Goal: Transaction & Acquisition: Book appointment/travel/reservation

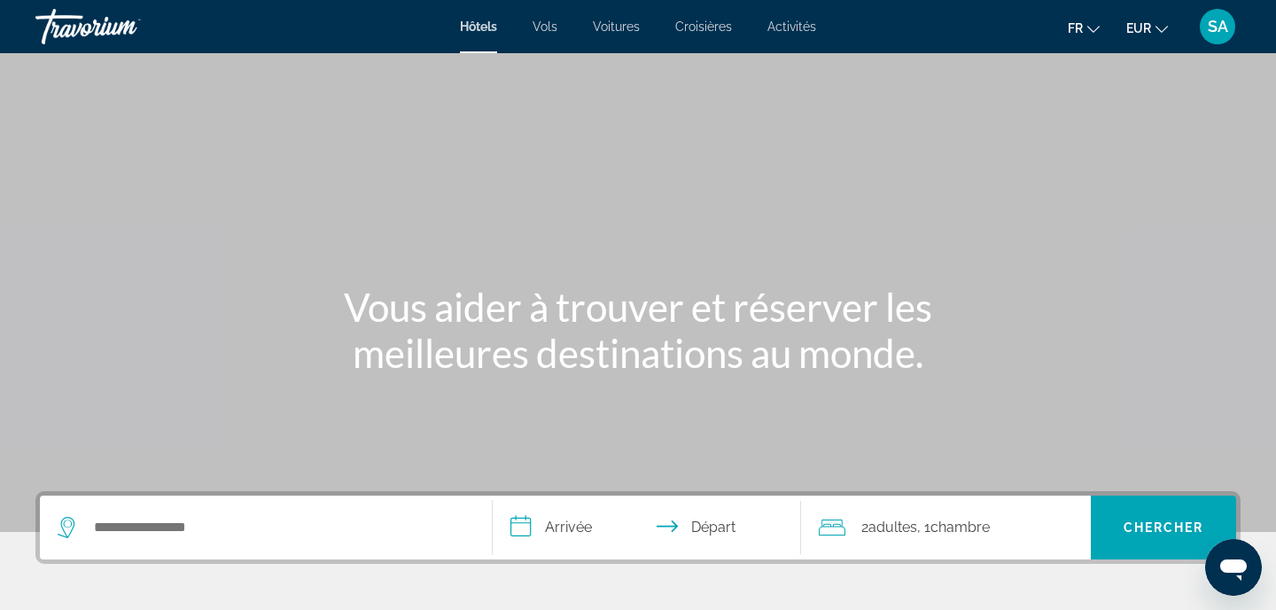
click at [55, 305] on div "Vous aider à trouver et réserver les meilleures destinations au monde." at bounding box center [638, 330] width 1276 height 92
click at [217, 544] on div "Search widget" at bounding box center [266, 527] width 416 height 64
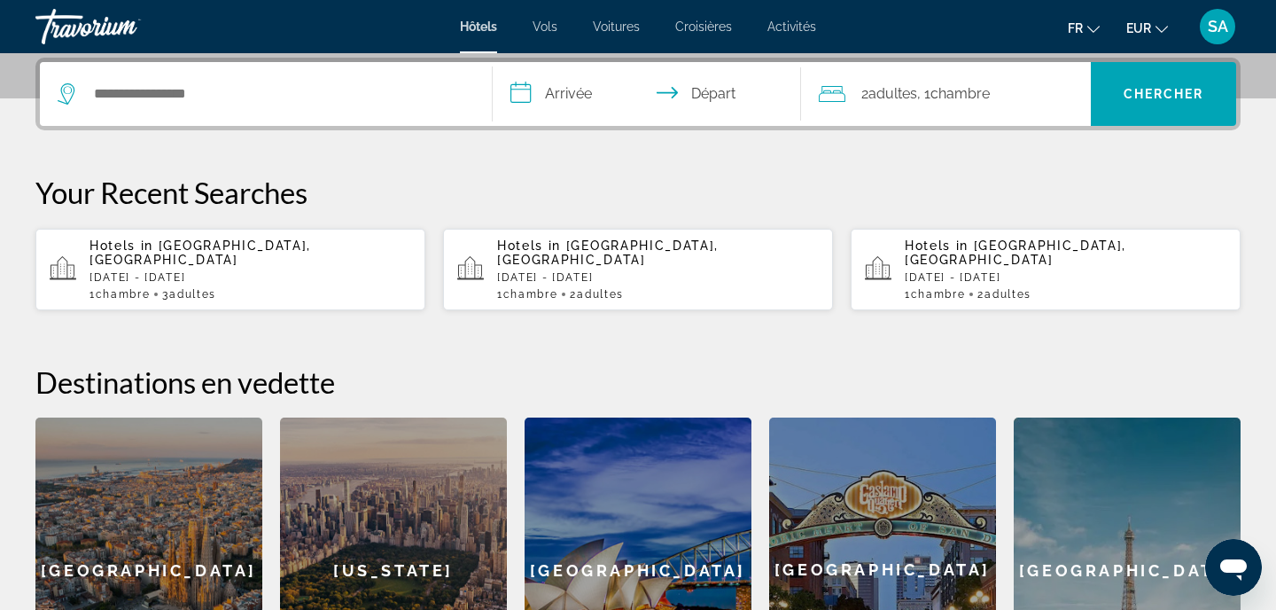
click at [289, 111] on div "Search widget" at bounding box center [266, 94] width 416 height 64
click at [283, 79] on div "Search widget" at bounding box center [266, 94] width 416 height 64
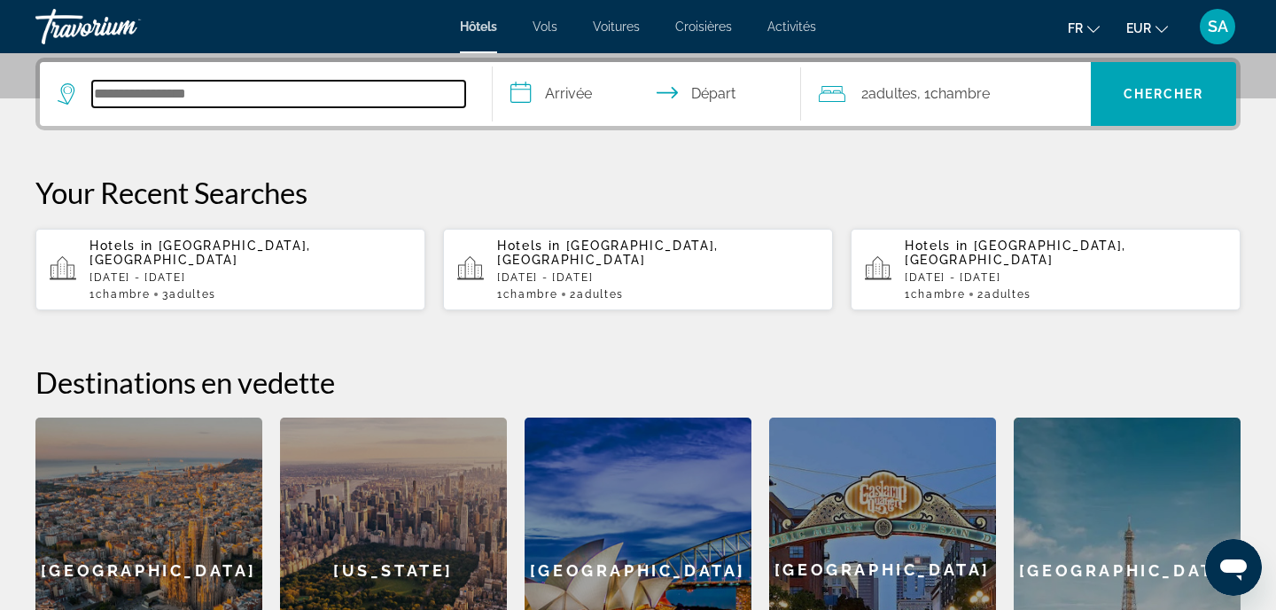
click at [284, 86] on input "Search hotel destination" at bounding box center [278, 94] width 373 height 27
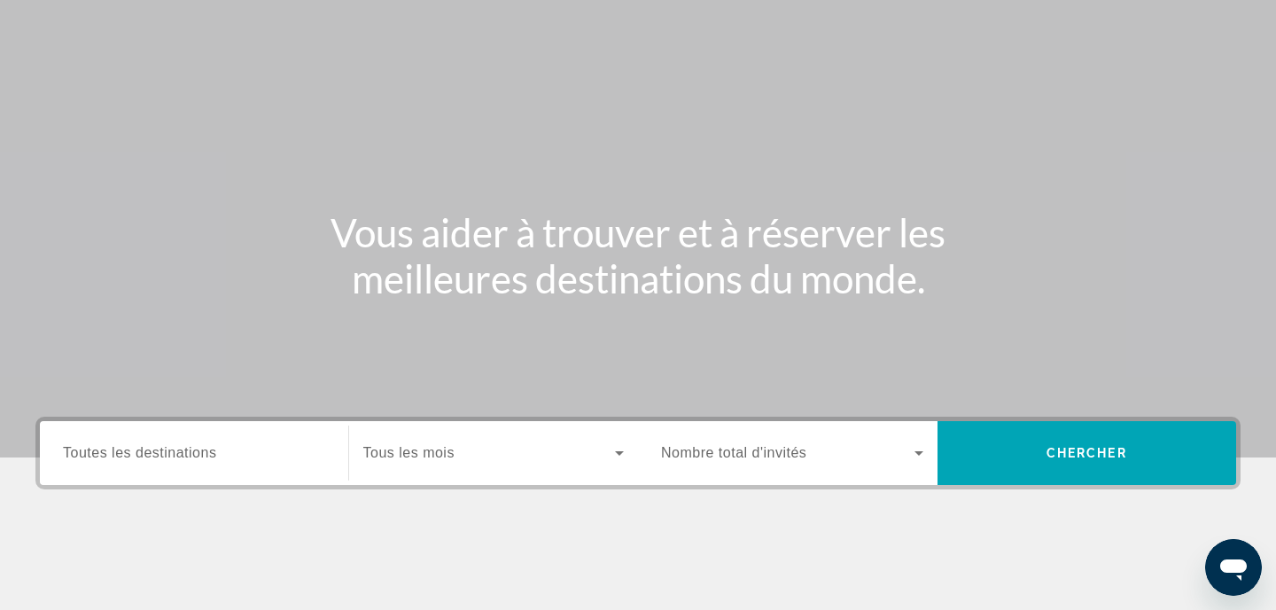
scroll to position [7, 0]
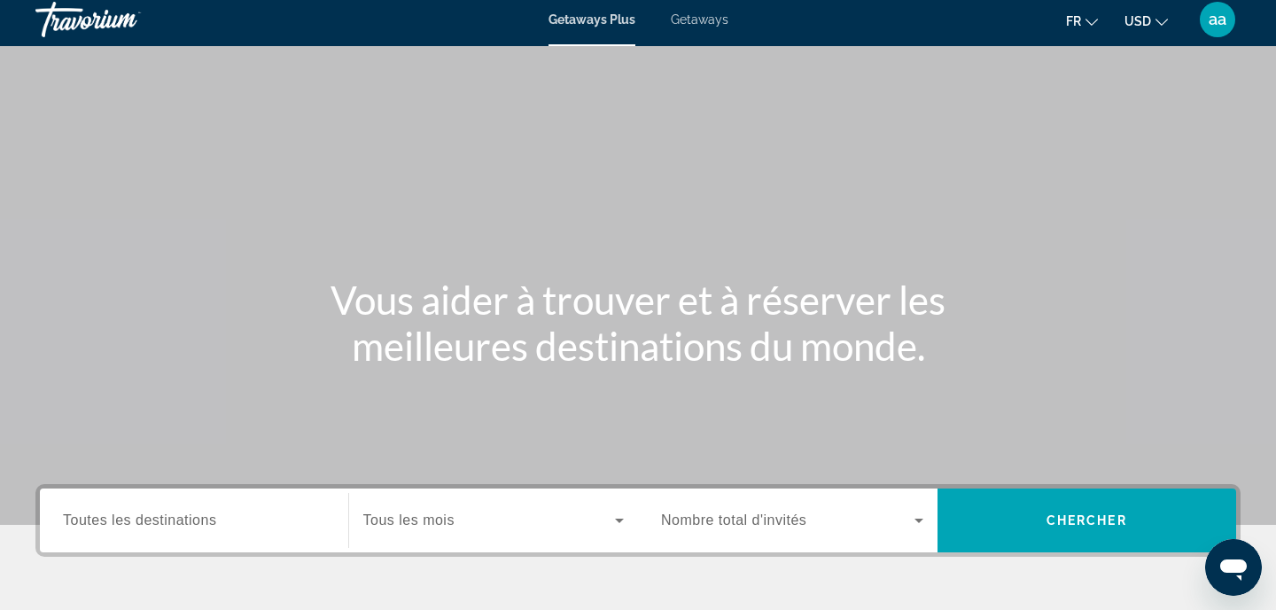
click at [715, 26] on span "Getaways" at bounding box center [700, 19] width 58 height 14
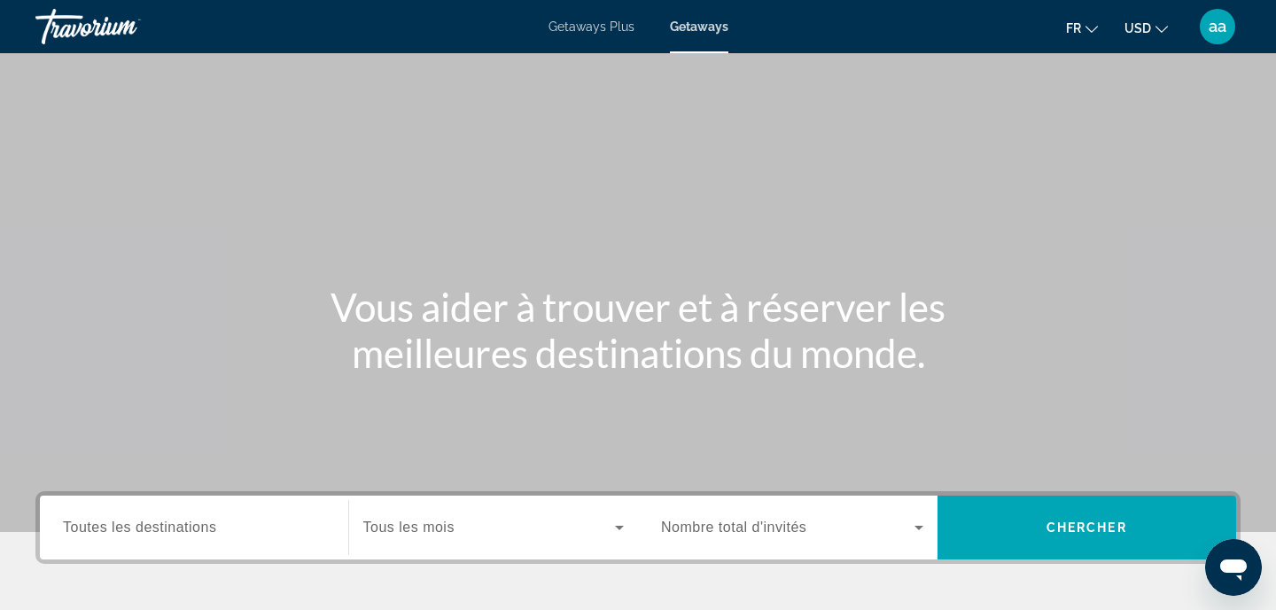
click at [191, 521] on span "Toutes les destinations" at bounding box center [139, 526] width 153 height 15
click at [191, 521] on input "Destination Toutes les destinations" at bounding box center [194, 528] width 262 height 21
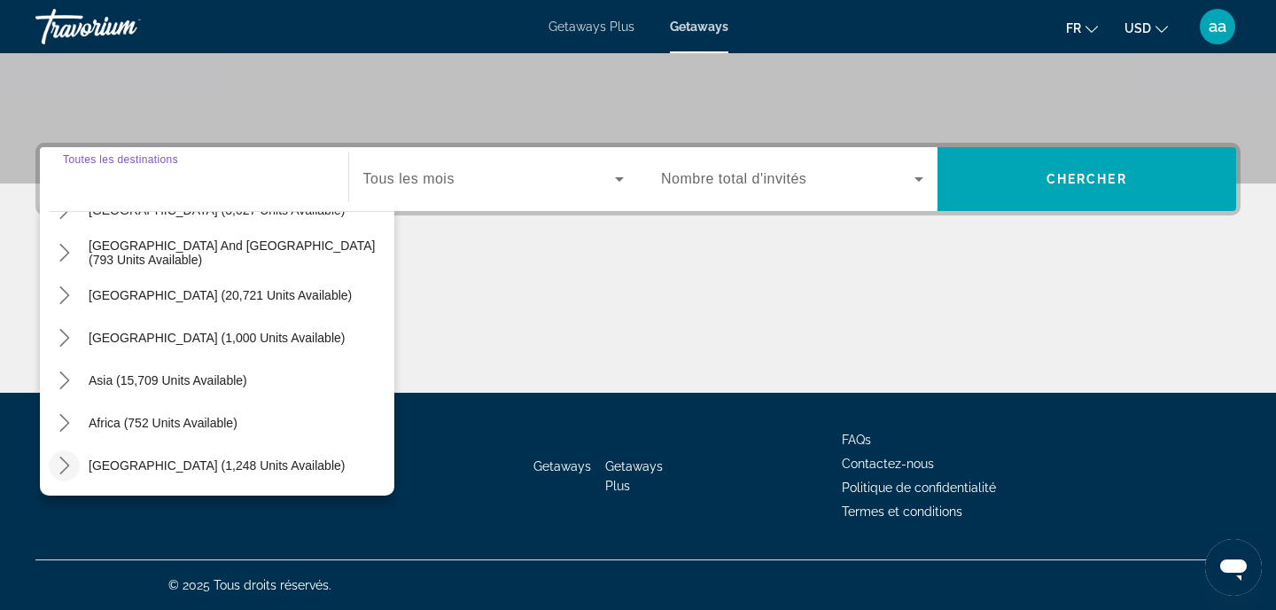
scroll to position [287, 0]
click at [66, 463] on icon "Toggle Middle East (1,248 units available) submenu" at bounding box center [64, 465] width 10 height 18
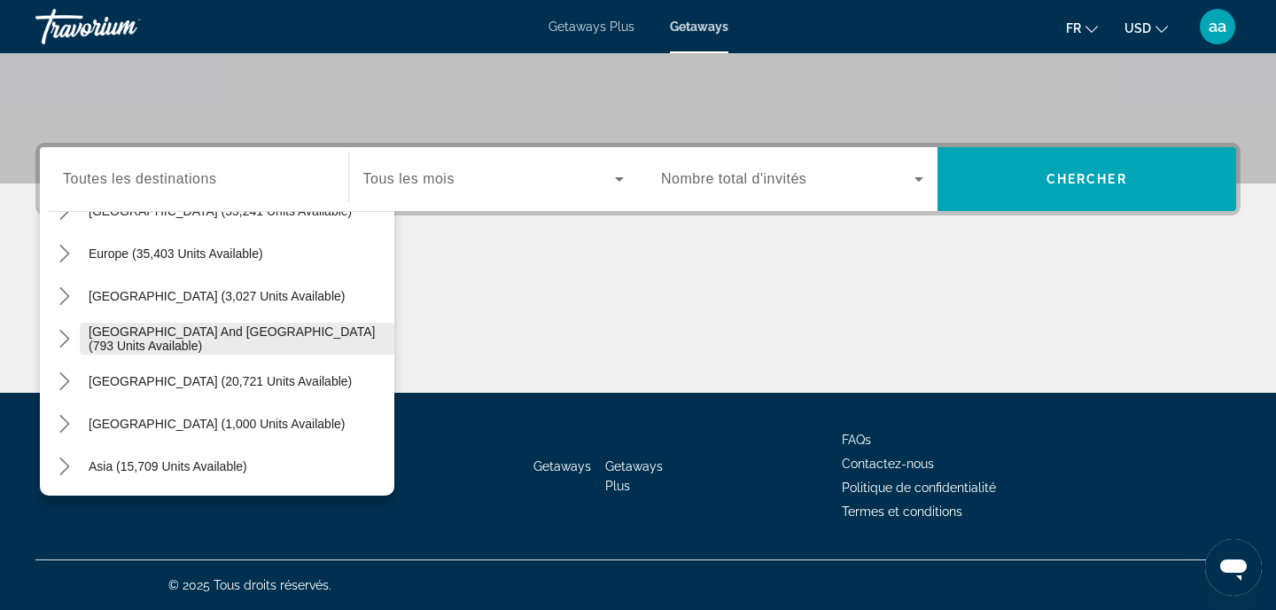
scroll to position [172, 0]
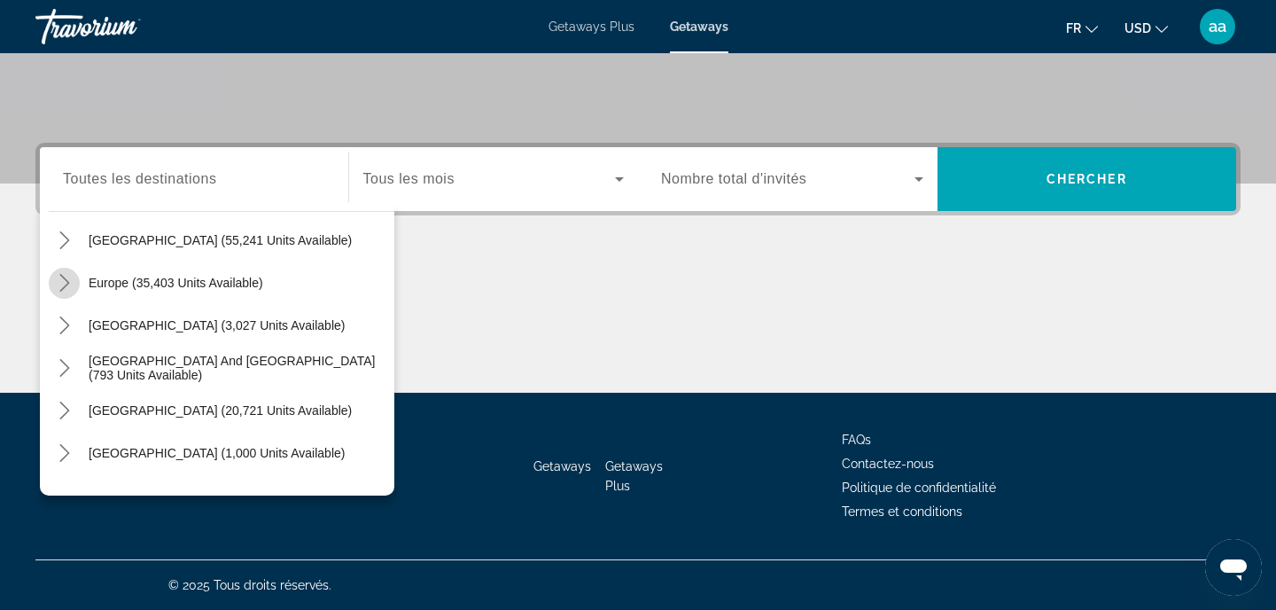
click at [68, 285] on icon "Toggle Europe (35,403 units available) submenu" at bounding box center [65, 283] width 18 height 18
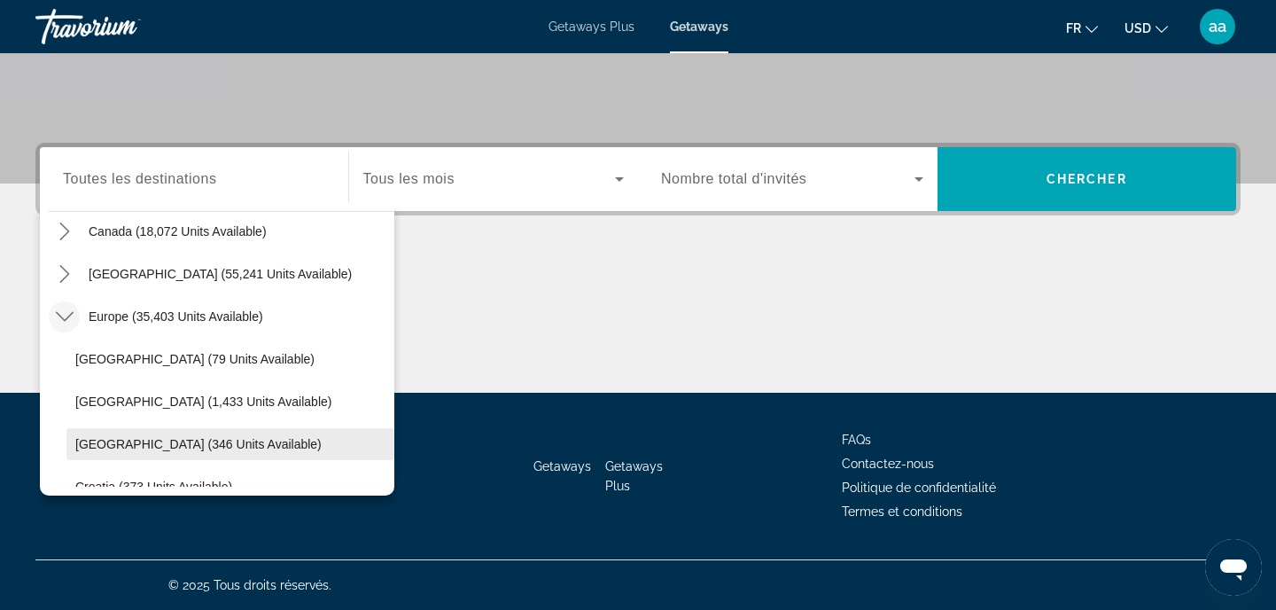
scroll to position [125, 0]
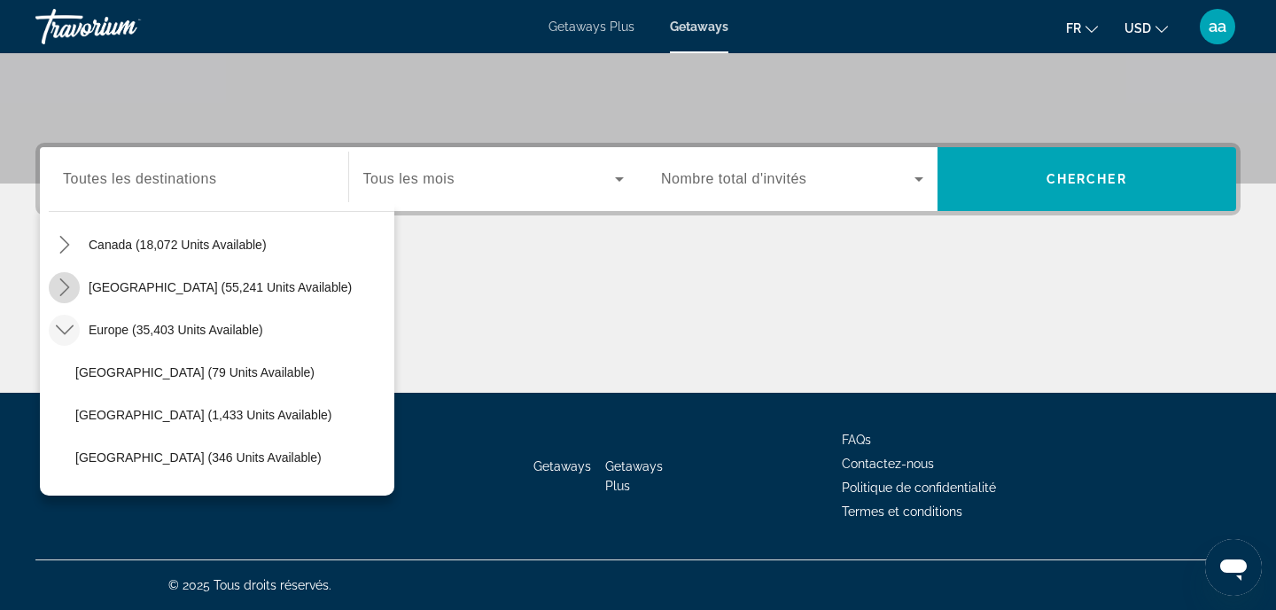
click at [60, 286] on icon "Toggle Caribbean & Atlantic Islands (55,241 units available) submenu" at bounding box center [65, 287] width 18 height 18
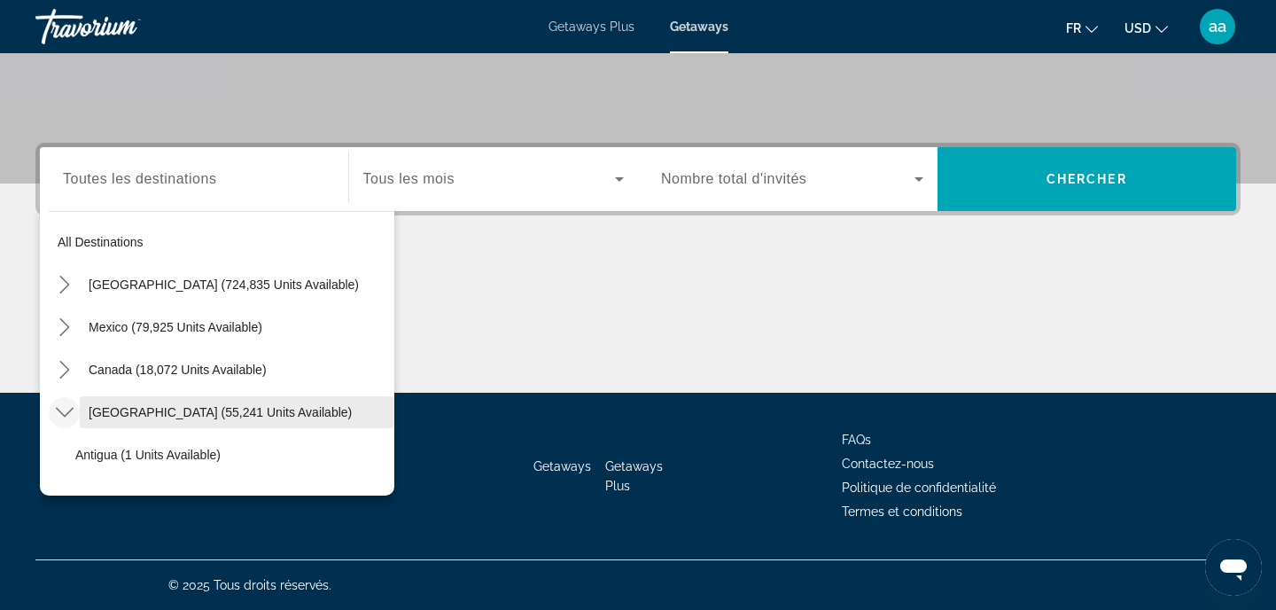
scroll to position [0, 0]
click at [67, 299] on mat-icon "Toggle United States (724,835 units available) submenu" at bounding box center [64, 284] width 31 height 31
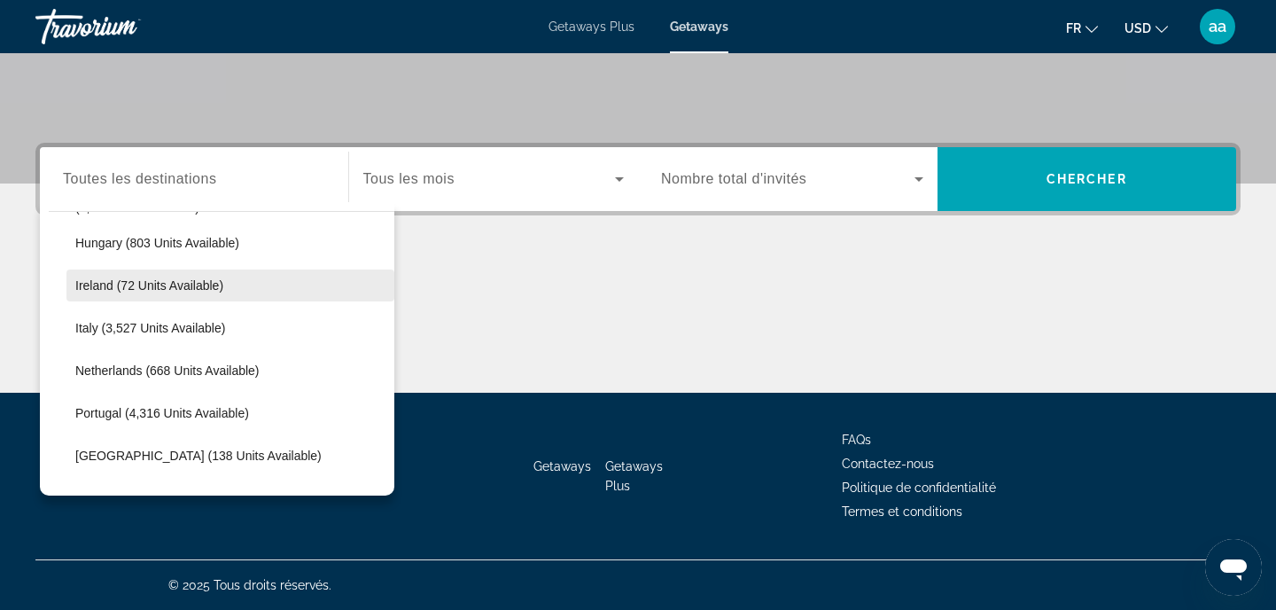
scroll to position [3105, 0]
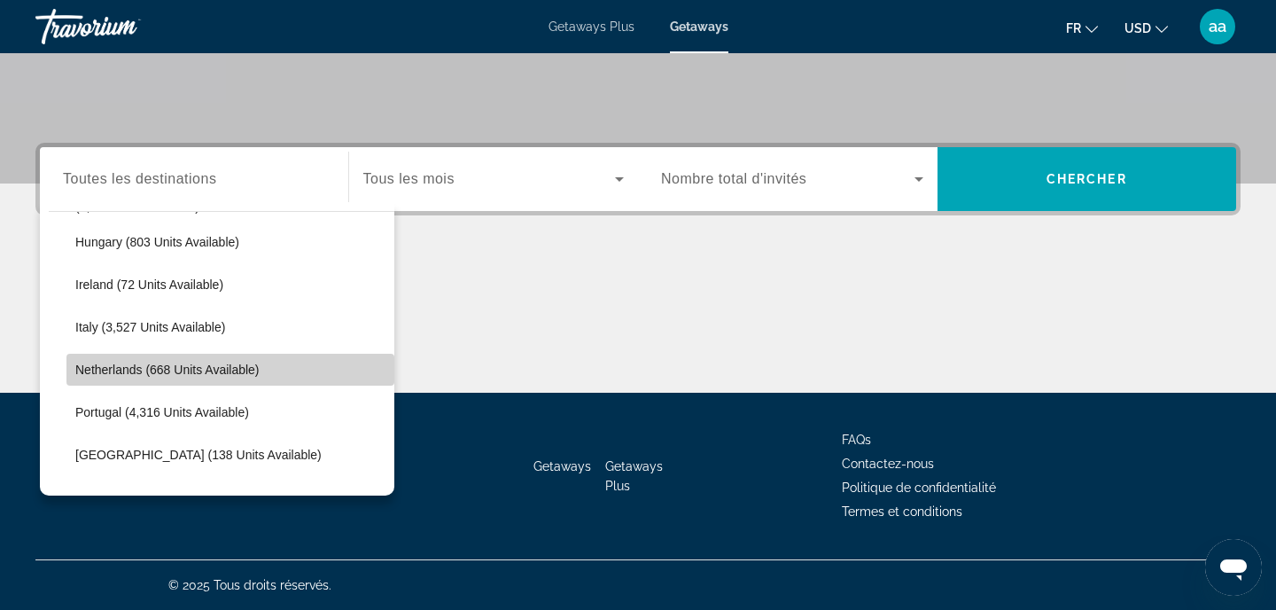
click at [225, 367] on span "Netherlands (668 units available)" at bounding box center [167, 369] width 184 height 14
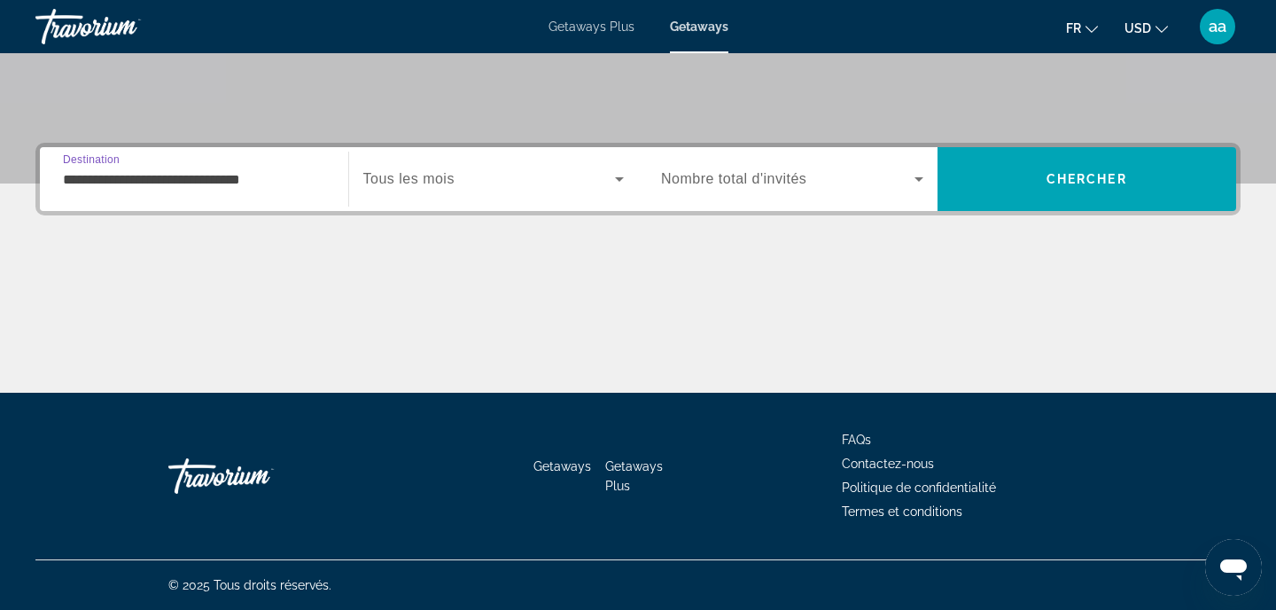
click at [300, 177] on input "**********" at bounding box center [194, 179] width 262 height 21
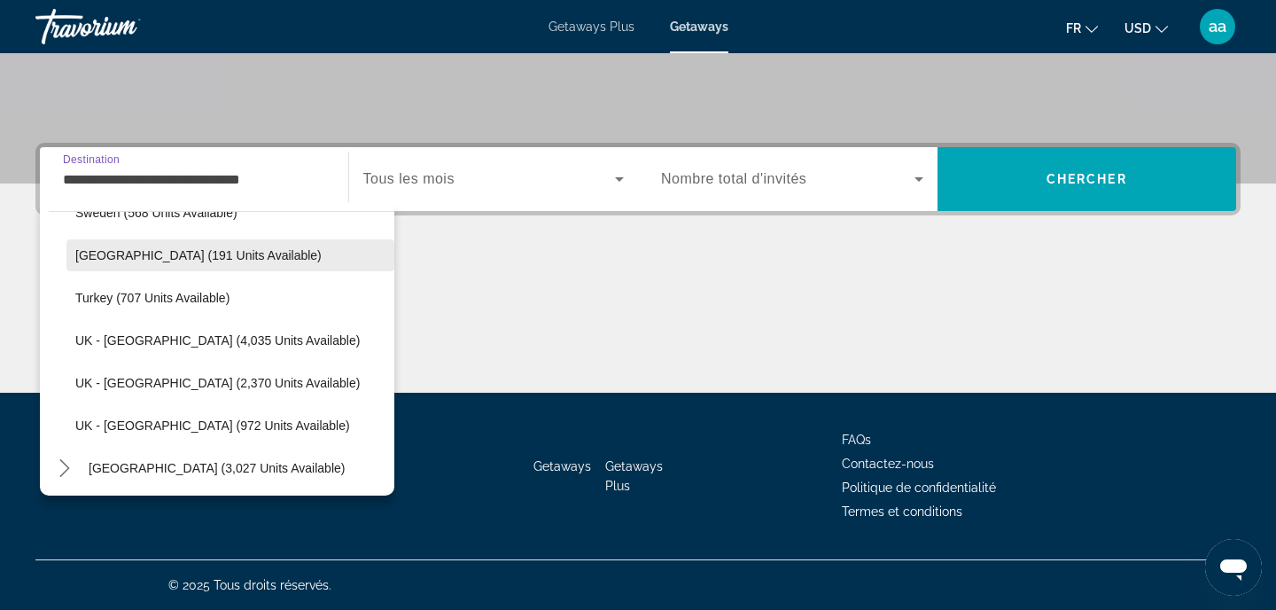
scroll to position [3538, 0]
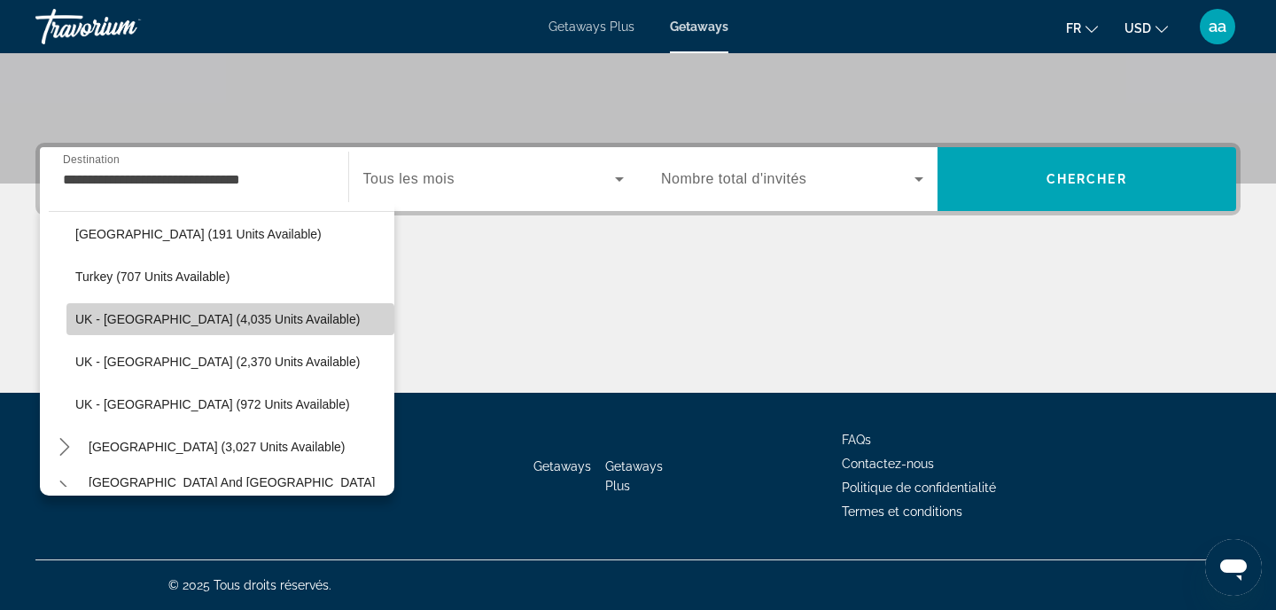
click at [216, 323] on span "UK - [GEOGRAPHIC_DATA] (4,035 units available)" at bounding box center [217, 319] width 284 height 14
type input "**********"
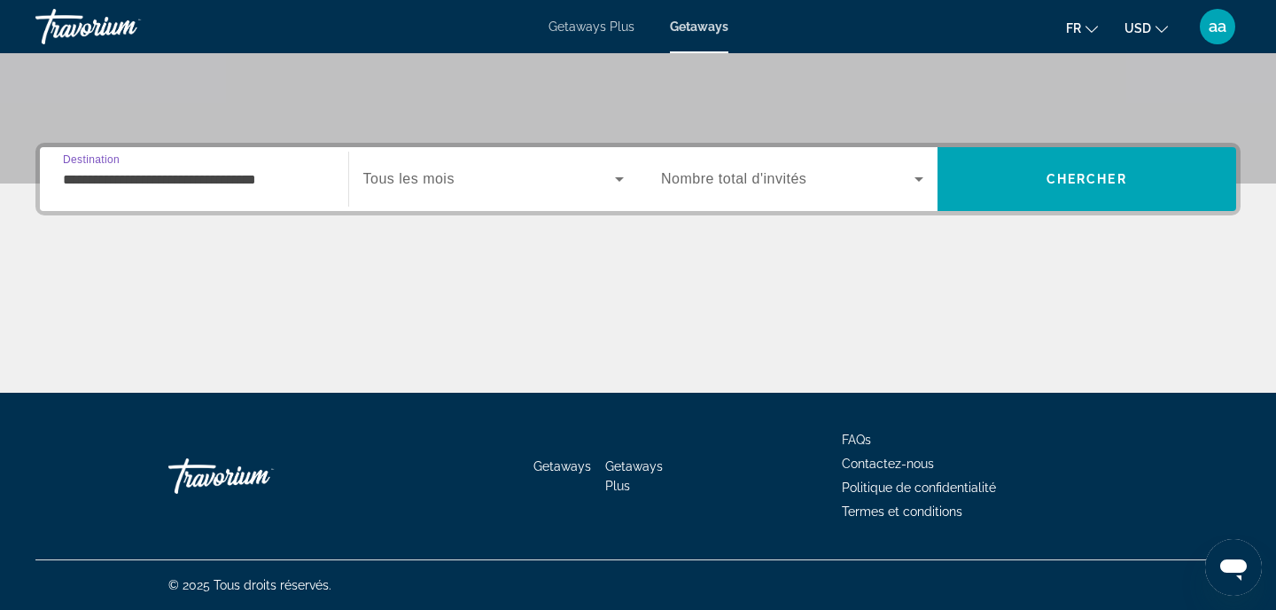
click at [443, 186] on span "Tous les mois" at bounding box center [408, 178] width 91 height 15
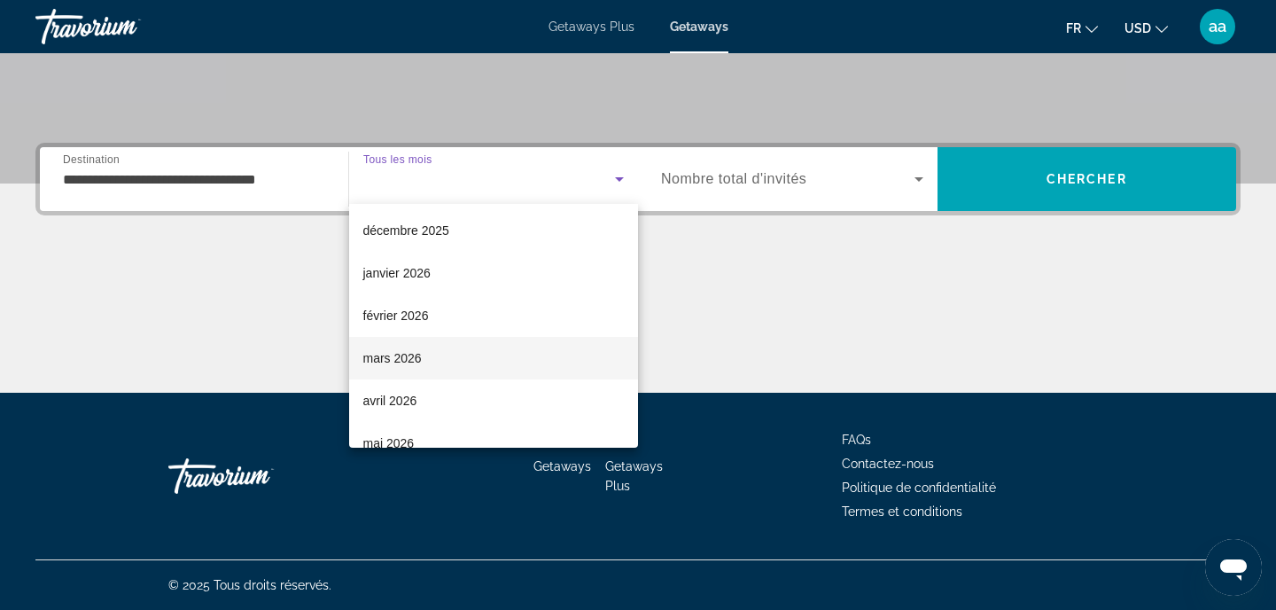
scroll to position [159, 0]
click at [432, 360] on mat-option "avril 2026" at bounding box center [494, 371] width 290 height 43
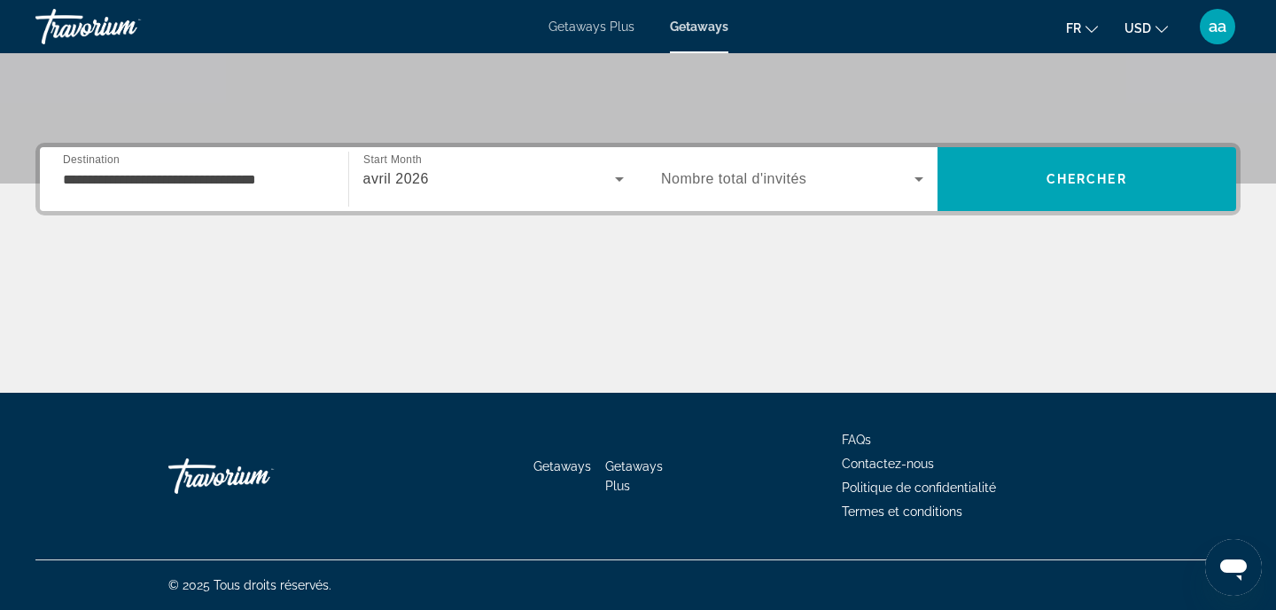
click at [712, 183] on span "Nombre total d'invités" at bounding box center [733, 178] width 145 height 15
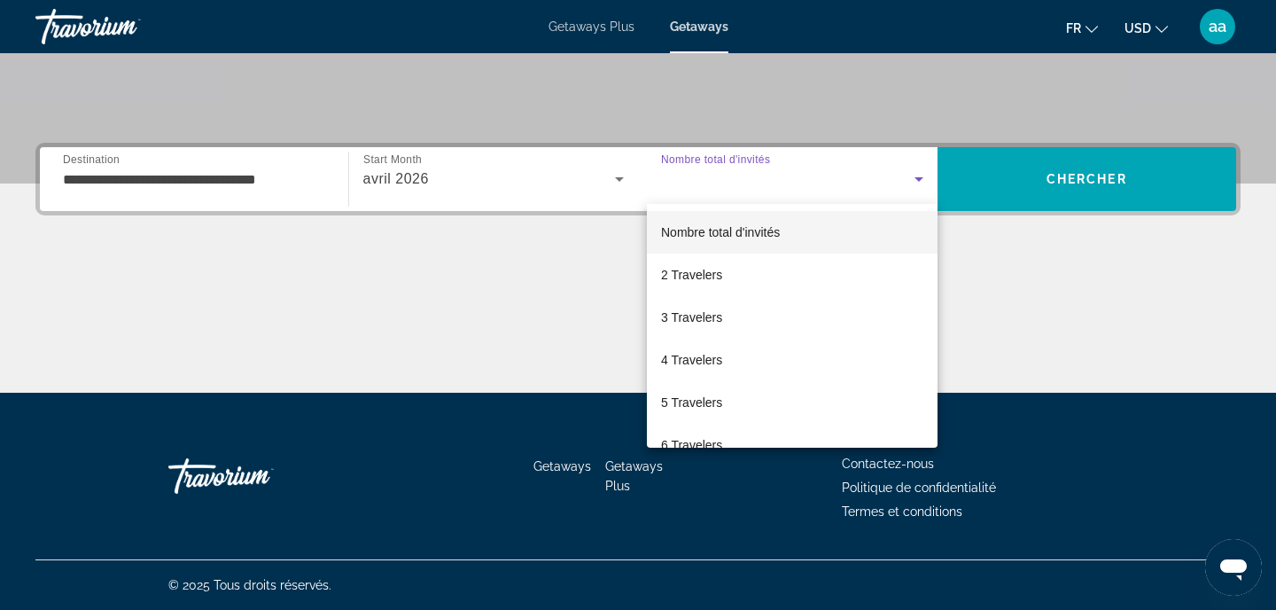
click at [672, 389] on mat-option "5 Travelers" at bounding box center [792, 402] width 291 height 43
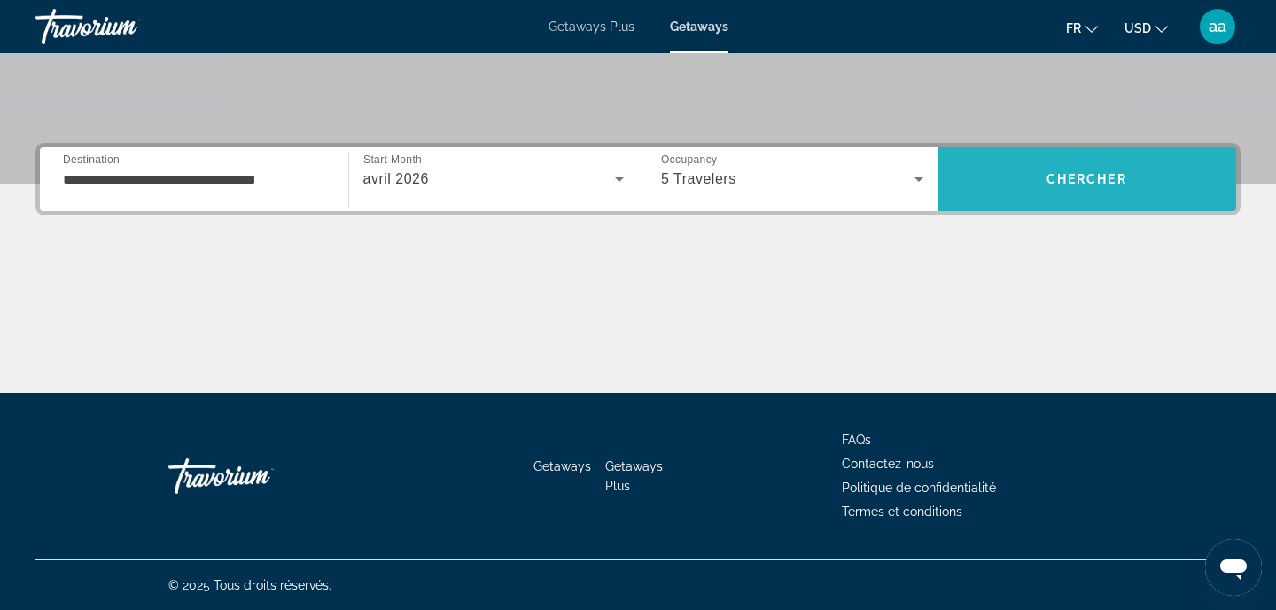
click at [998, 163] on span "Search" at bounding box center [1088, 179] width 300 height 43
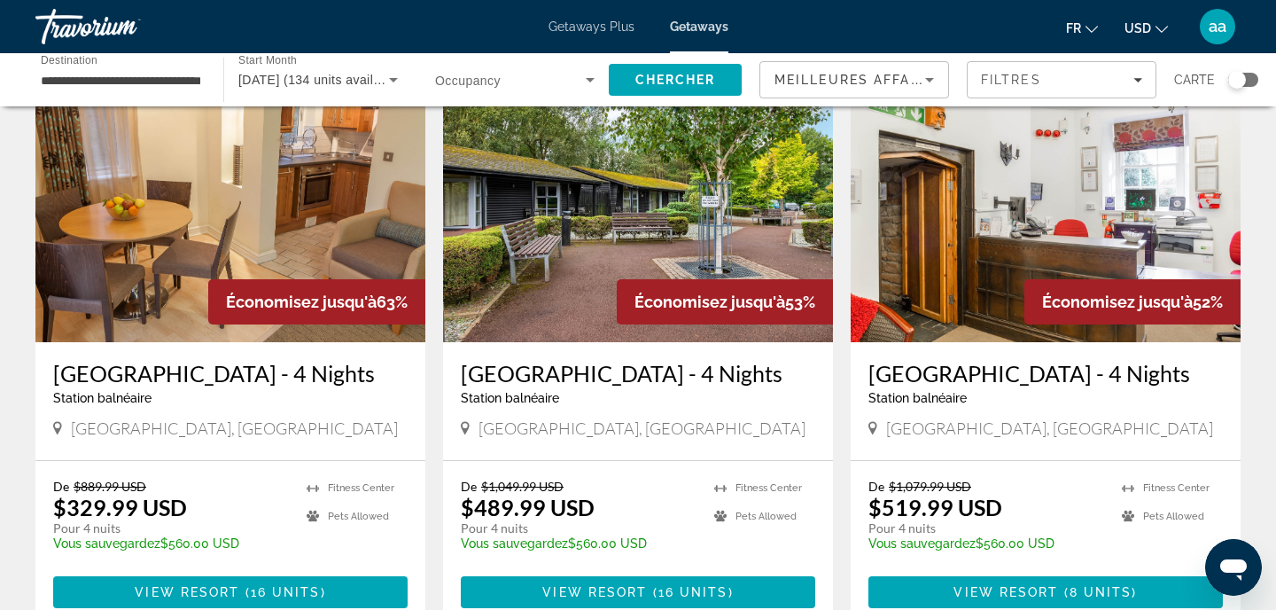
scroll to position [113, 0]
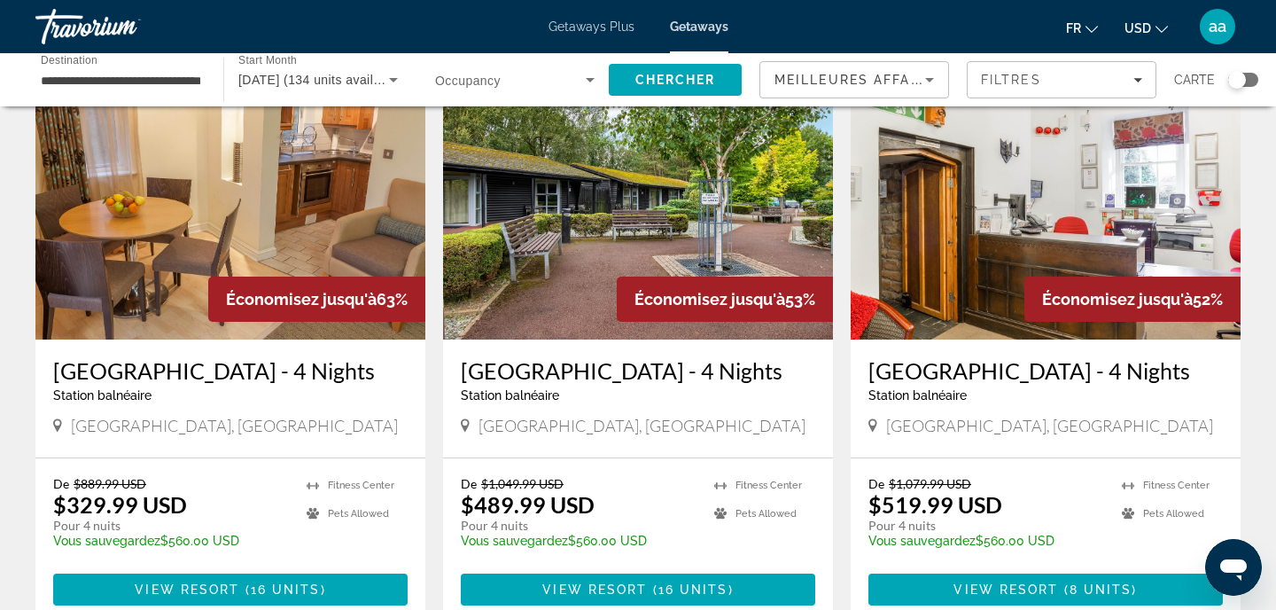
click at [1138, 30] on span "USD" at bounding box center [1138, 28] width 27 height 14
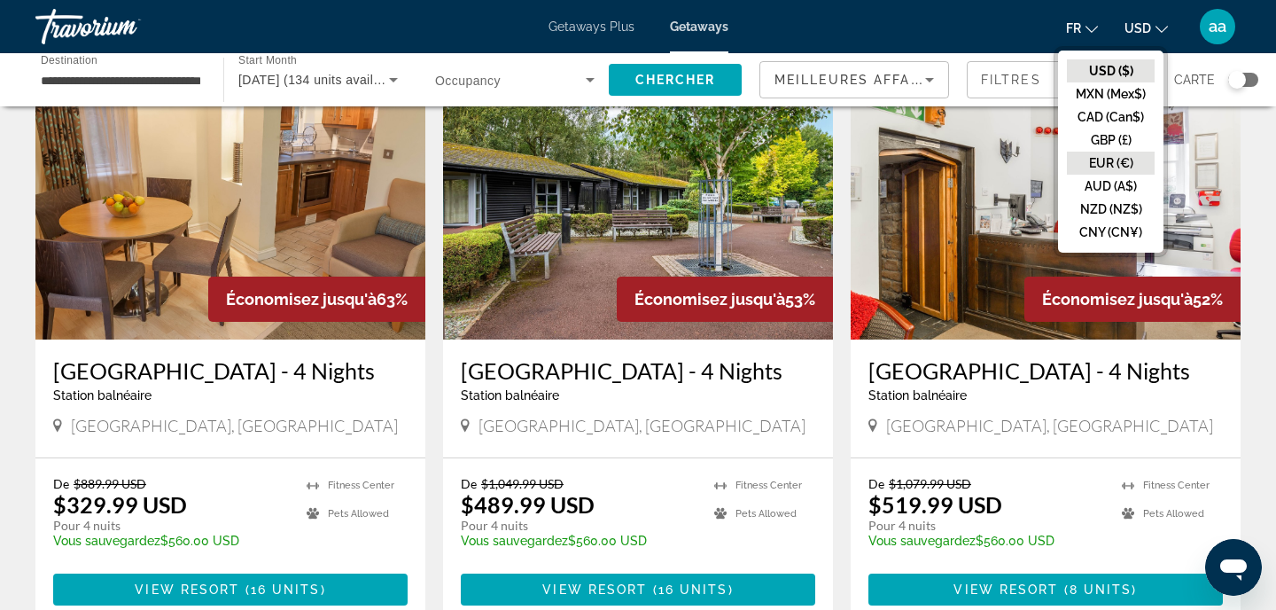
click at [1089, 162] on button "EUR (€)" at bounding box center [1111, 163] width 88 height 23
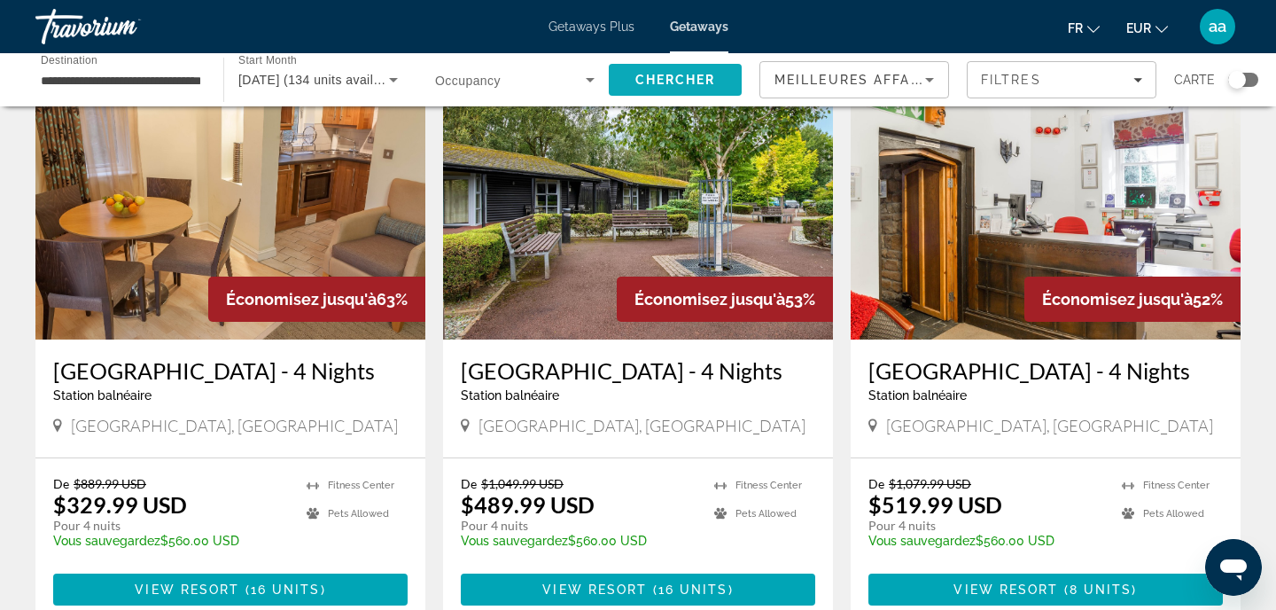
click at [674, 74] on span "Chercher" at bounding box center [675, 80] width 81 height 14
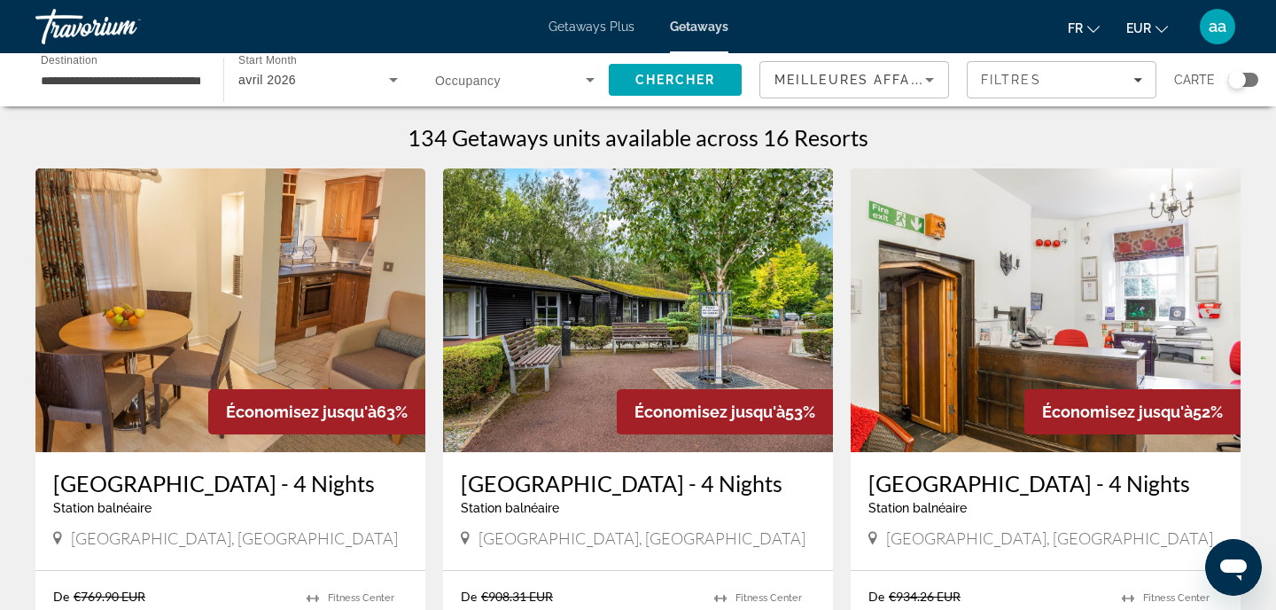
scroll to position [0, 0]
click at [1248, 82] on div "Search widget" at bounding box center [1243, 80] width 30 height 14
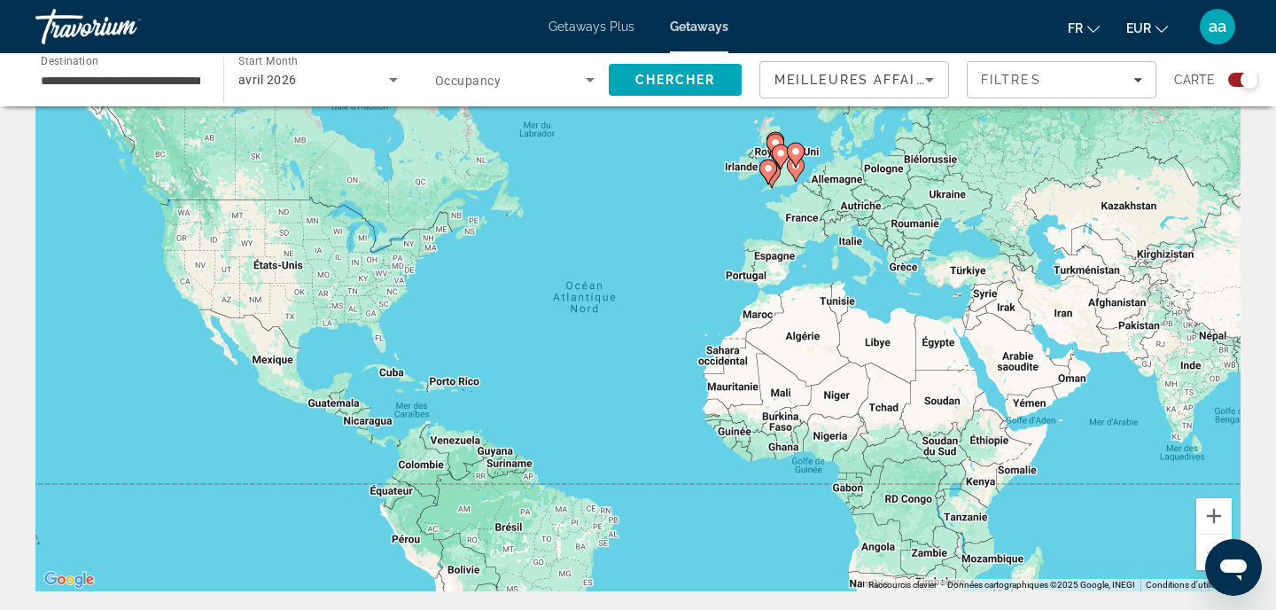
scroll to position [74, 0]
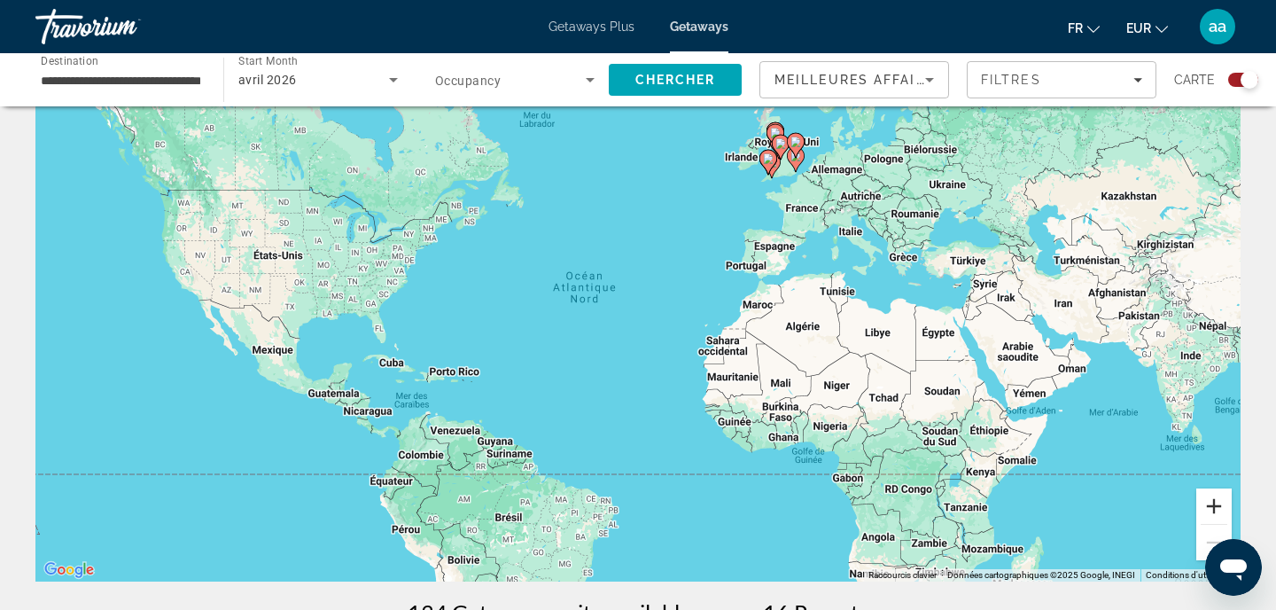
click at [1210, 506] on button "Zoom avant" at bounding box center [1213, 505] width 35 height 35
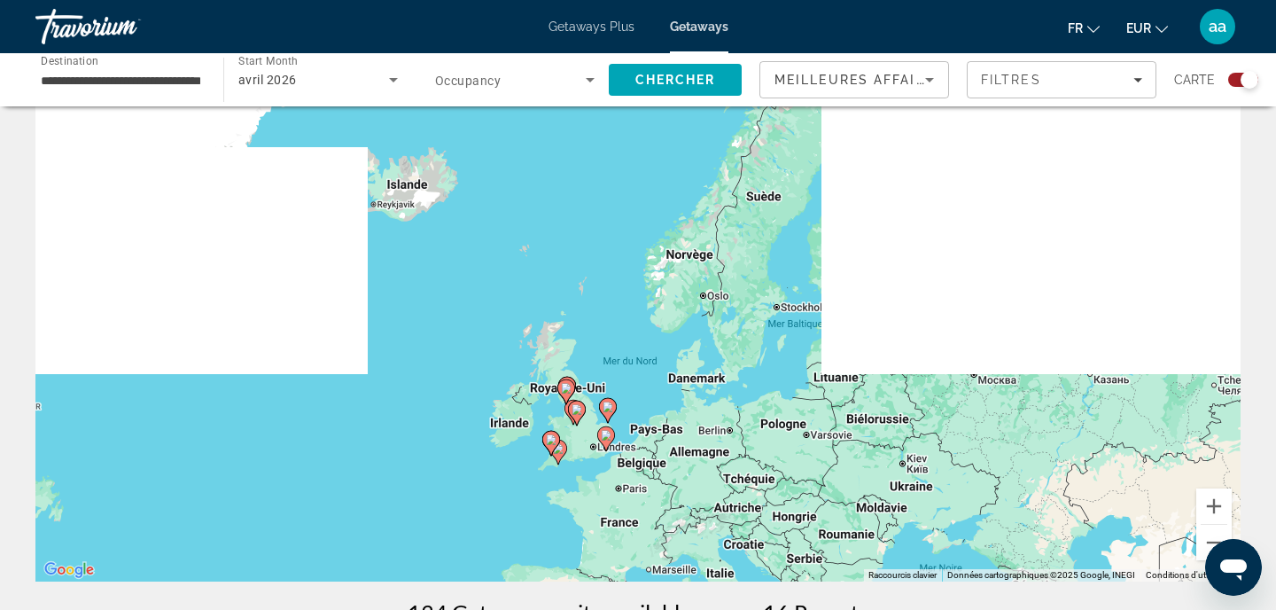
drag, startPoint x: 1109, startPoint y: 269, endPoint x: 762, endPoint y: 693, distance: 547.3
click at [762, 535] on html "**********" at bounding box center [638, 231] width 1276 height 610
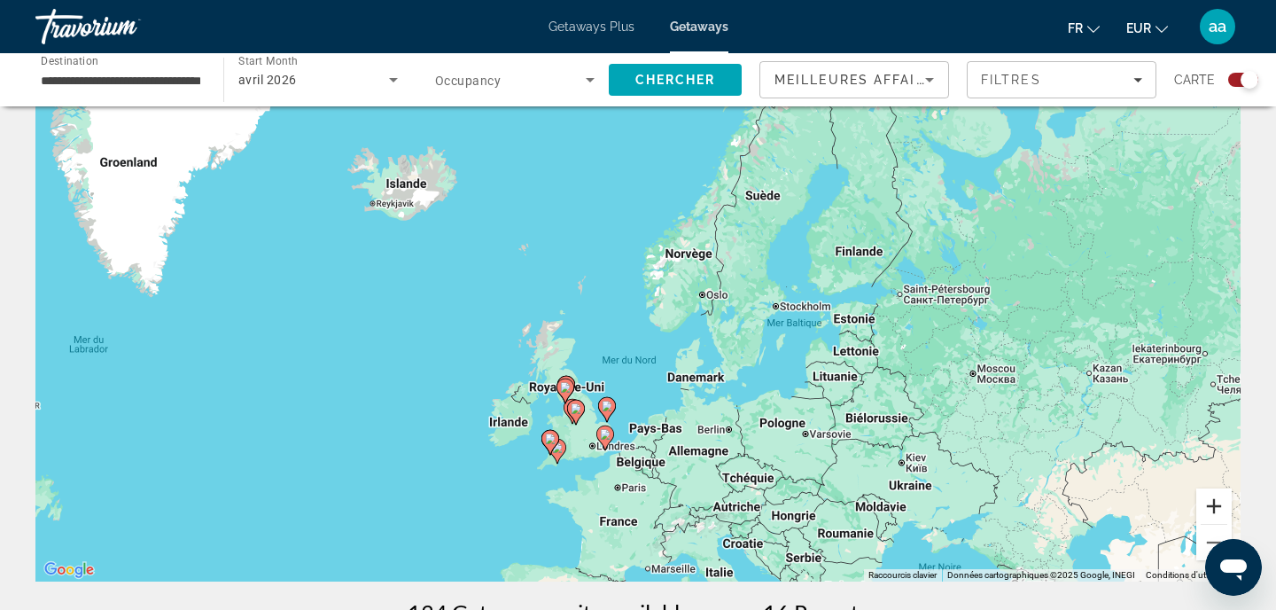
click at [1200, 515] on button "Zoom avant" at bounding box center [1213, 505] width 35 height 35
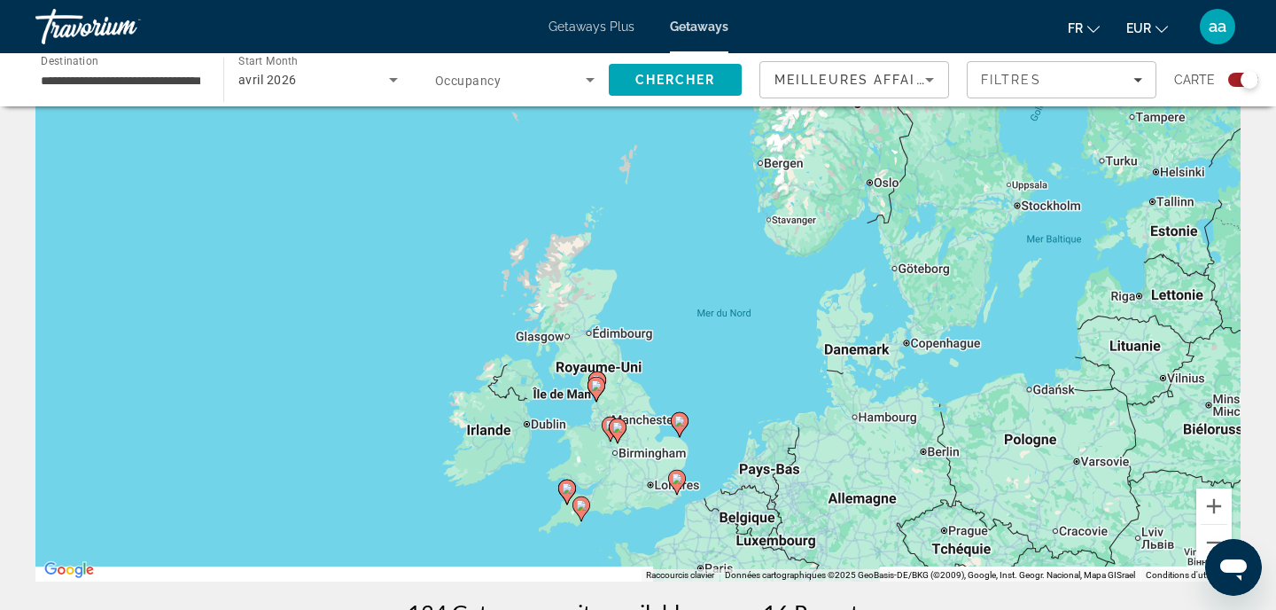
drag, startPoint x: 805, startPoint y: 523, endPoint x: 907, endPoint y: 431, distance: 138.1
click at [907, 431] on div "Pour activer le glissement avec le clavier, appuyez sur Alt+Entrée. Une fois ce…" at bounding box center [637, 316] width 1205 height 532
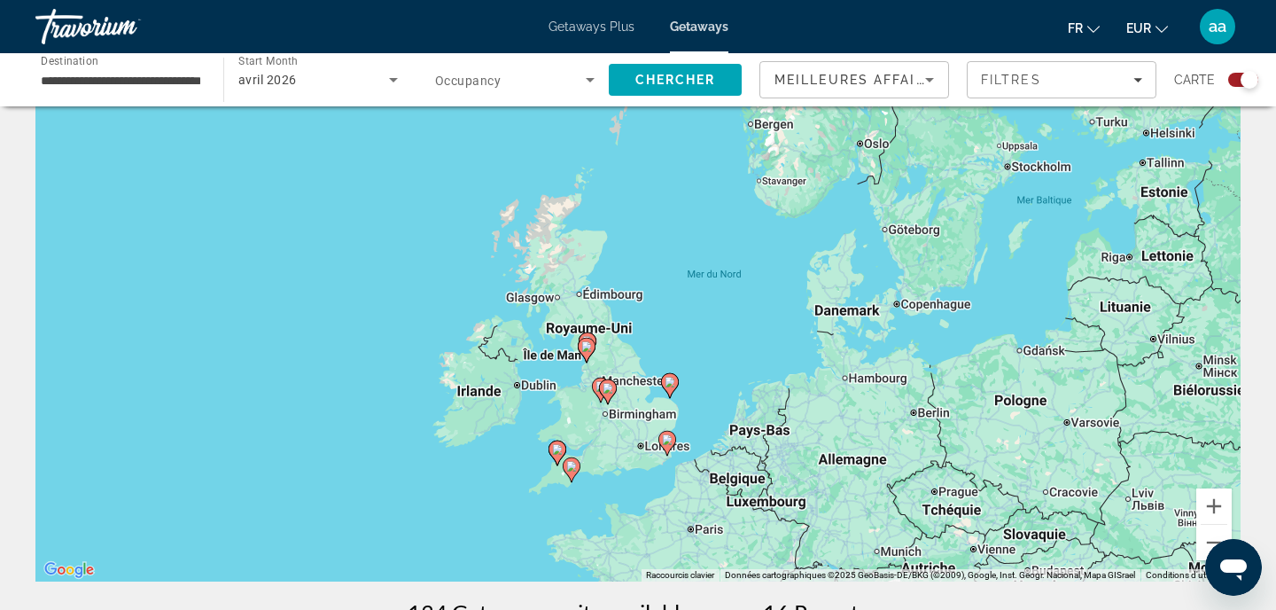
drag, startPoint x: 908, startPoint y: 433, endPoint x: 882, endPoint y: 331, distance: 106.2
click at [882, 331] on div "Pour activer le glissement avec le clavier, appuyez sur Alt+Entrée. Une fois ce…" at bounding box center [637, 316] width 1205 height 532
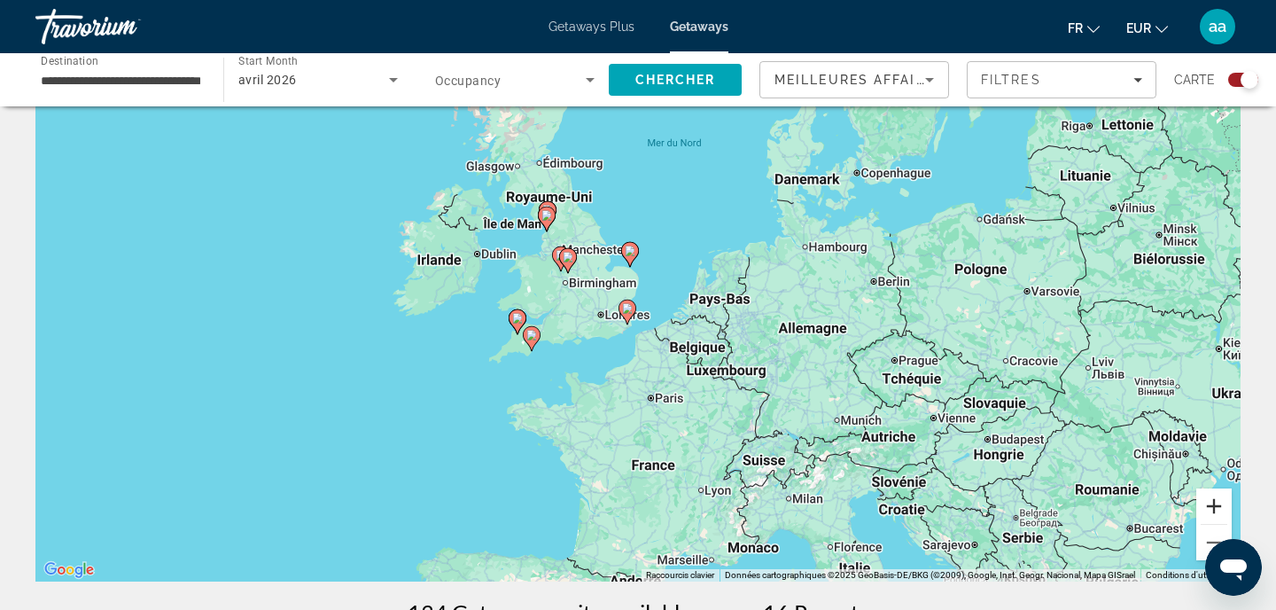
click at [1216, 504] on button "Zoom avant" at bounding box center [1213, 505] width 35 height 35
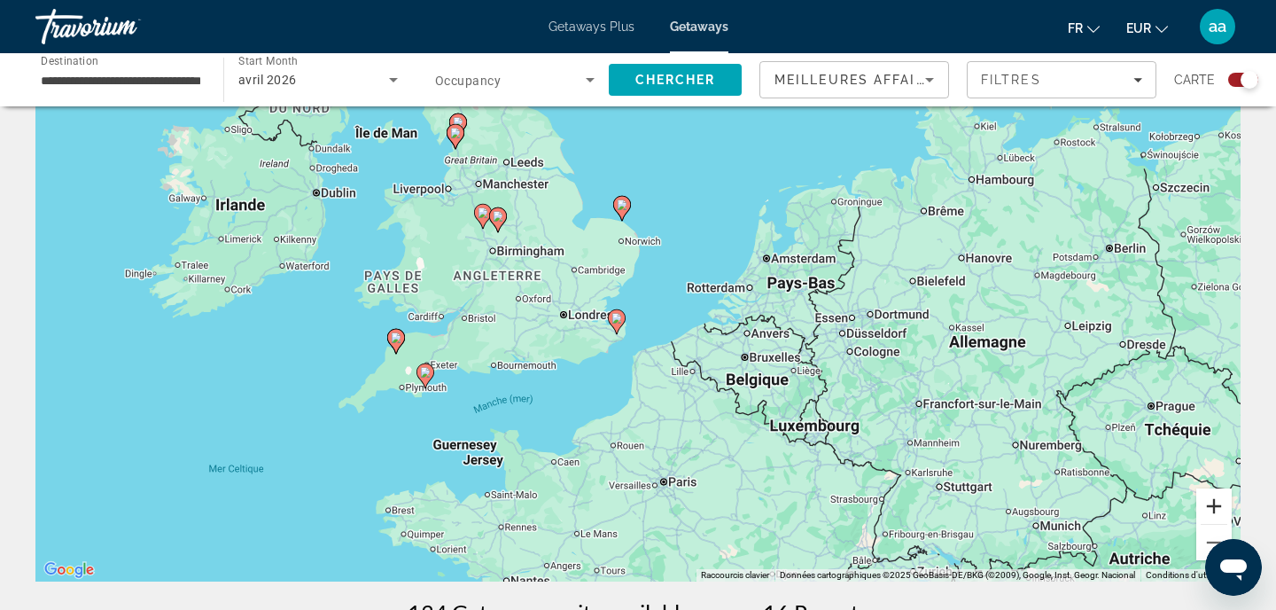
click at [1216, 504] on button "Zoom avant" at bounding box center [1213, 505] width 35 height 35
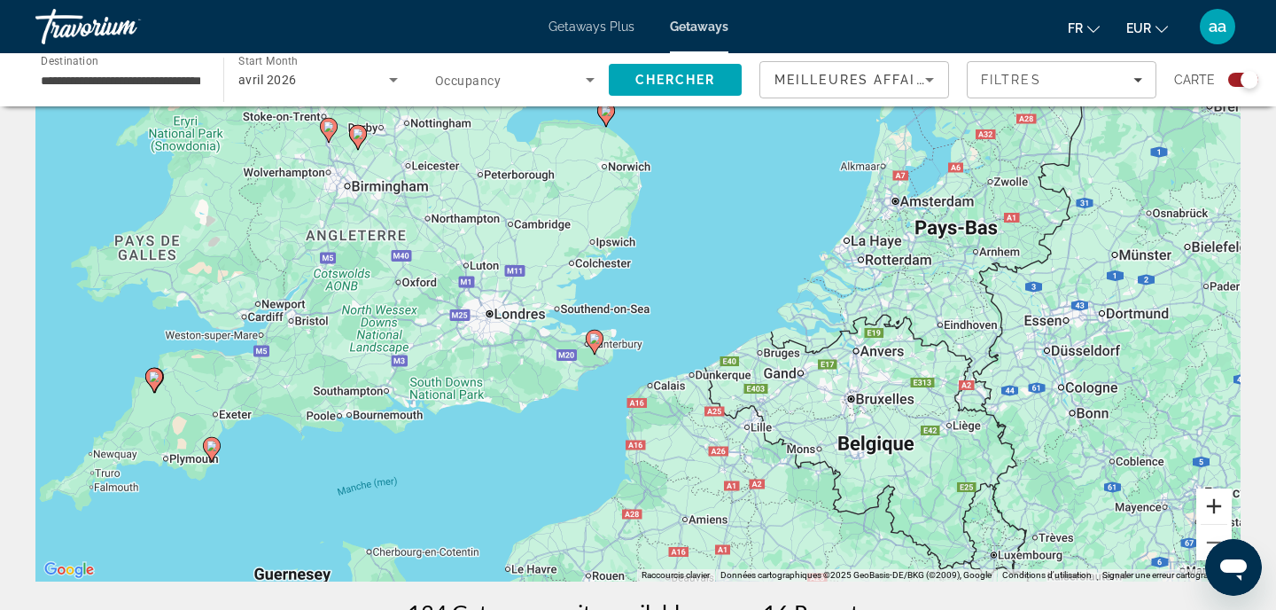
click at [1216, 507] on button "Zoom avant" at bounding box center [1213, 505] width 35 height 35
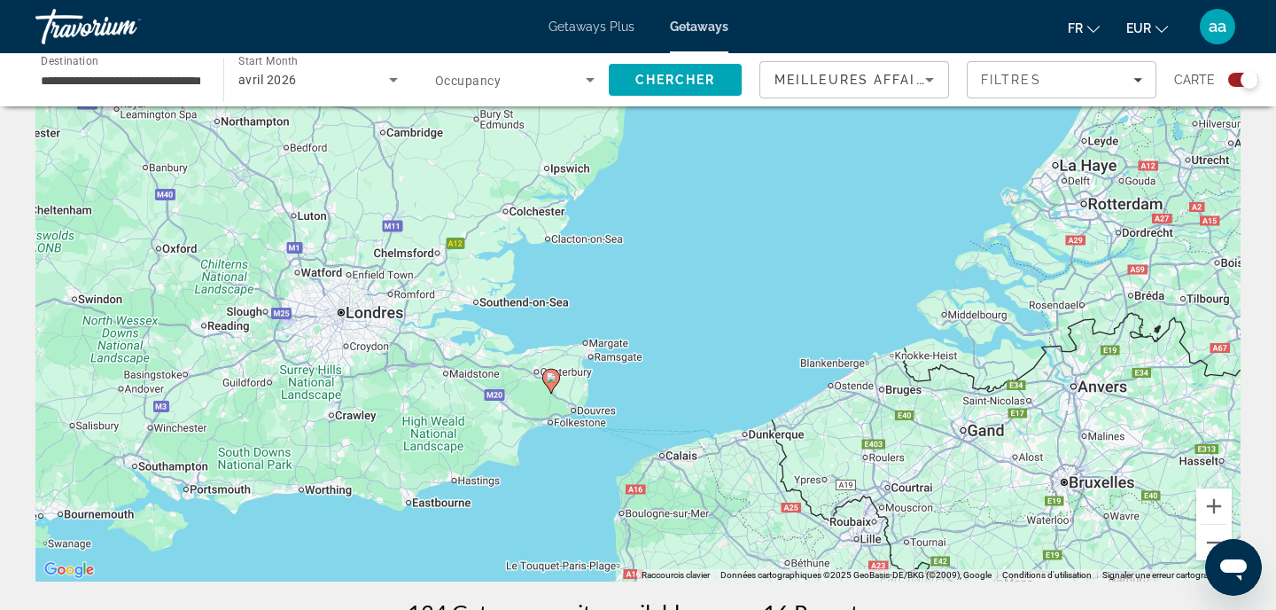
click at [549, 379] on image "Main content" at bounding box center [551, 377] width 11 height 11
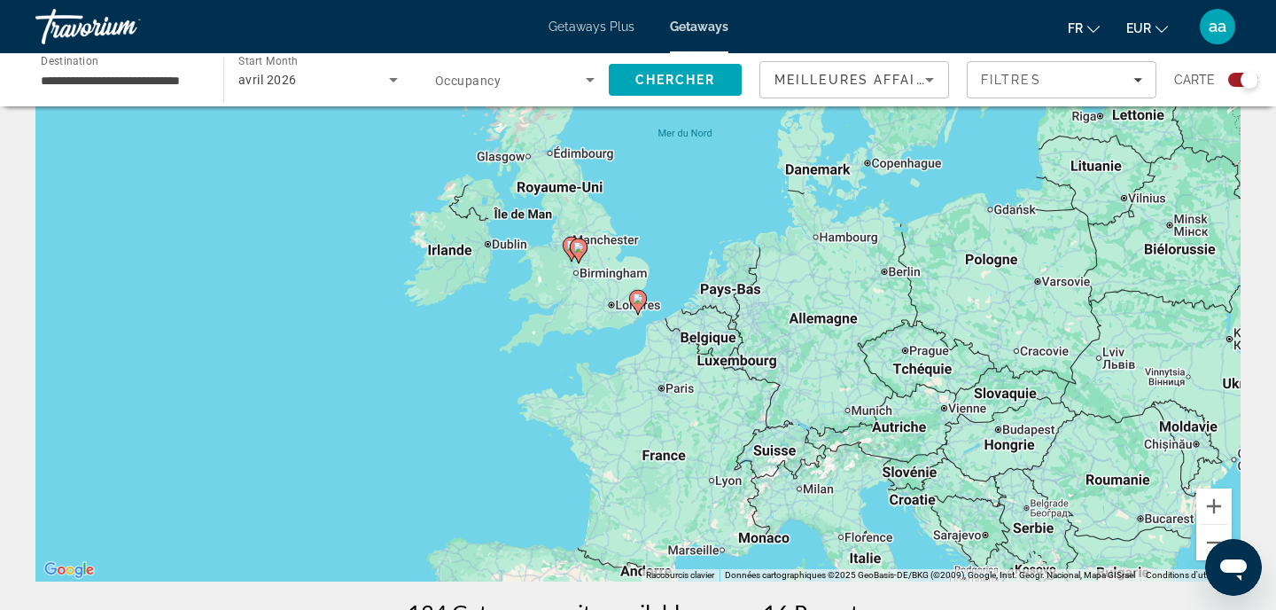
click at [640, 307] on icon "Main content" at bounding box center [638, 302] width 16 height 23
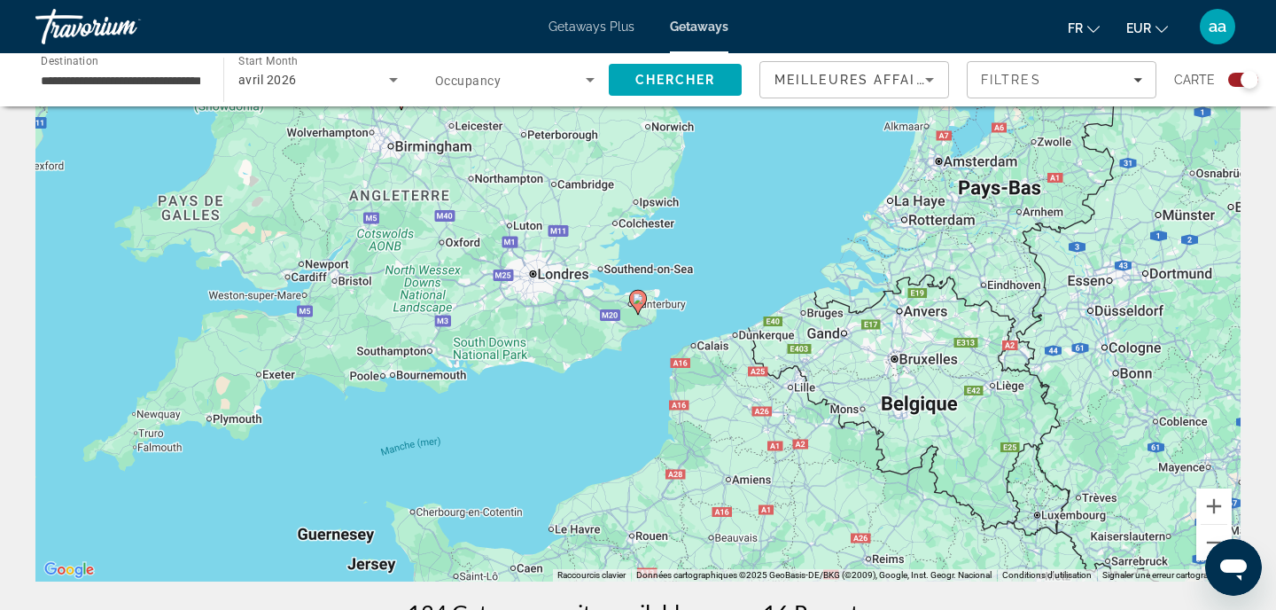
click at [640, 307] on icon "Main content" at bounding box center [638, 302] width 16 height 23
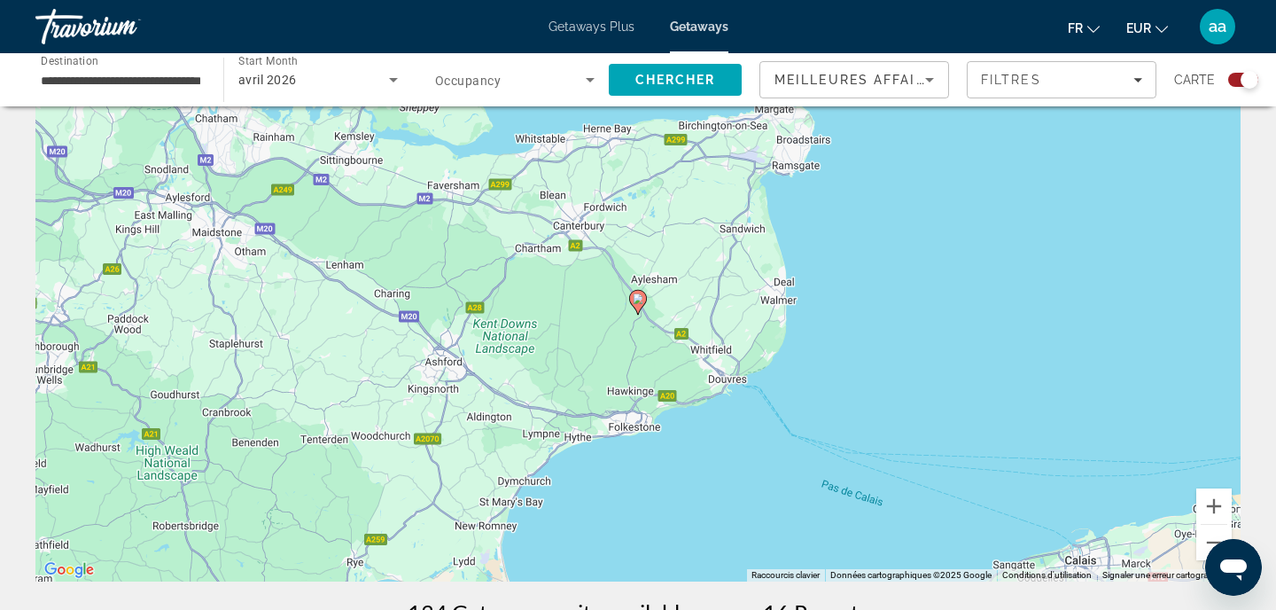
click at [641, 297] on image "Main content" at bounding box center [638, 298] width 11 height 11
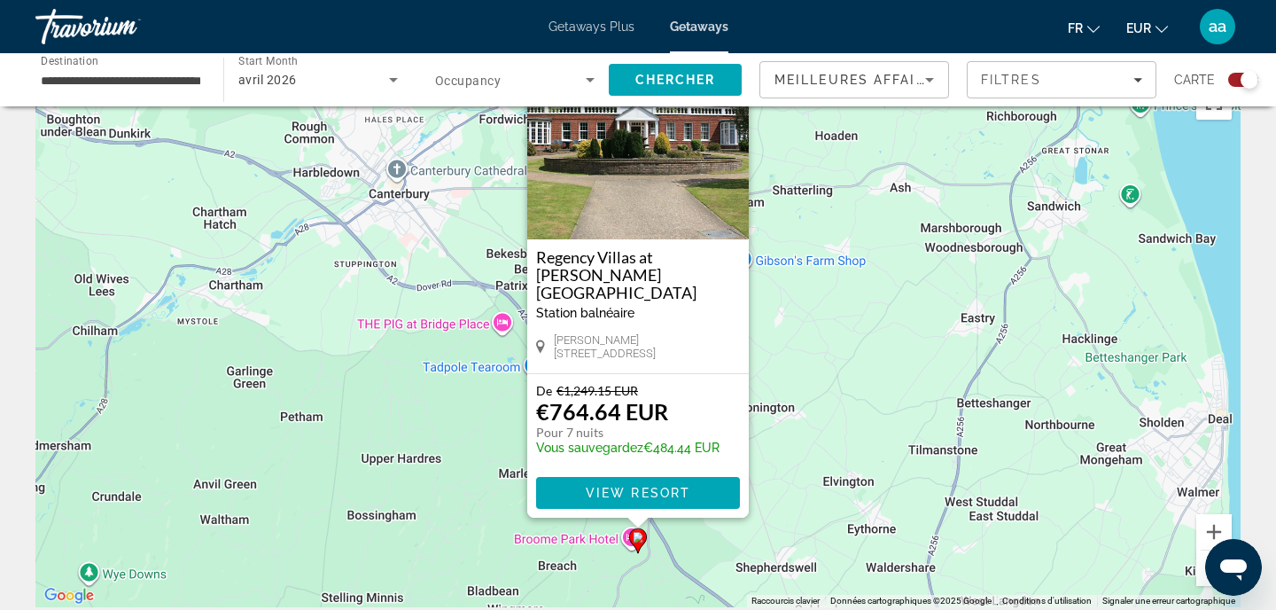
scroll to position [9, 0]
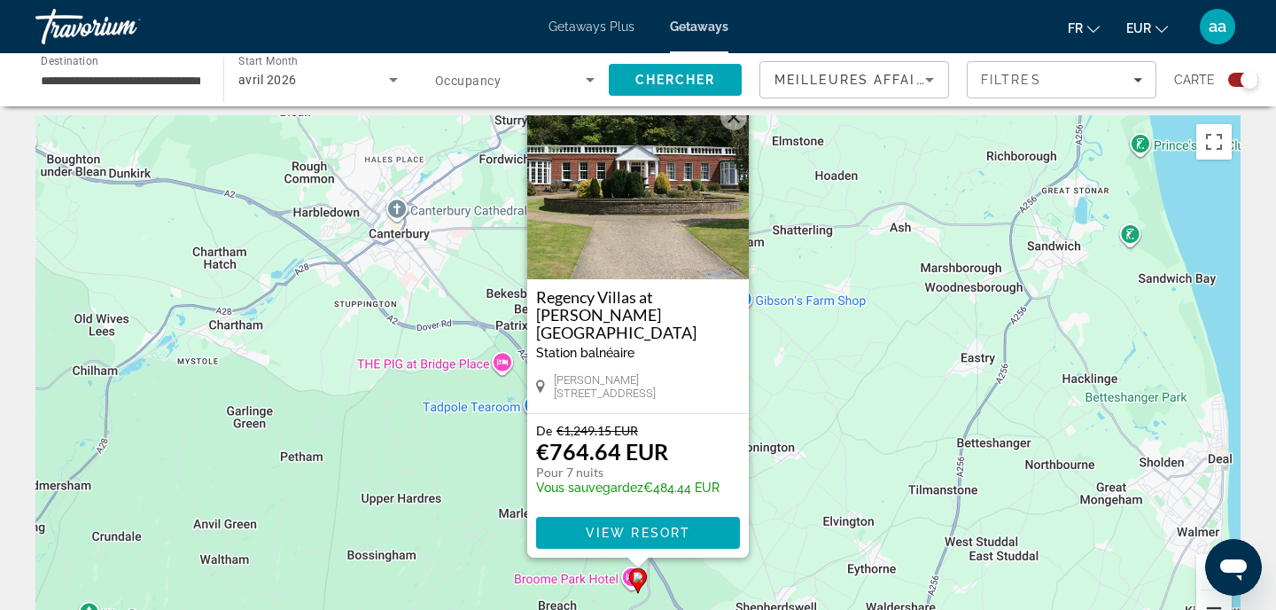
click at [1208, 603] on button "Zoom arrière" at bounding box center [1213, 607] width 35 height 35
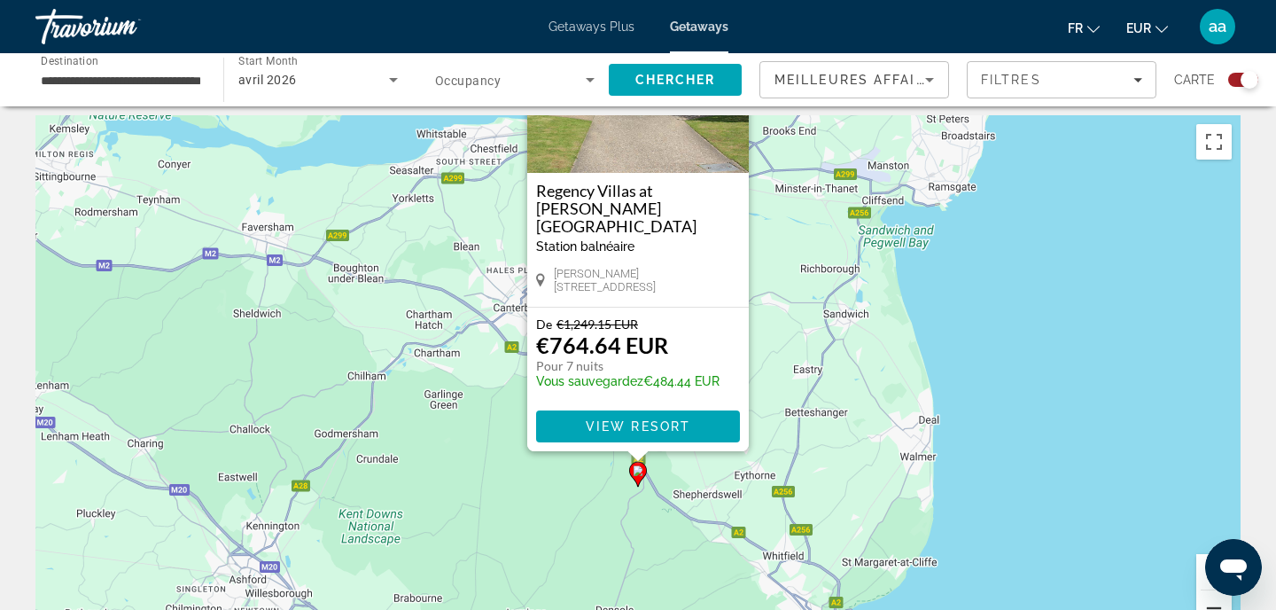
click at [1208, 603] on button "Zoom arrière" at bounding box center [1213, 607] width 35 height 35
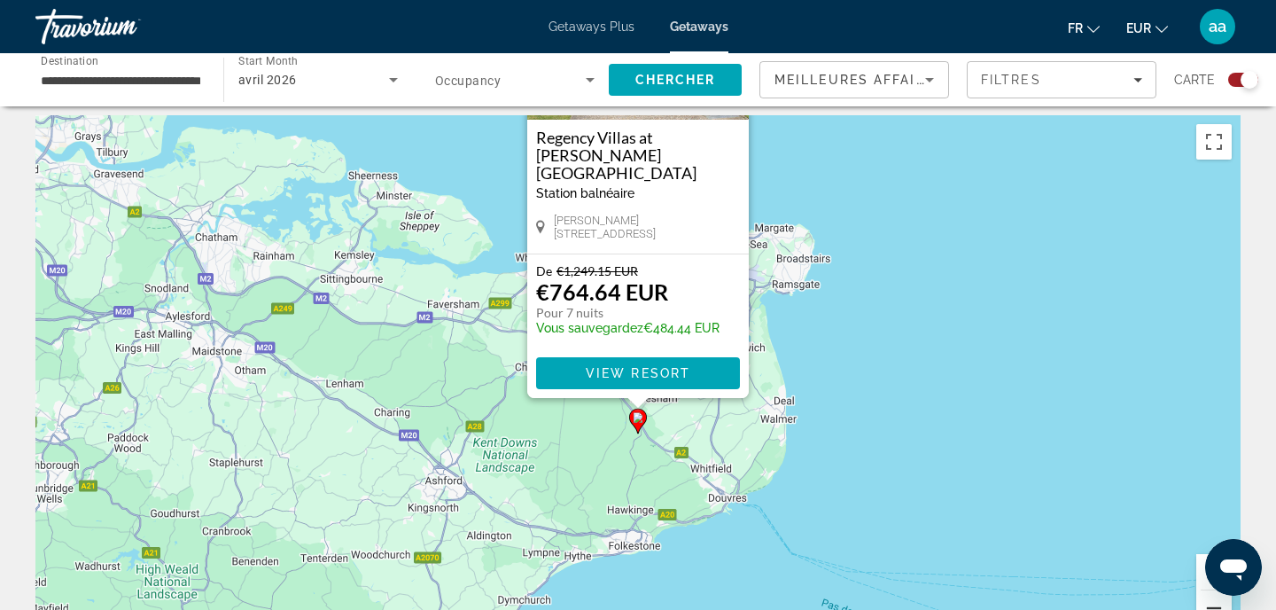
click at [1208, 603] on button "Zoom arrière" at bounding box center [1213, 607] width 35 height 35
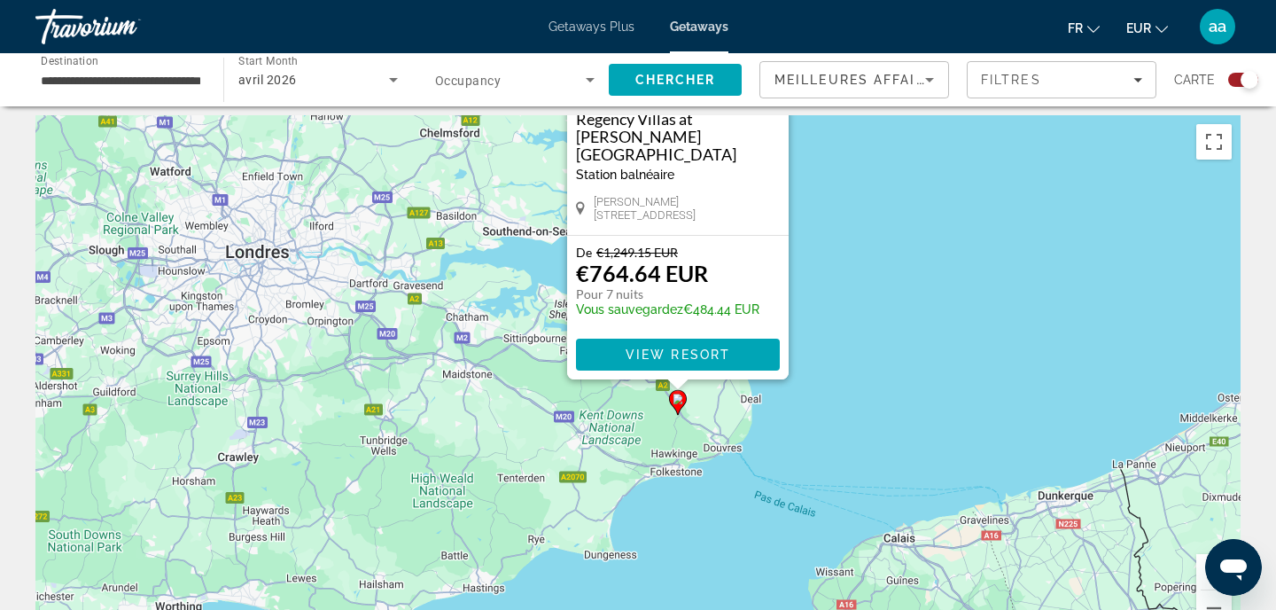
drag, startPoint x: 923, startPoint y: 407, endPoint x: 1115, endPoint y: 485, distance: 207.5
click at [1115, 485] on div "Pour activer le glissement avec le clavier, appuyez sur Alt+Entrée. Une fois ce…" at bounding box center [637, 381] width 1205 height 532
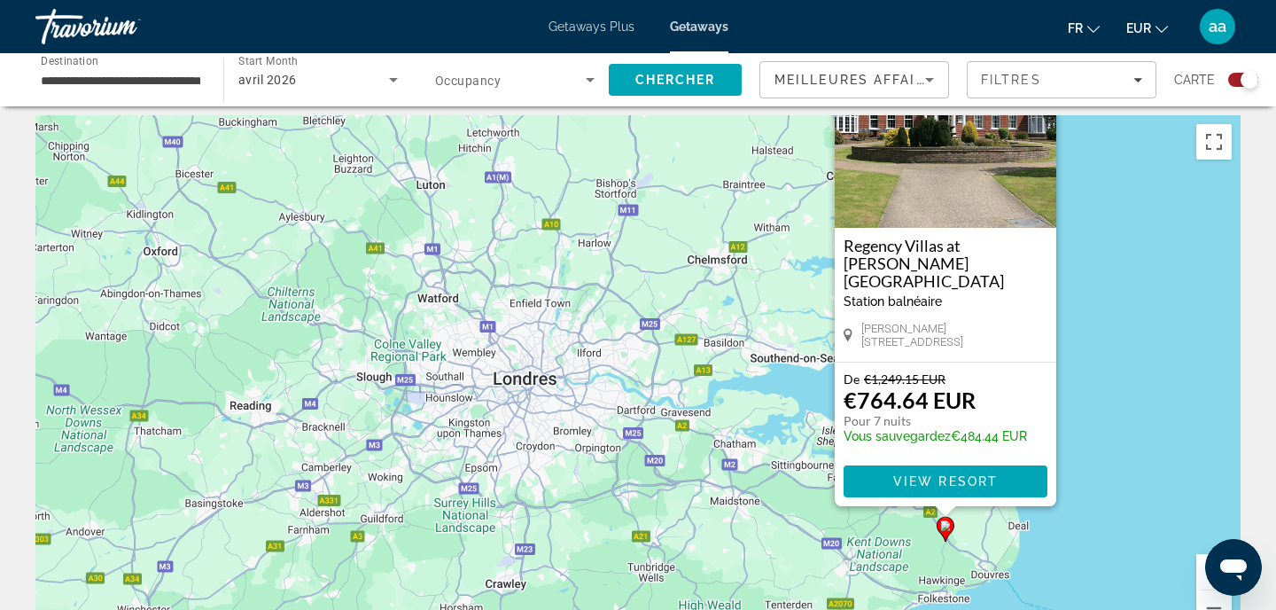
drag, startPoint x: 589, startPoint y: 459, endPoint x: 704, endPoint y: 510, distance: 125.3
click at [704, 510] on div "Pour activer le glissement avec le clavier, appuyez sur Alt+Entrée. Une fois ce…" at bounding box center [637, 381] width 1205 height 532
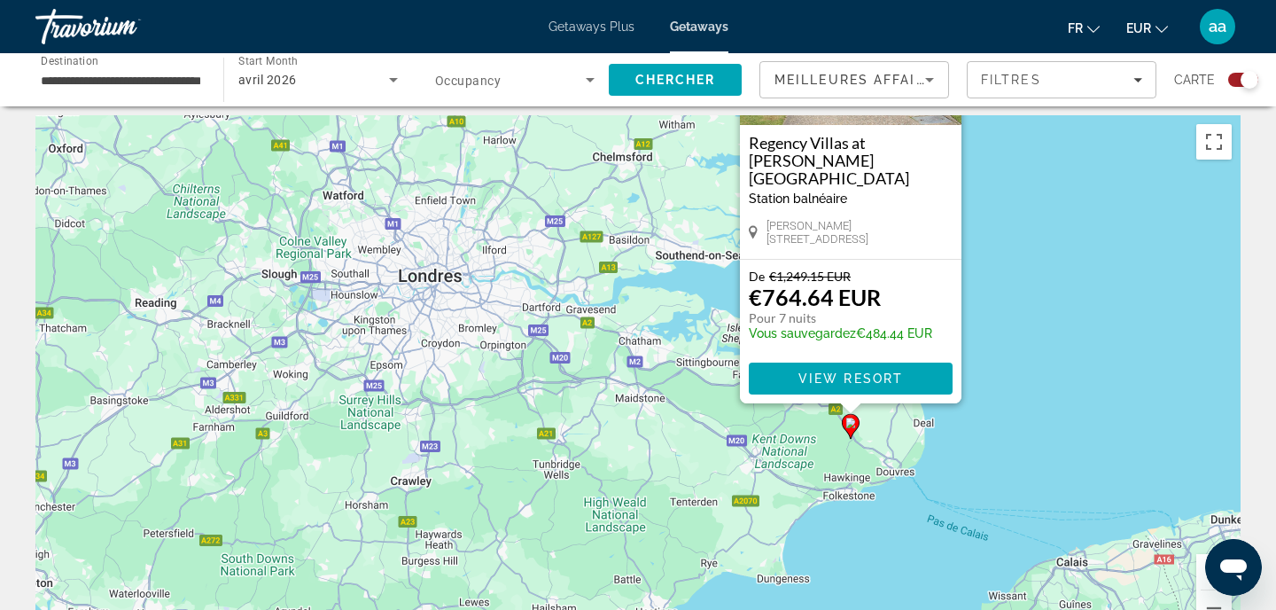
drag, startPoint x: 1090, startPoint y: 510, endPoint x: 992, endPoint y: 401, distance: 146.2
click at [992, 401] on div "Pour activer le glissement avec le clavier, appuyez sur Alt+Entrée. Une fois ce…" at bounding box center [637, 381] width 1205 height 532
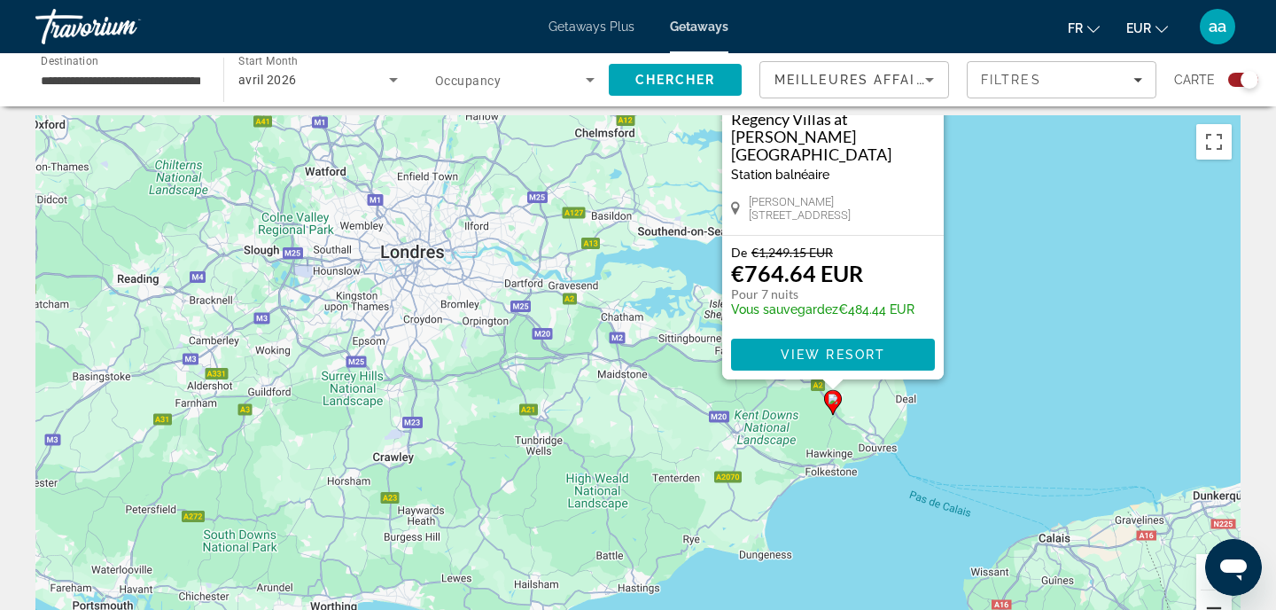
click at [1208, 602] on button "Zoom arrière" at bounding box center [1213, 607] width 35 height 35
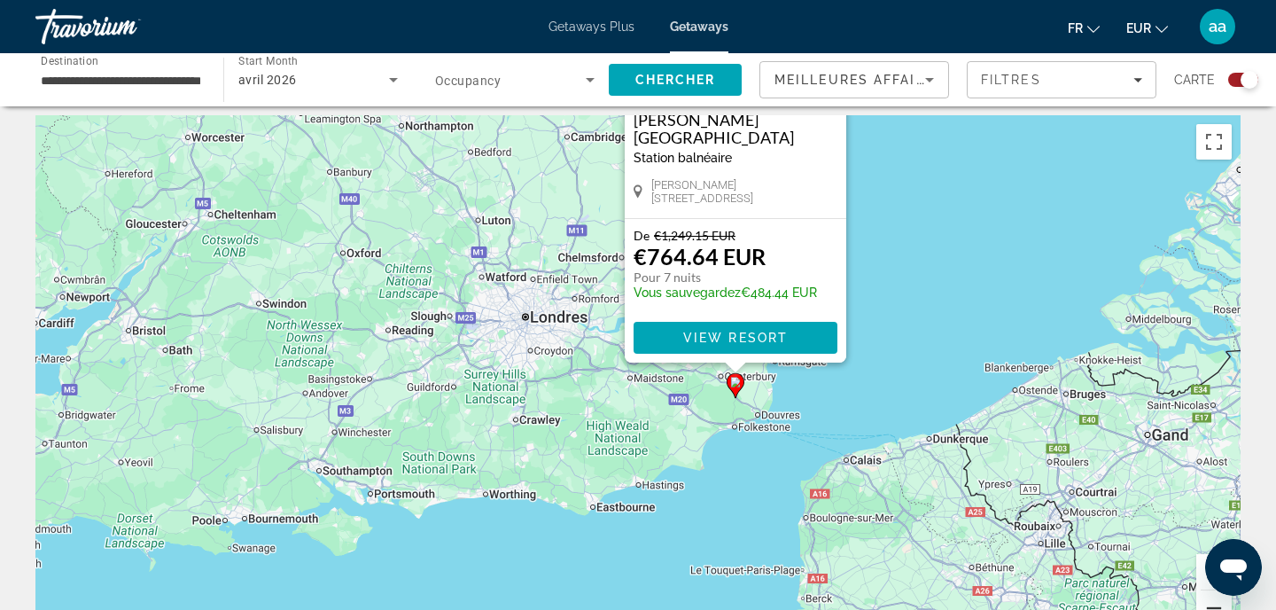
click at [1208, 604] on button "Zoom arrière" at bounding box center [1213, 607] width 35 height 35
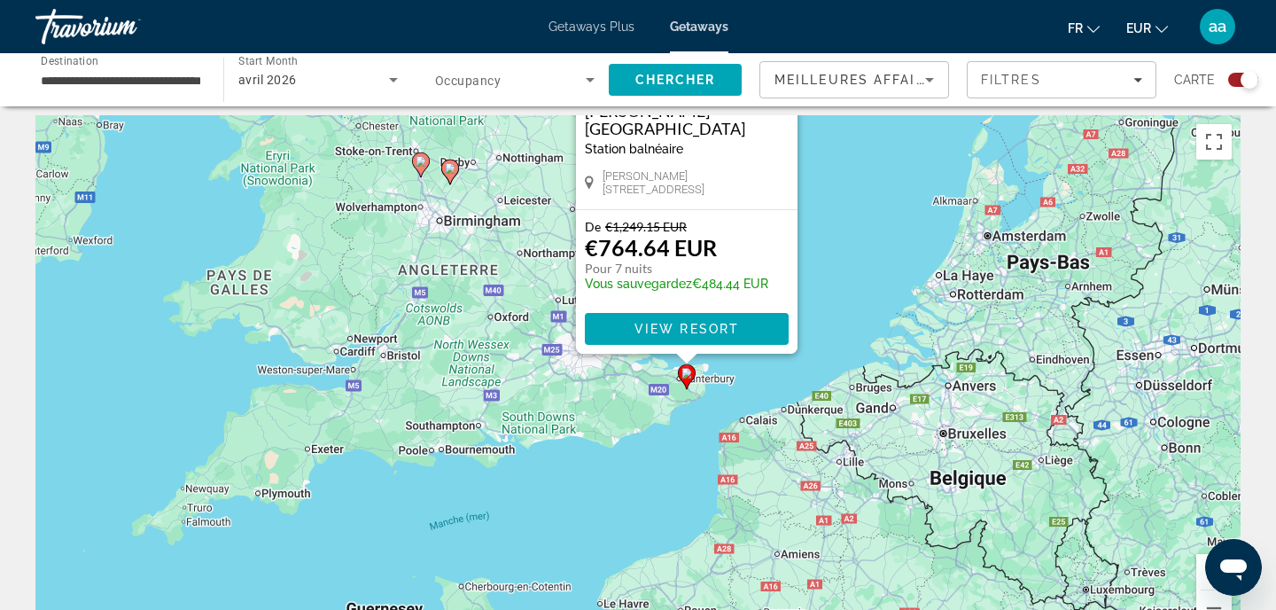
click at [848, 254] on div "Pour activer le glissement avec le clavier, appuyez sur Alt+Entrée. Une fois ce…" at bounding box center [637, 381] width 1205 height 532
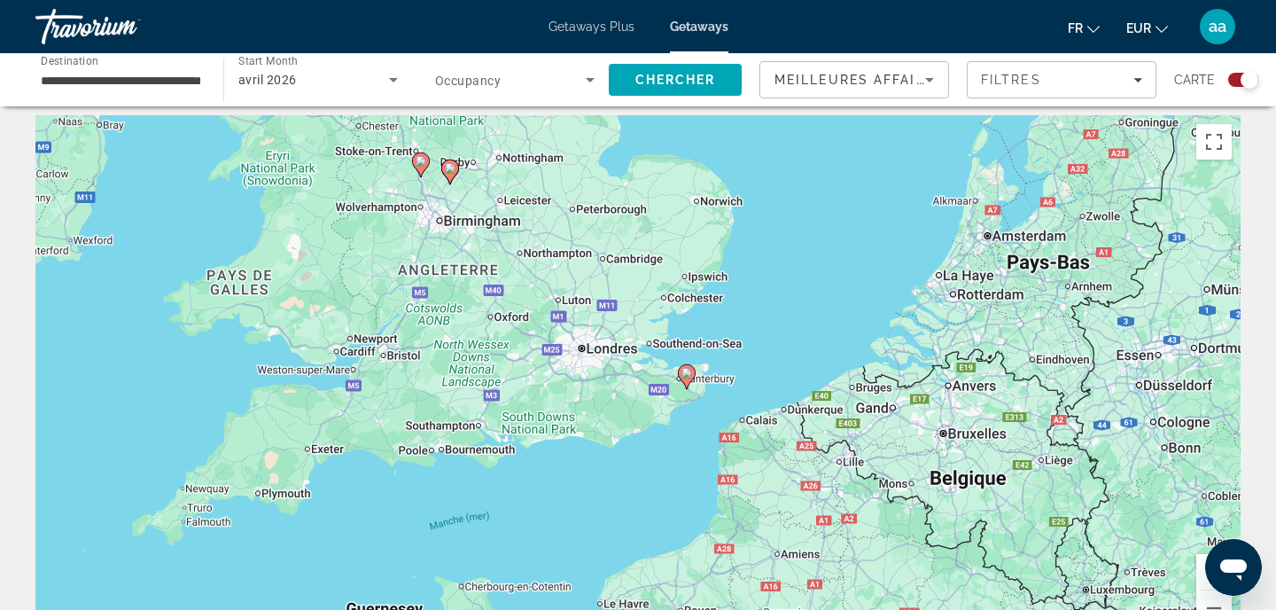
click at [1236, 83] on div "Search widget" at bounding box center [1243, 80] width 30 height 14
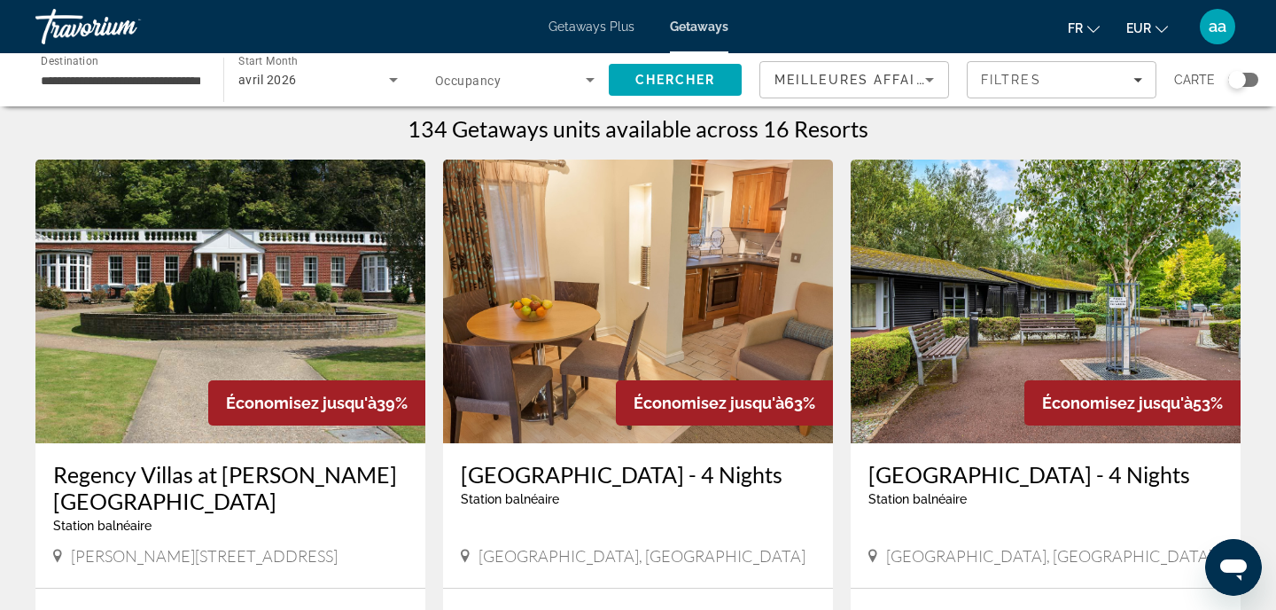
click at [112, 83] on input "**********" at bounding box center [121, 80] width 160 height 21
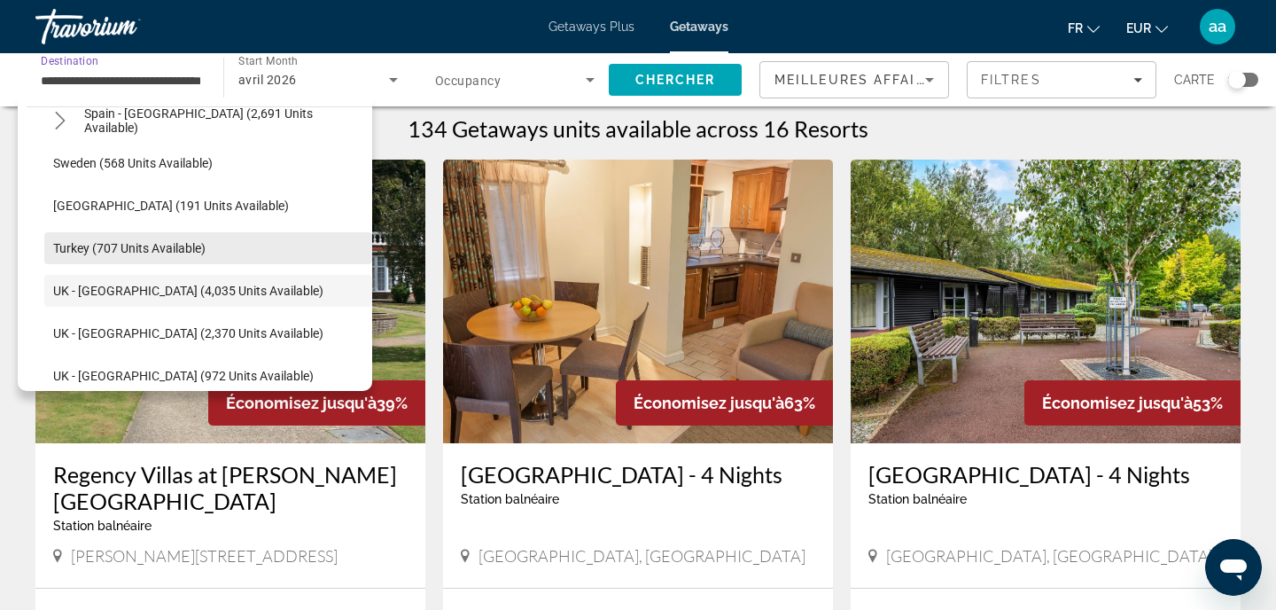
scroll to position [1027, 0]
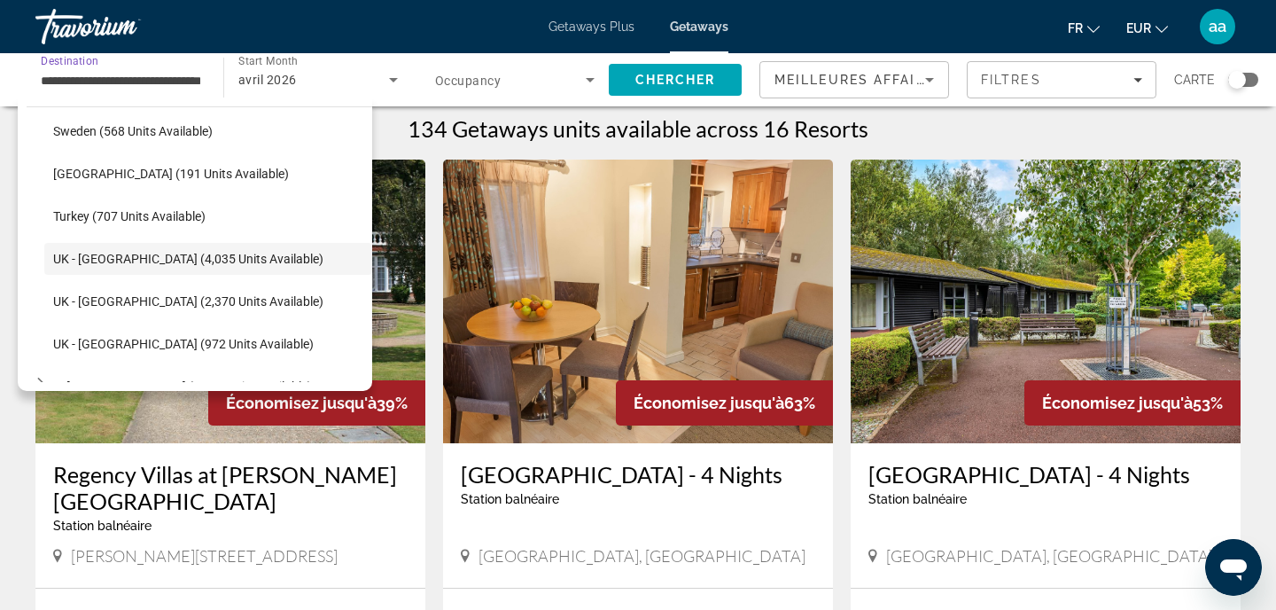
click at [955, 119] on div "134 Getaways units available across 16 Resorts" at bounding box center [637, 128] width 1205 height 27
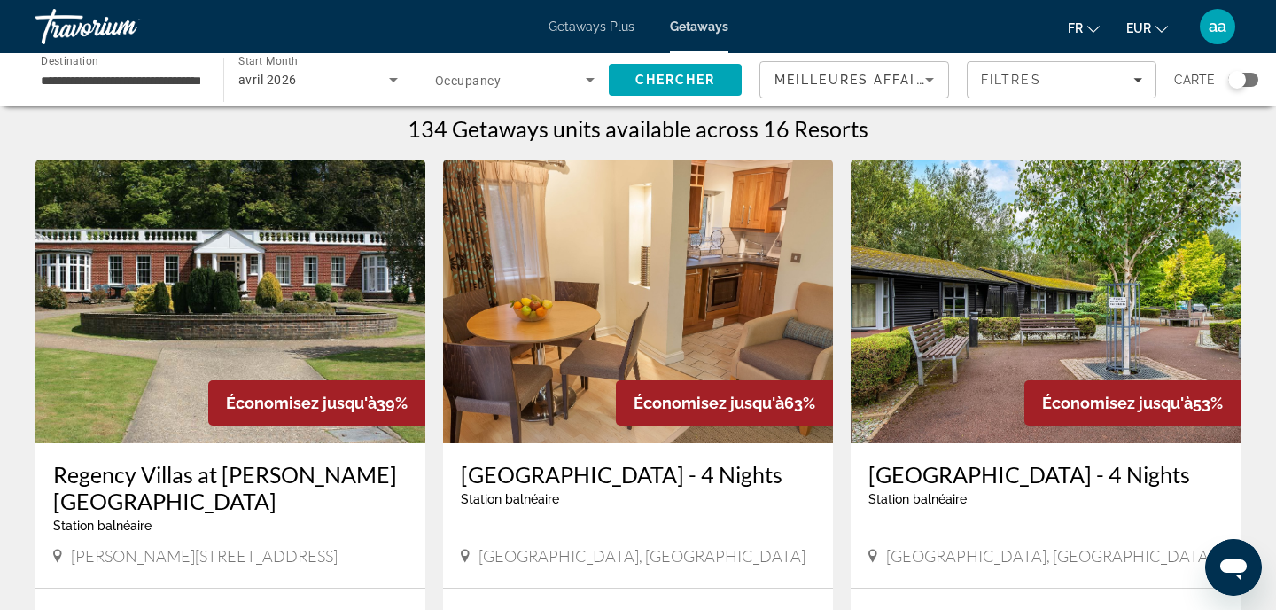
click at [179, 78] on input "**********" at bounding box center [121, 80] width 160 height 21
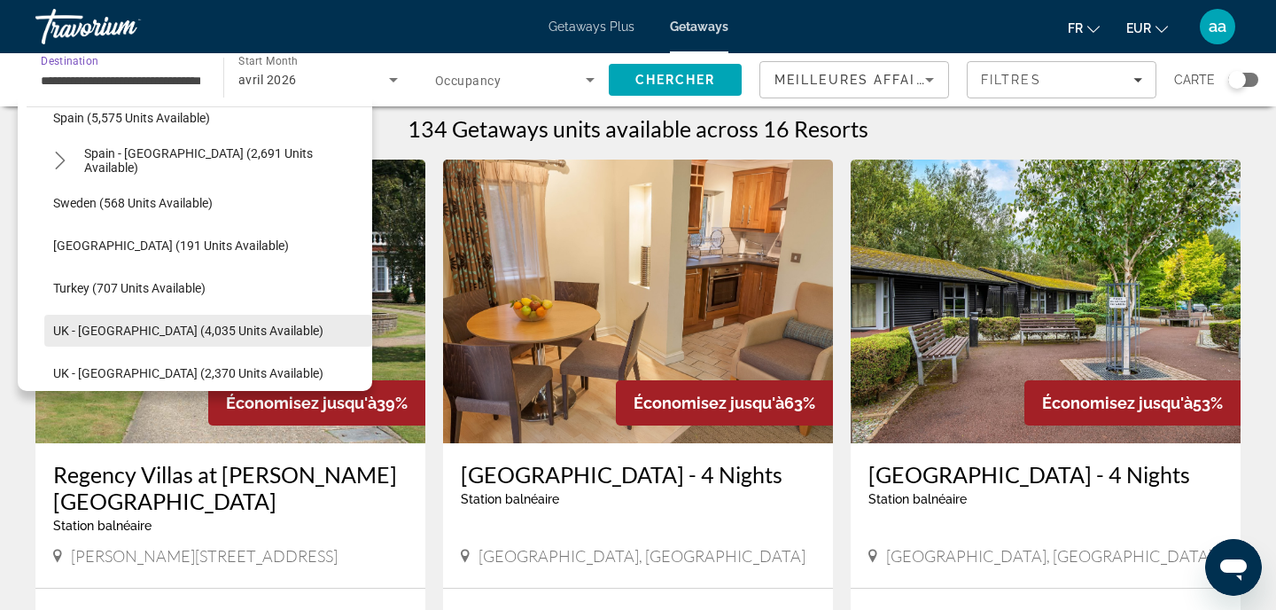
scroll to position [920, 0]
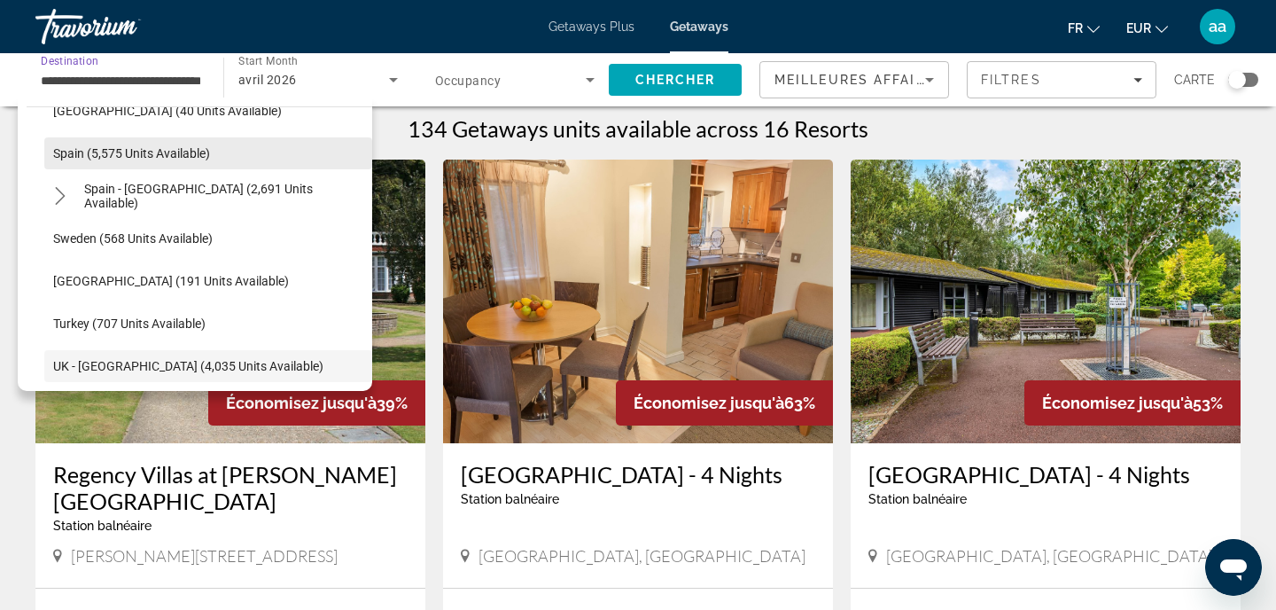
click at [170, 158] on span "Spain (5,575 units available)" at bounding box center [131, 153] width 157 height 14
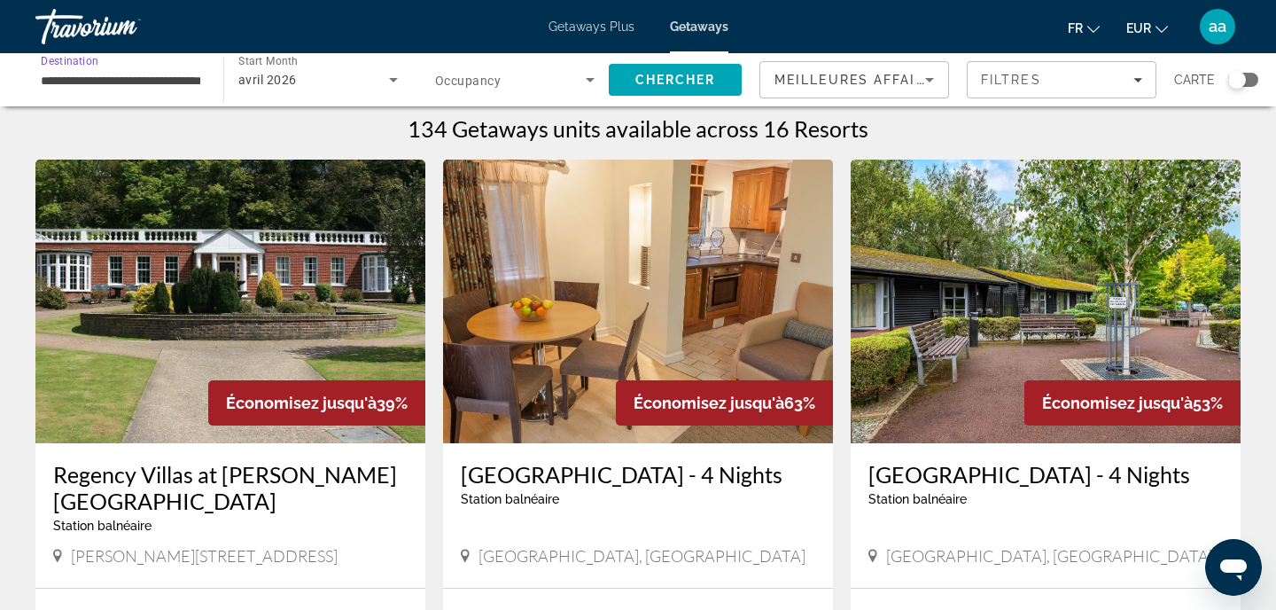
type input "**********"
click at [288, 81] on span "avril 2026" at bounding box center [267, 80] width 58 height 14
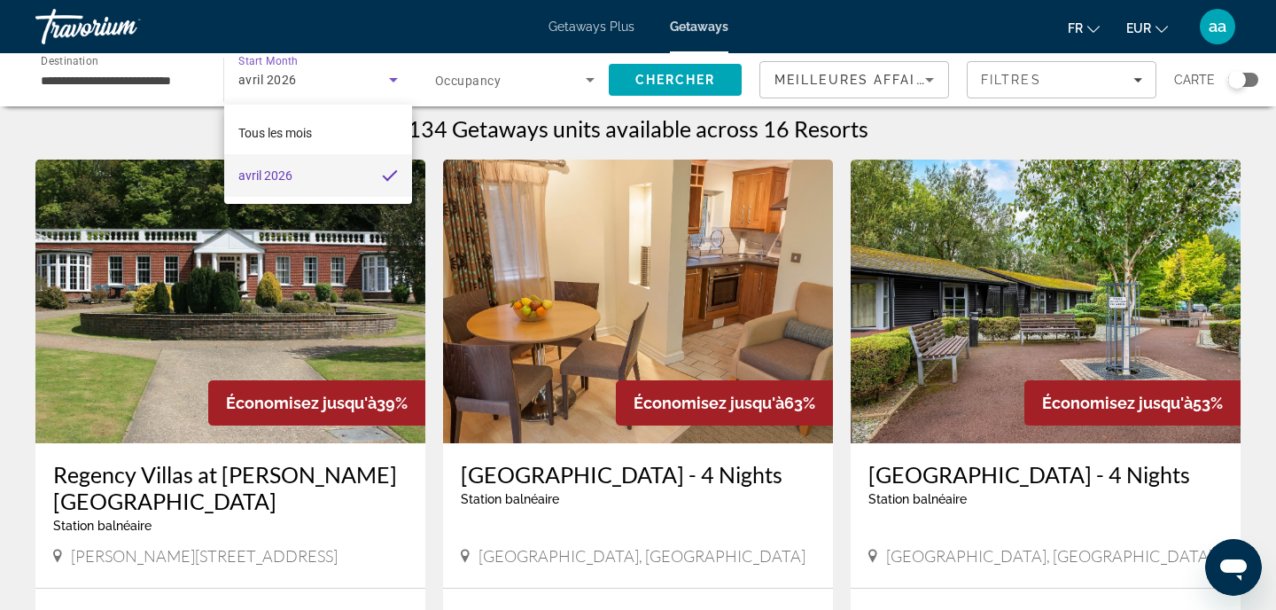
click at [389, 76] on div at bounding box center [638, 305] width 1276 height 610
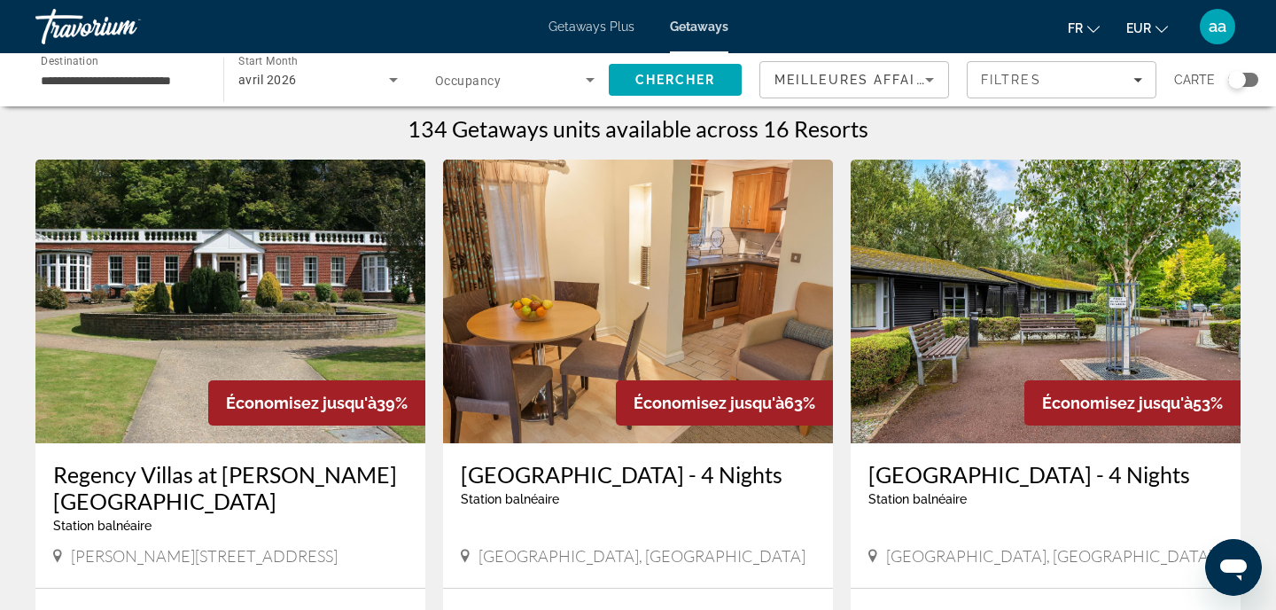
click at [715, 23] on span "Getaways" at bounding box center [699, 26] width 58 height 14
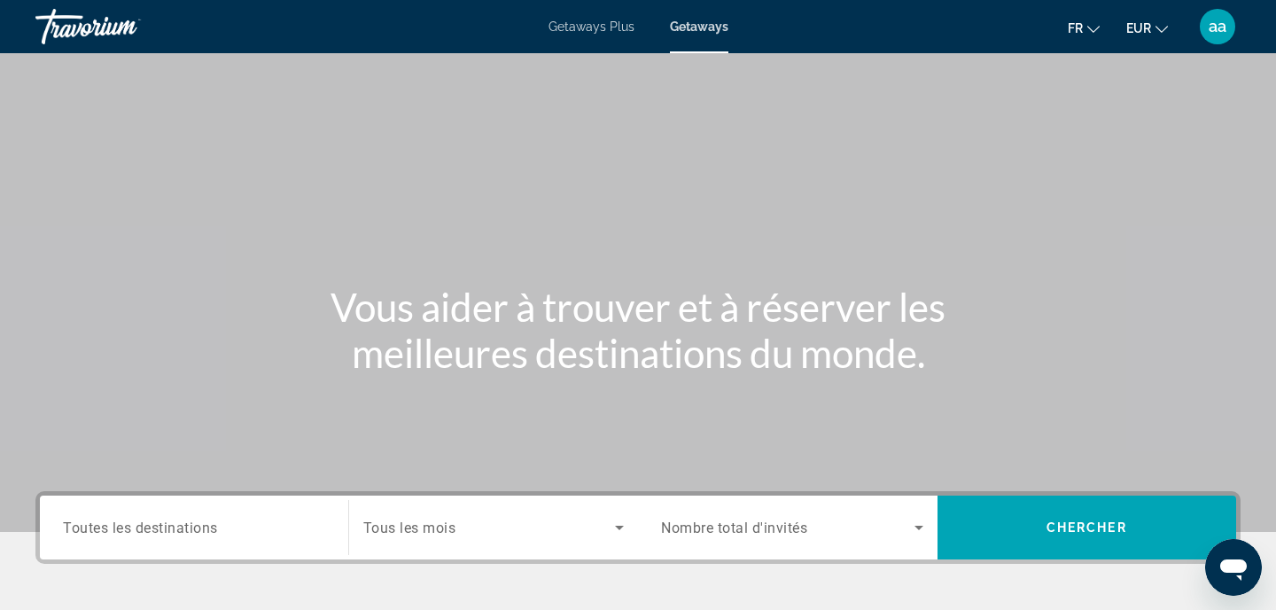
click at [183, 517] on div "Search widget" at bounding box center [194, 527] width 262 height 51
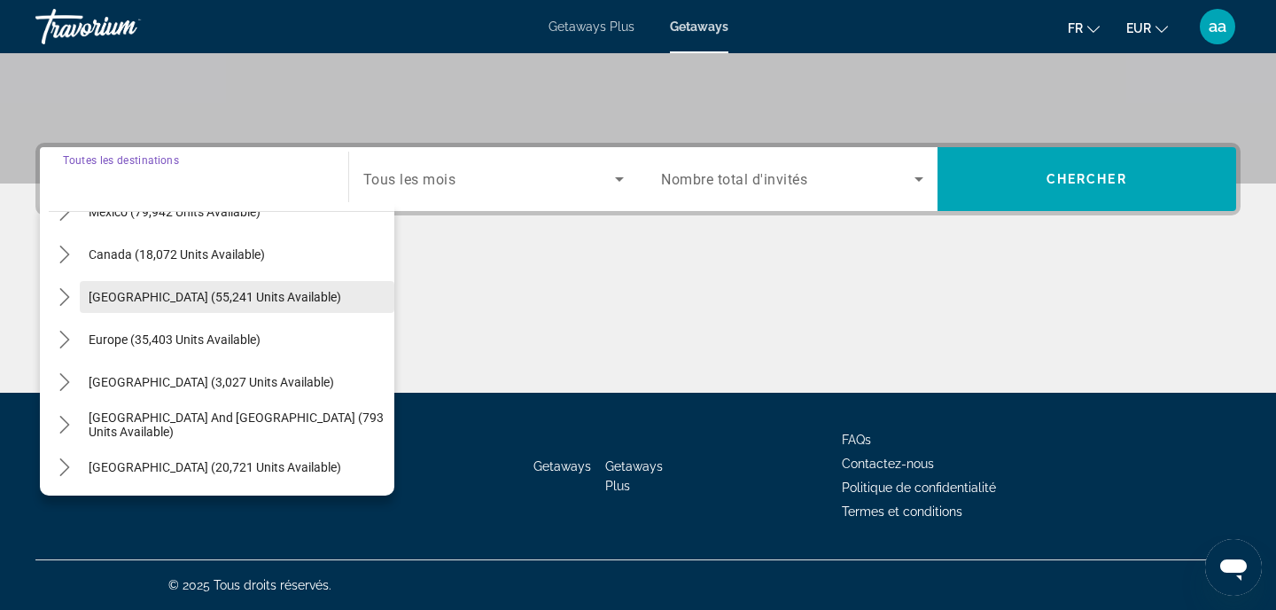
scroll to position [118, 0]
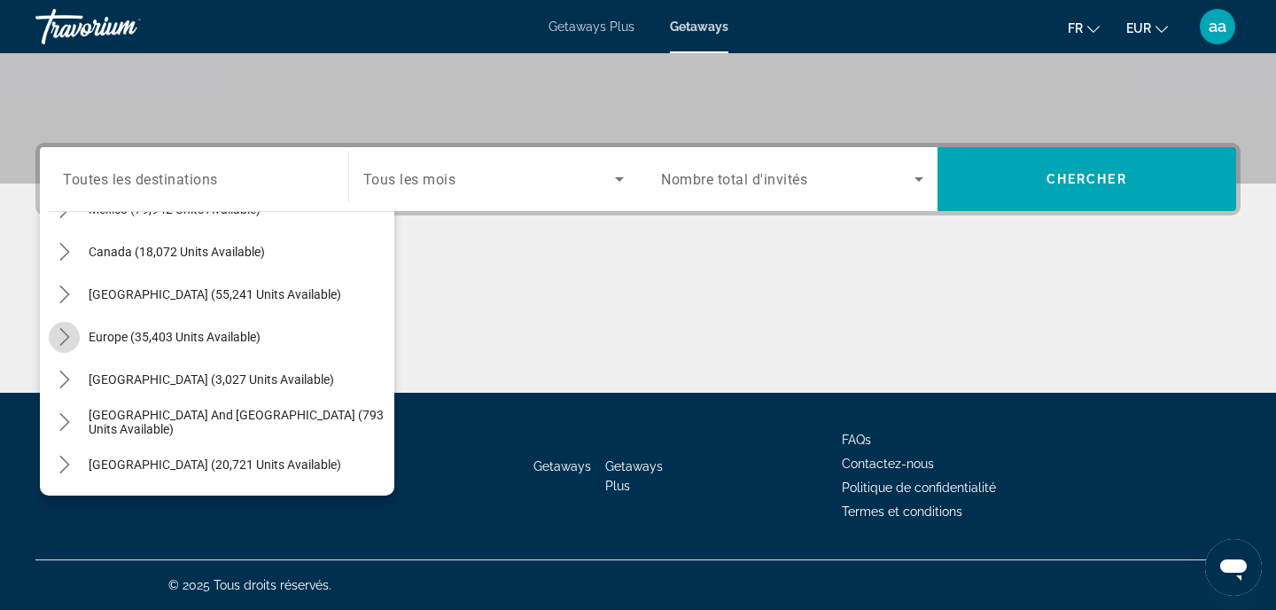
click at [66, 328] on icon "Toggle Europe (35,403 units available) submenu" at bounding box center [65, 337] width 18 height 18
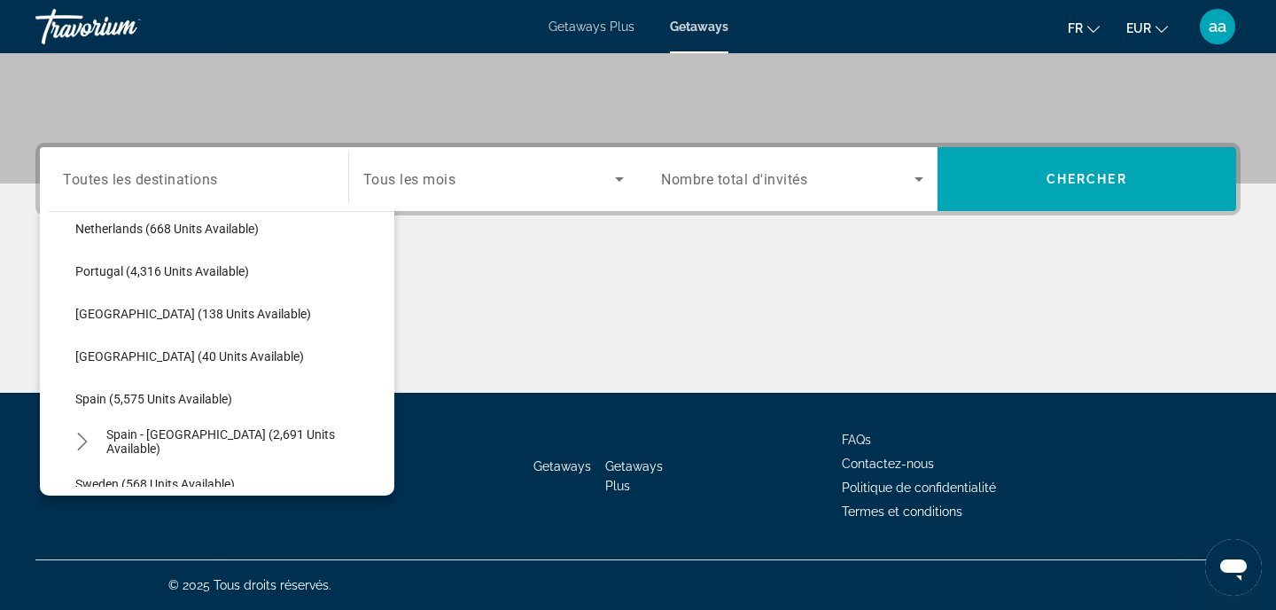
scroll to position [781, 0]
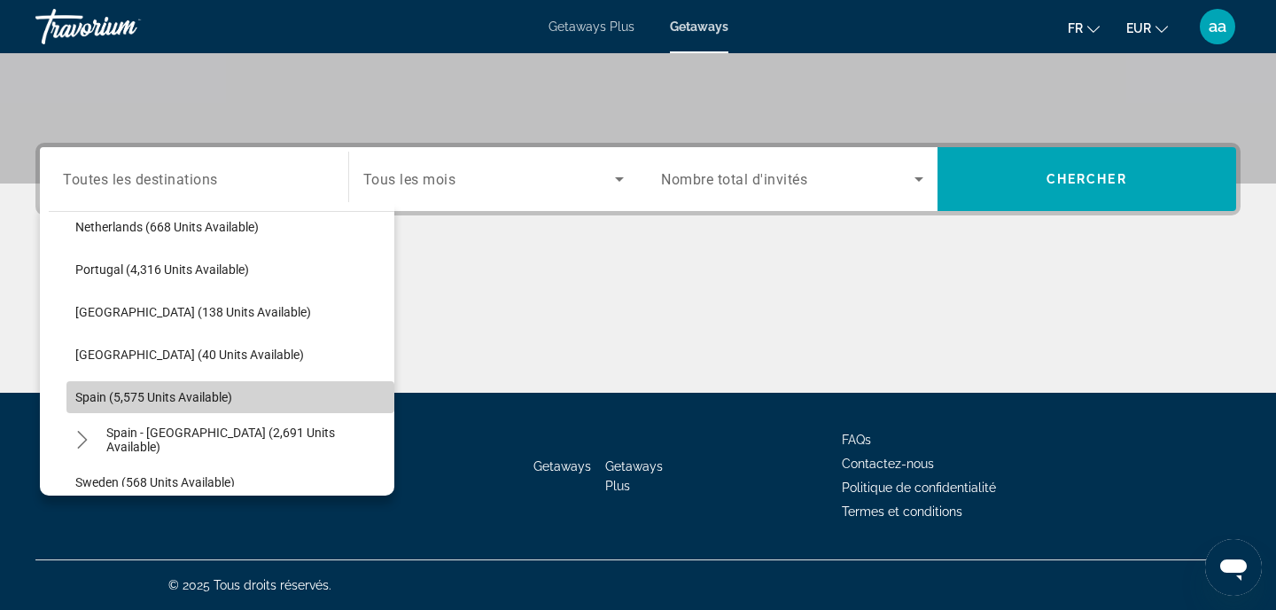
click at [144, 401] on span "Spain (5,575 units available)" at bounding box center [153, 397] width 157 height 14
type input "**********"
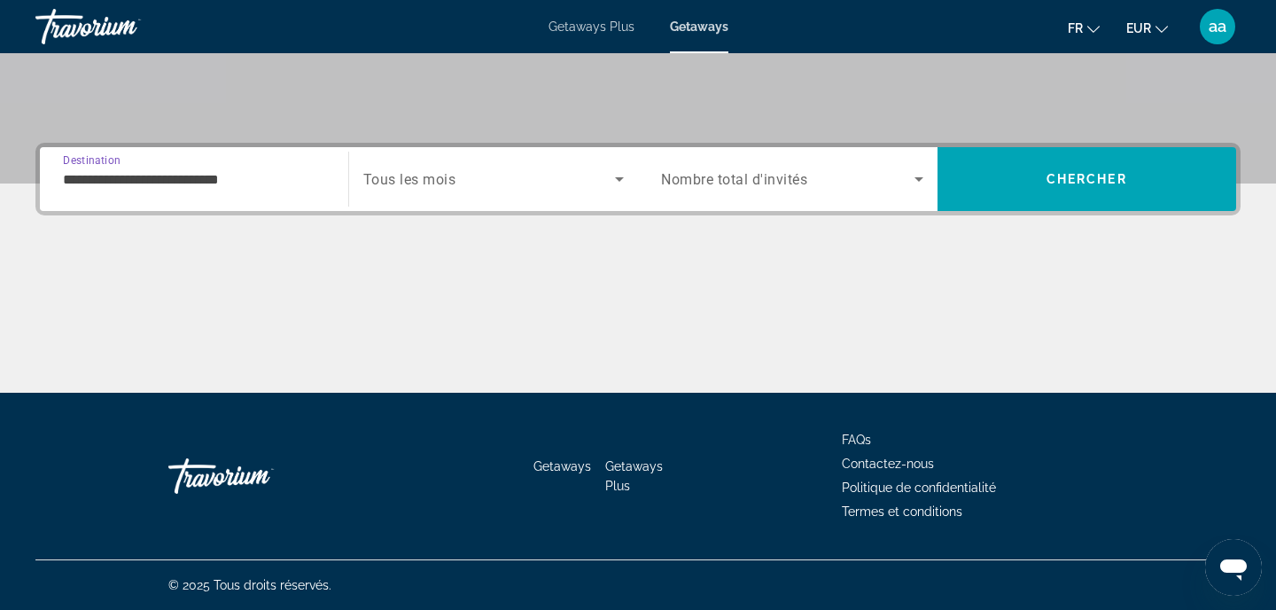
click at [551, 176] on span "Search widget" at bounding box center [489, 178] width 253 height 21
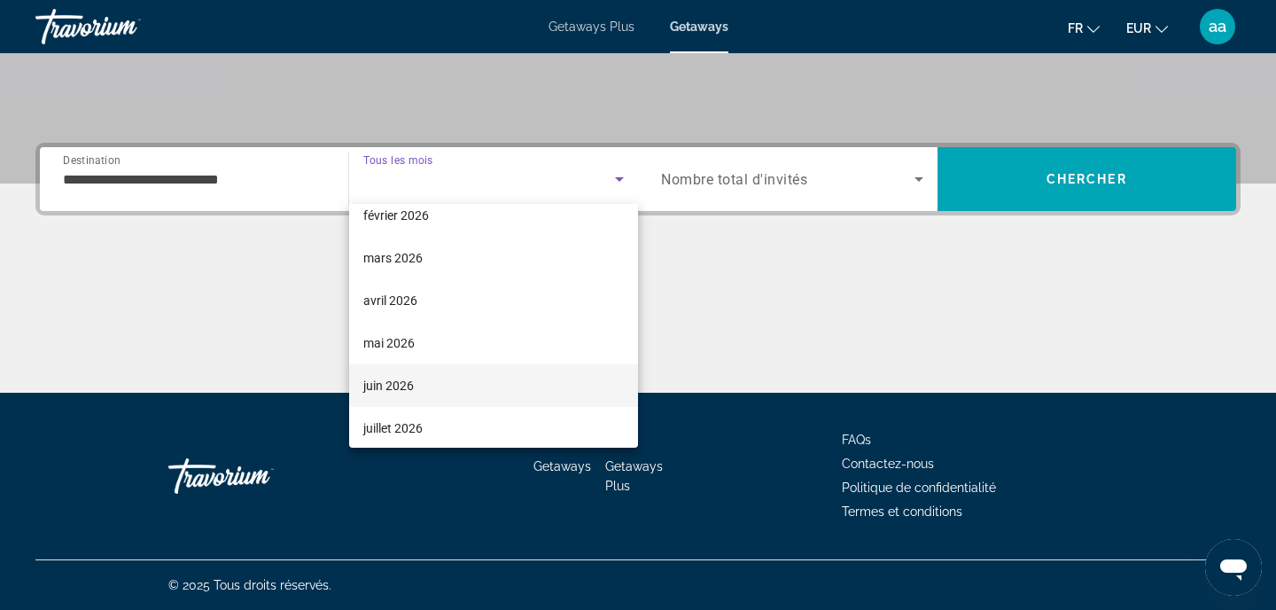
scroll to position [323, 0]
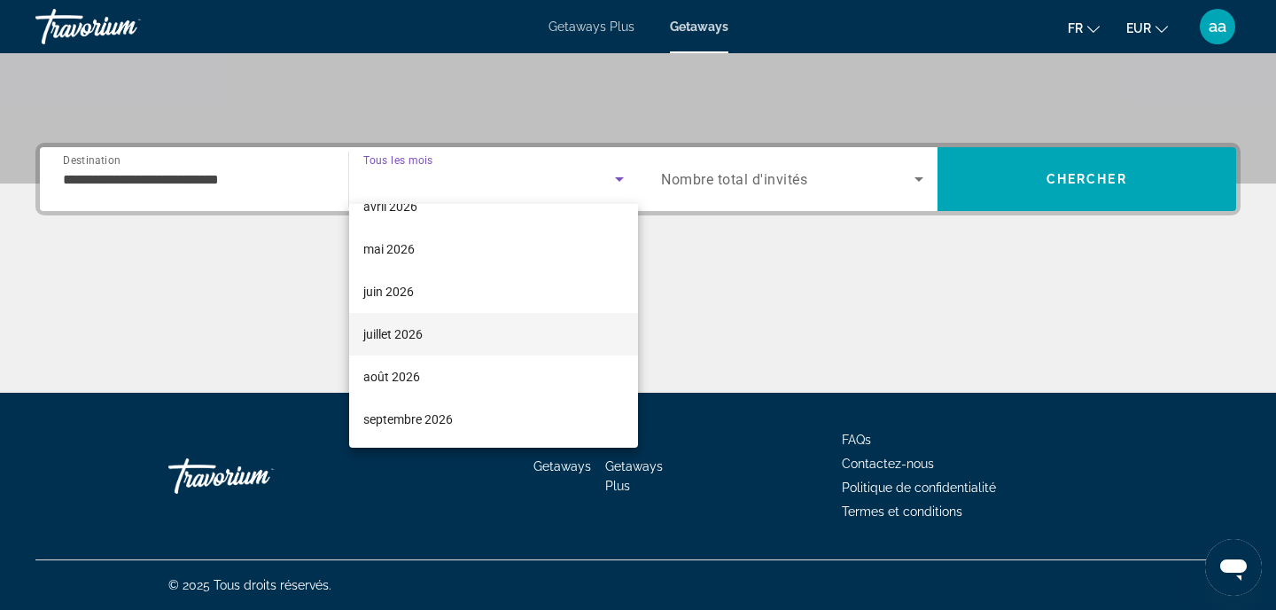
click at [447, 328] on mat-option "juillet 2026" at bounding box center [494, 334] width 290 height 43
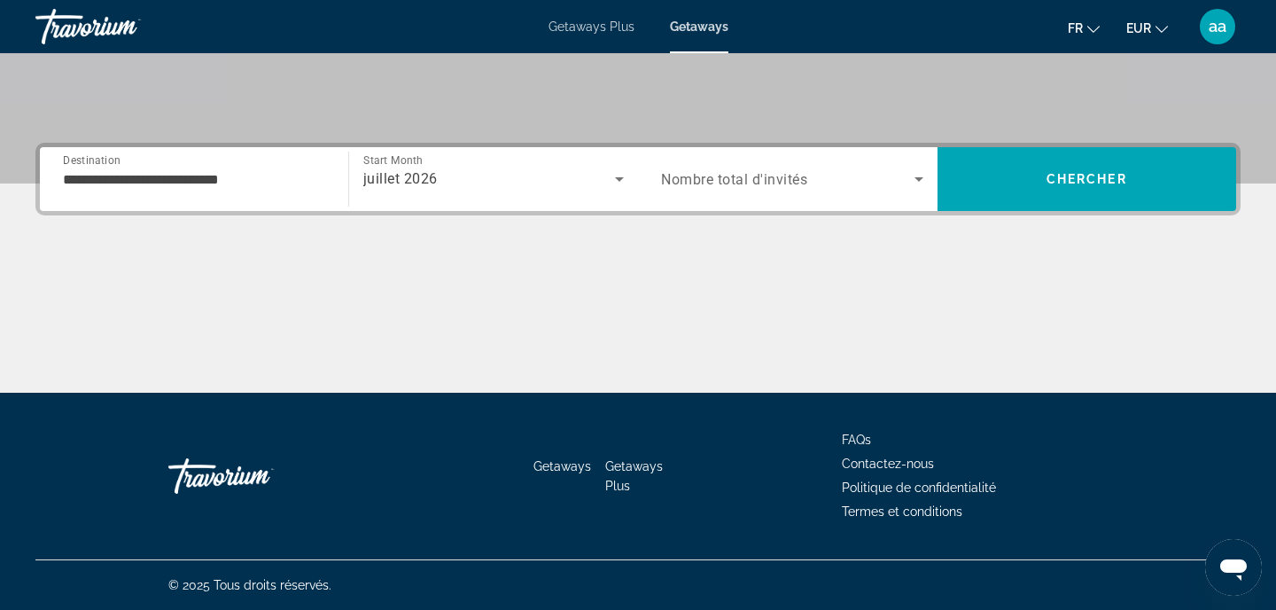
click at [774, 175] on span "Nombre total d'invités" at bounding box center [734, 179] width 146 height 17
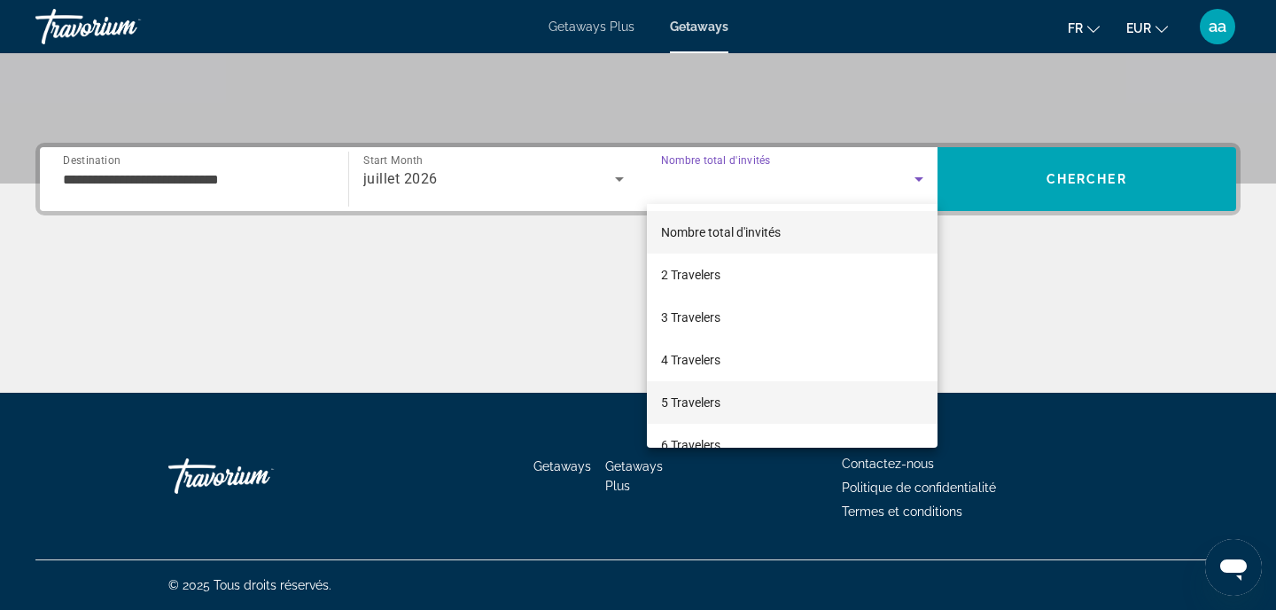
click at [705, 400] on span "5 Travelers" at bounding box center [690, 402] width 59 height 21
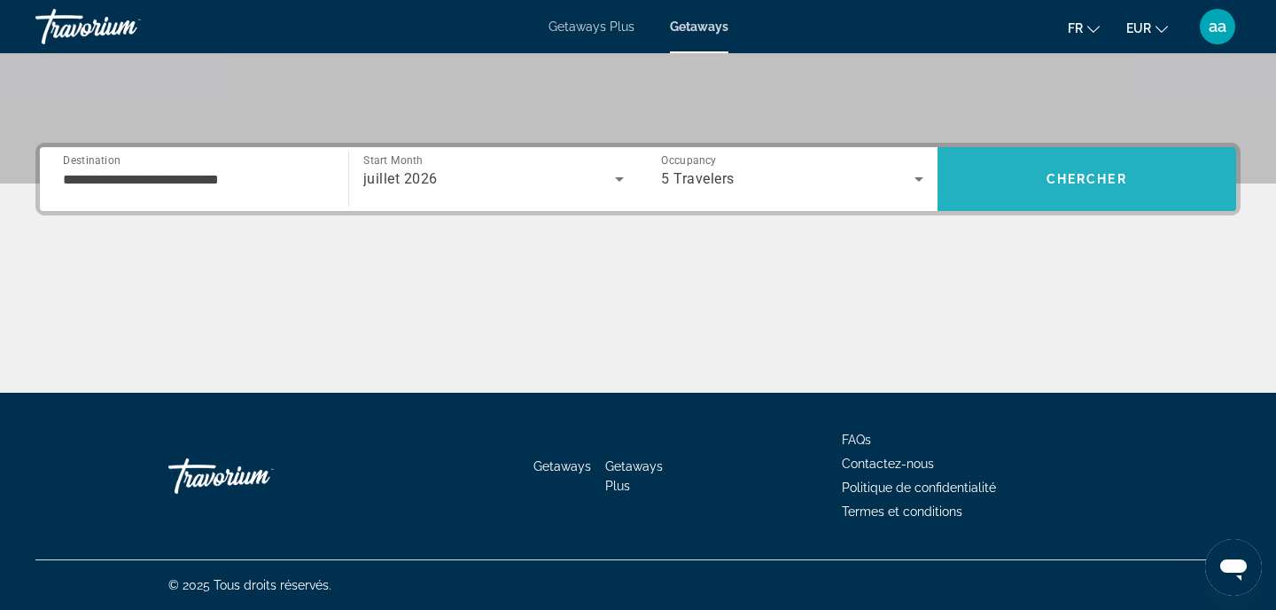
click at [1081, 198] on span "Search" at bounding box center [1088, 179] width 300 height 43
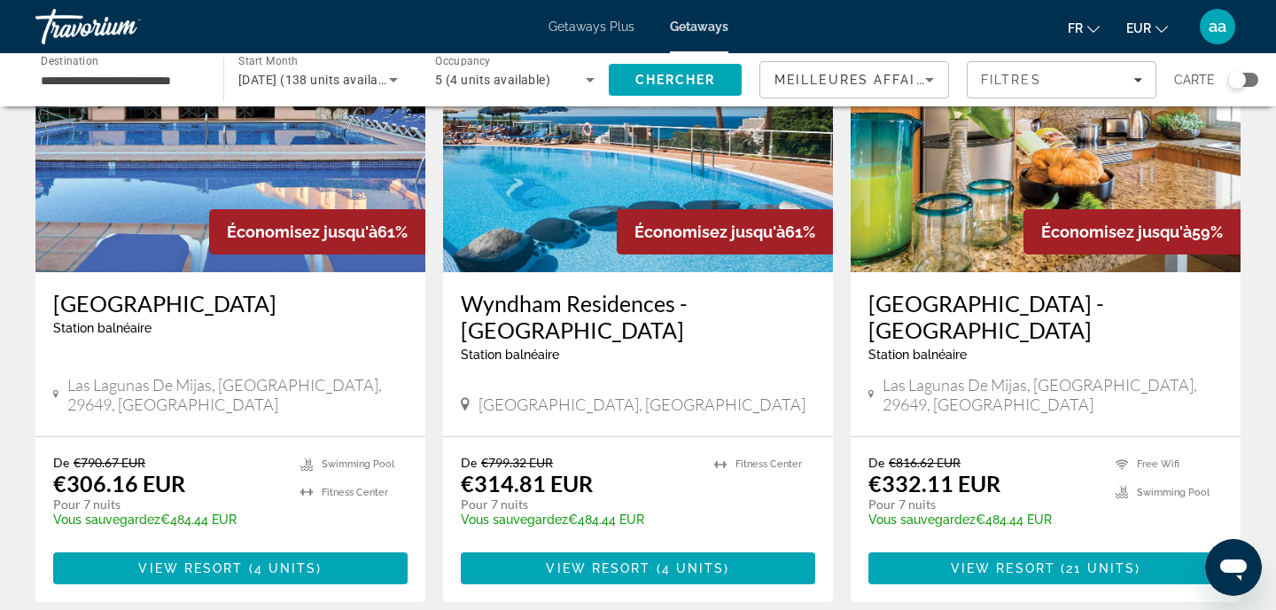
scroll to position [240, 0]
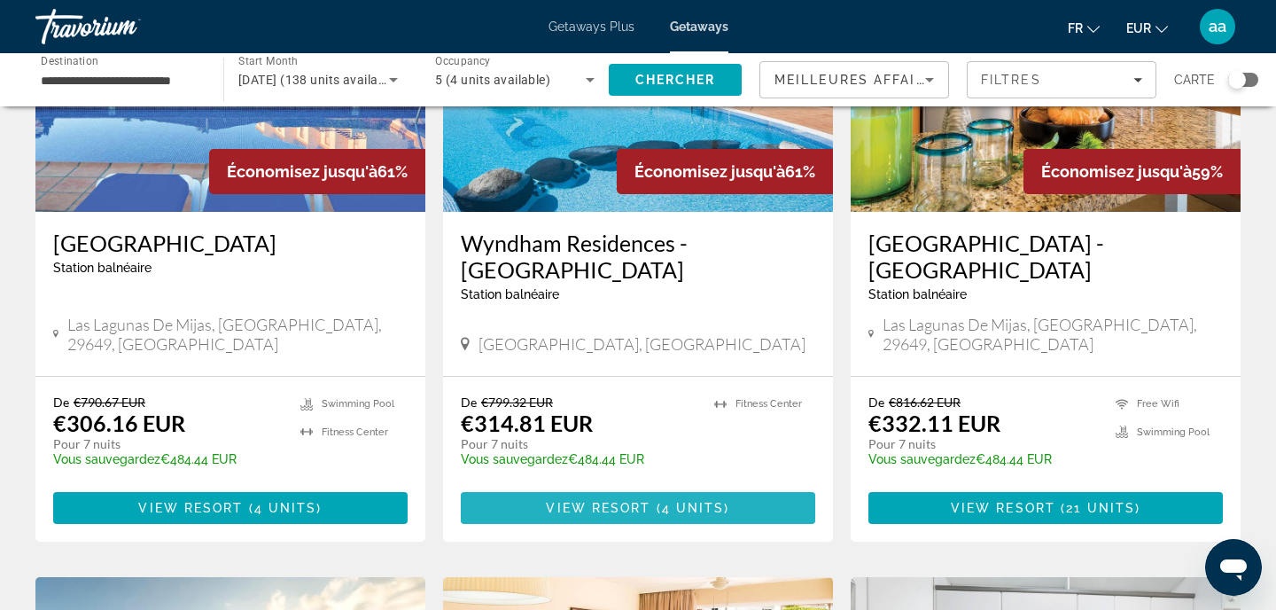
click at [620, 501] on span "View Resort" at bounding box center [598, 508] width 105 height 14
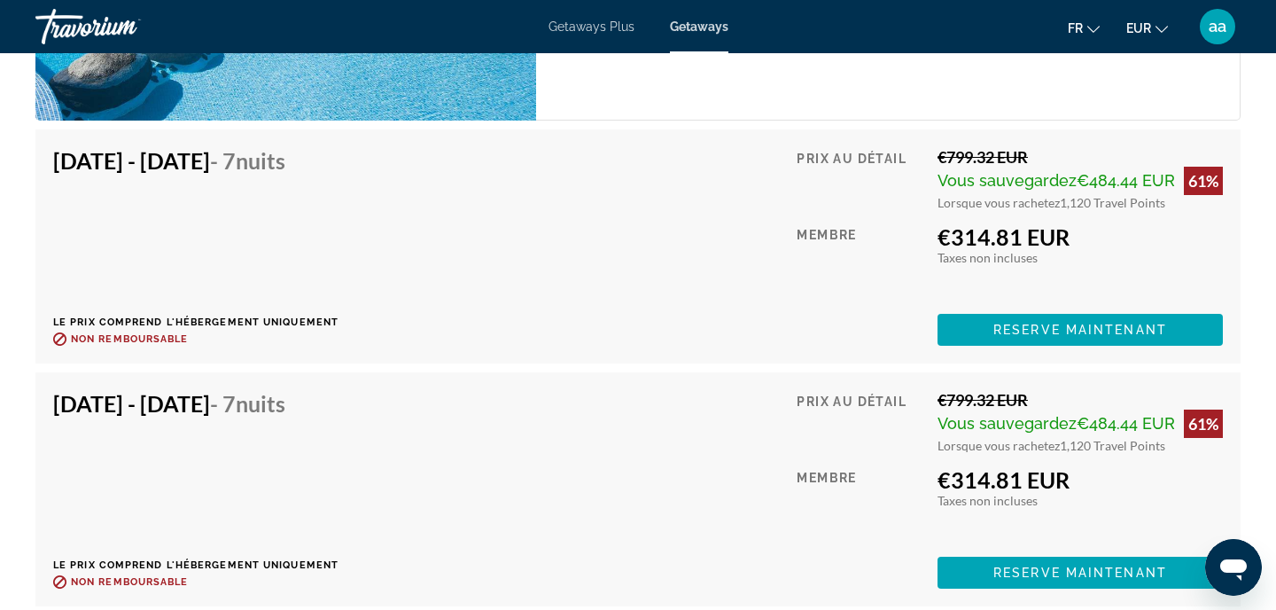
scroll to position [3299, 0]
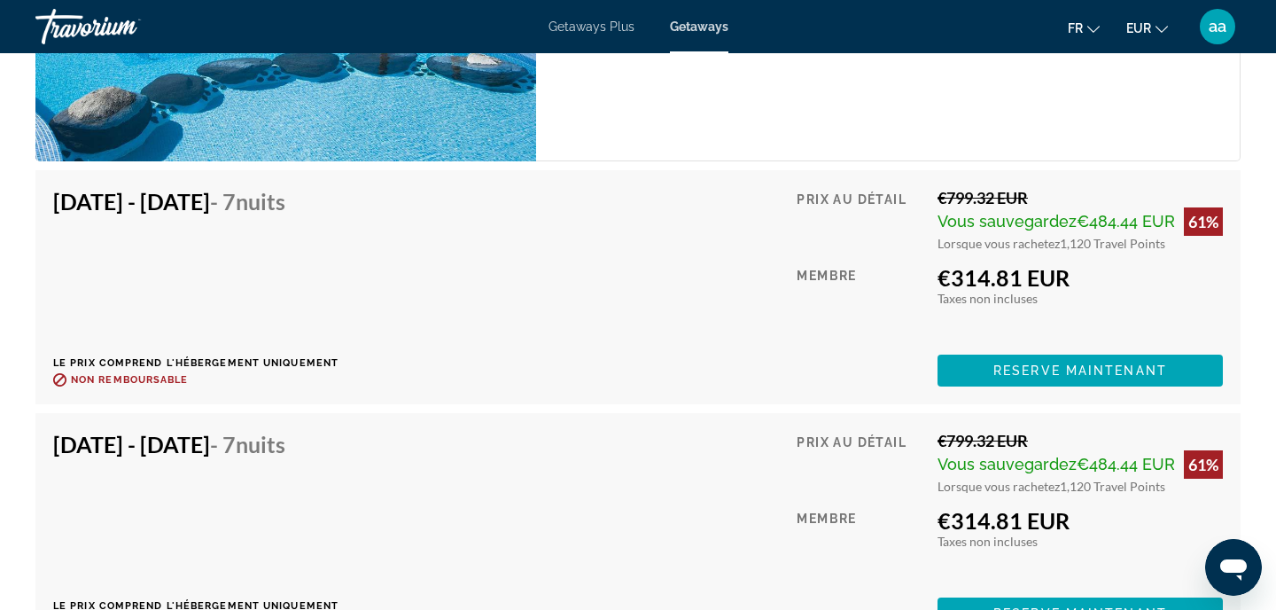
click at [339, 502] on div "[DATE] - [DATE] - 7 nuits Le prix comprend l'hébergement uniquement Remboursabl…" at bounding box center [195, 530] width 285 height 199
click at [1098, 363] on span "Reserve maintenant" at bounding box center [1080, 370] width 174 height 14
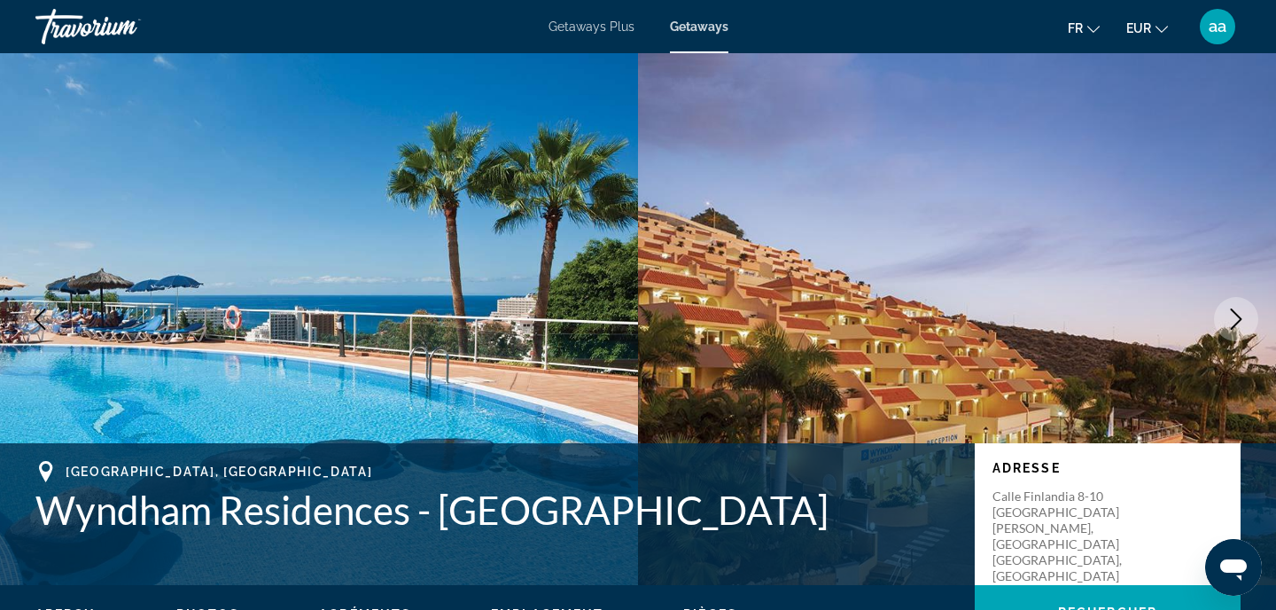
click at [1227, 314] on icon "Next image" at bounding box center [1236, 318] width 21 height 21
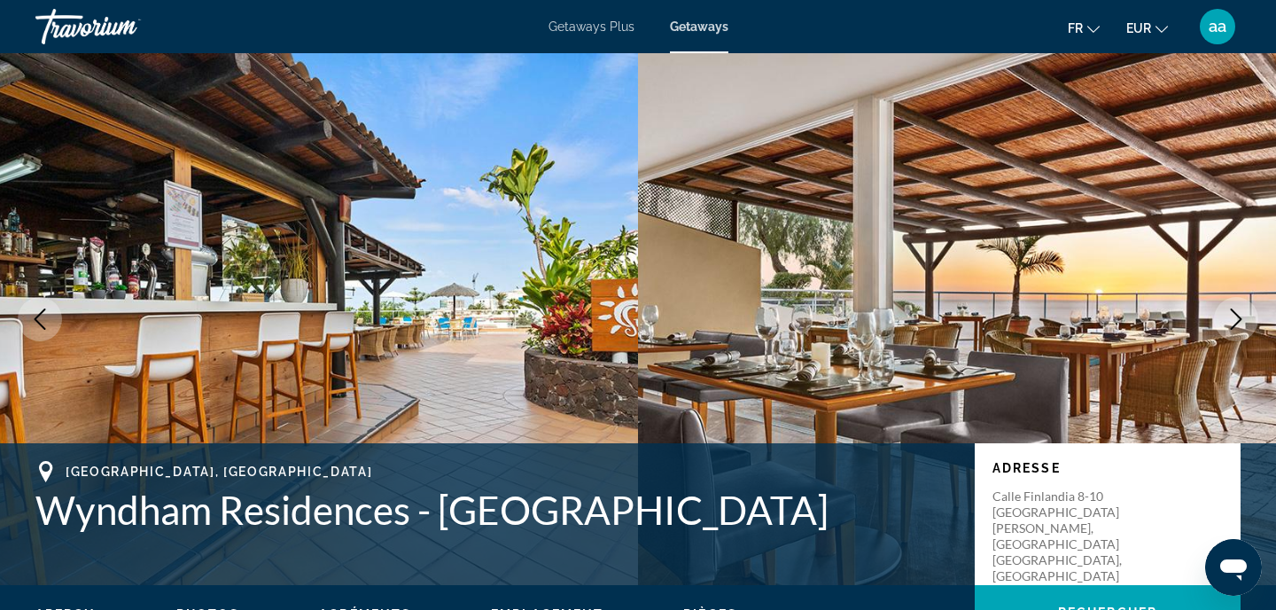
click at [1227, 315] on icon "Next image" at bounding box center [1236, 318] width 21 height 21
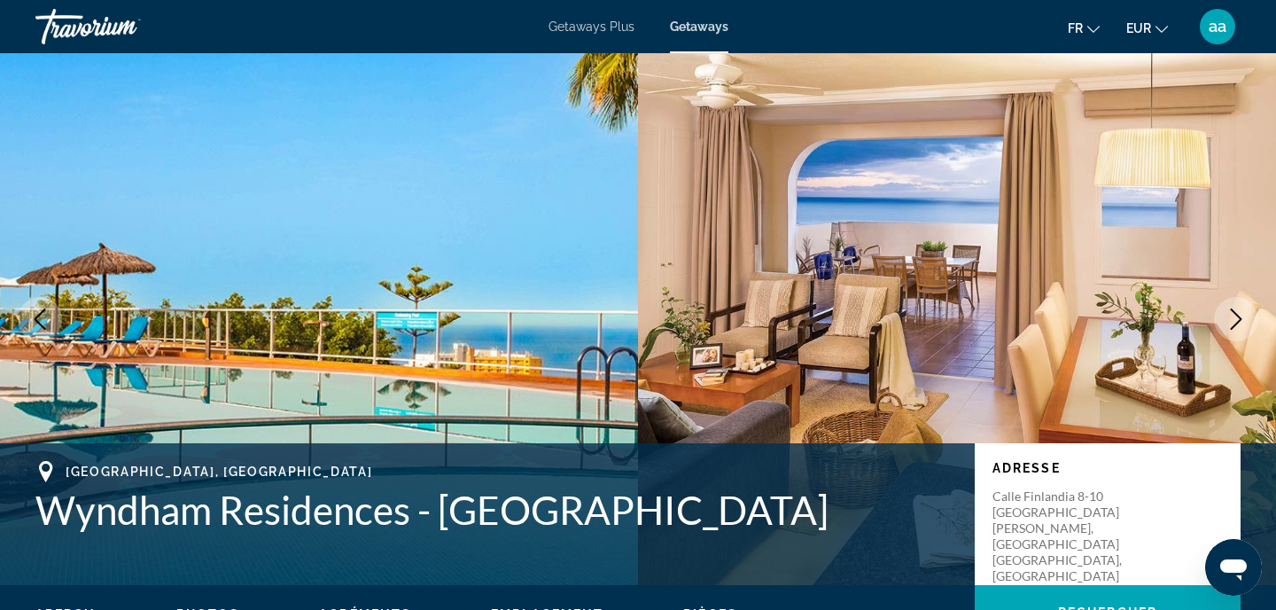
click at [1227, 315] on icon "Next image" at bounding box center [1236, 318] width 21 height 21
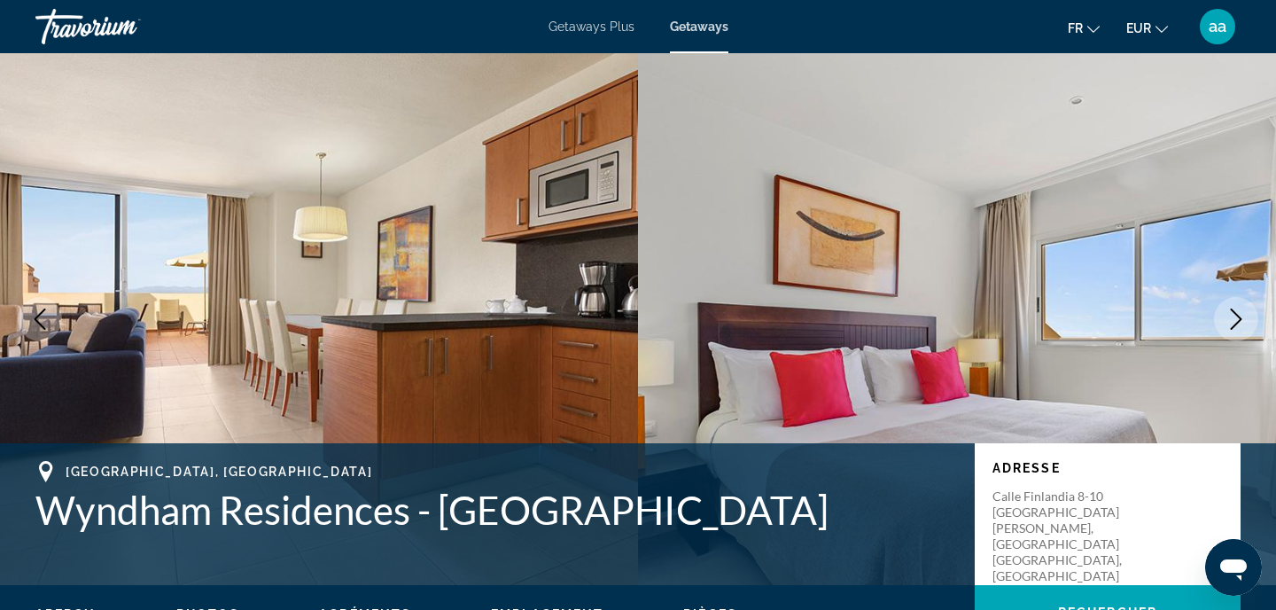
click at [1227, 315] on icon "Next image" at bounding box center [1236, 318] width 21 height 21
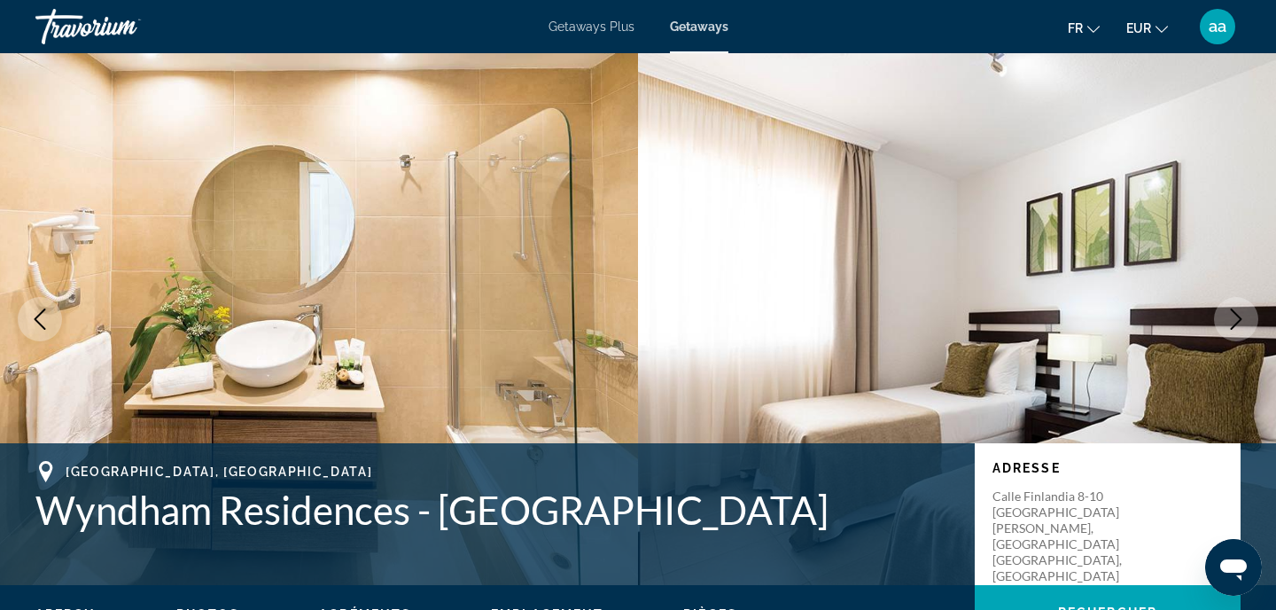
click at [1227, 315] on icon "Next image" at bounding box center [1236, 318] width 21 height 21
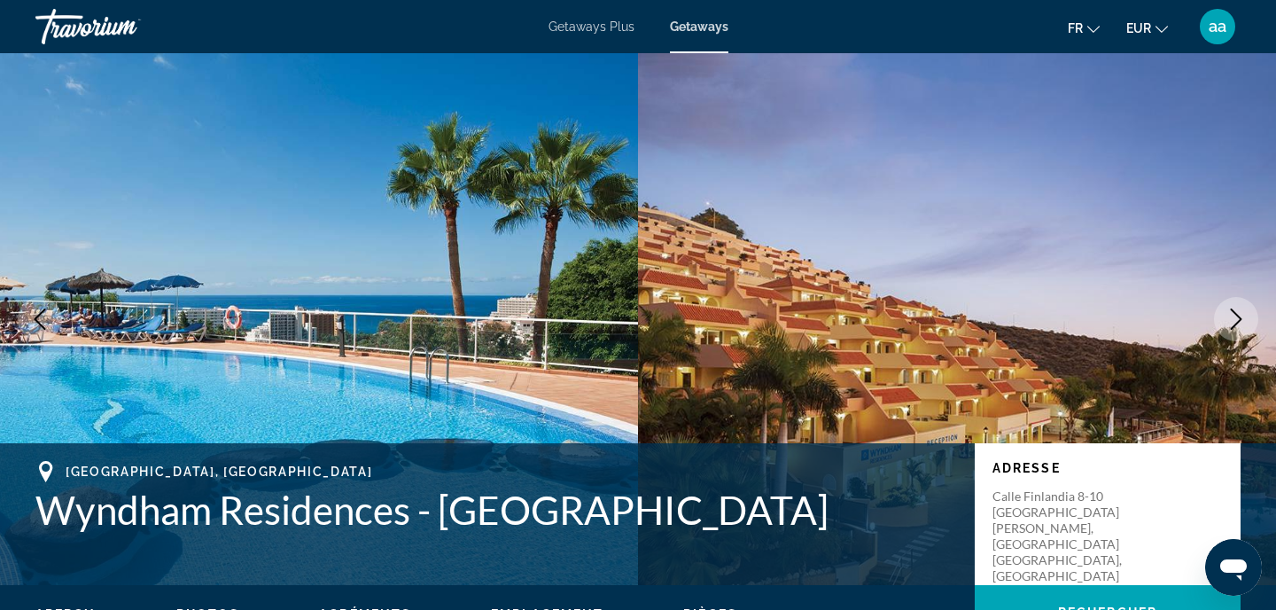
click at [1227, 316] on icon "Next image" at bounding box center [1236, 318] width 21 height 21
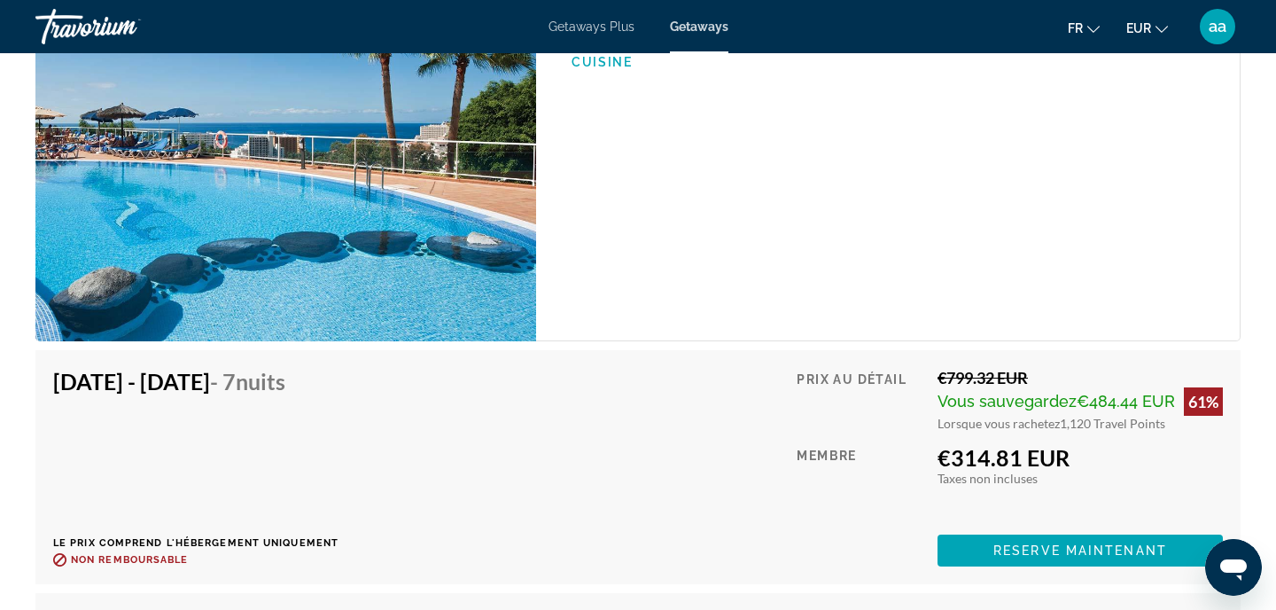
scroll to position [3121, 0]
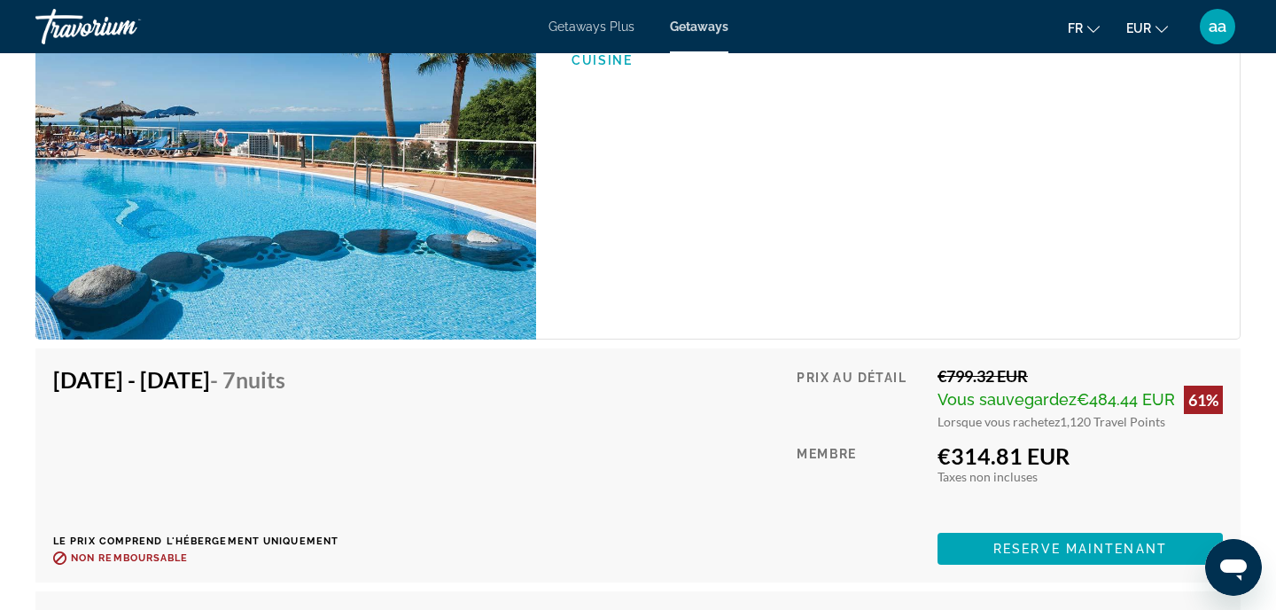
click at [979, 527] on span "Main content" at bounding box center [1080, 548] width 285 height 43
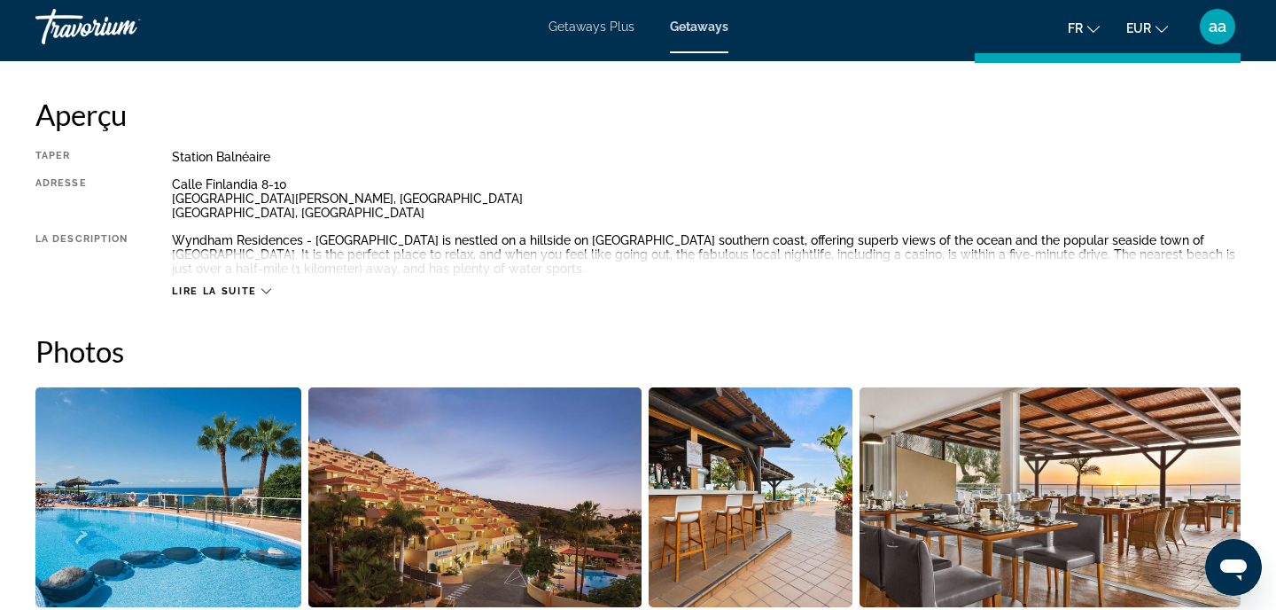
scroll to position [562, 0]
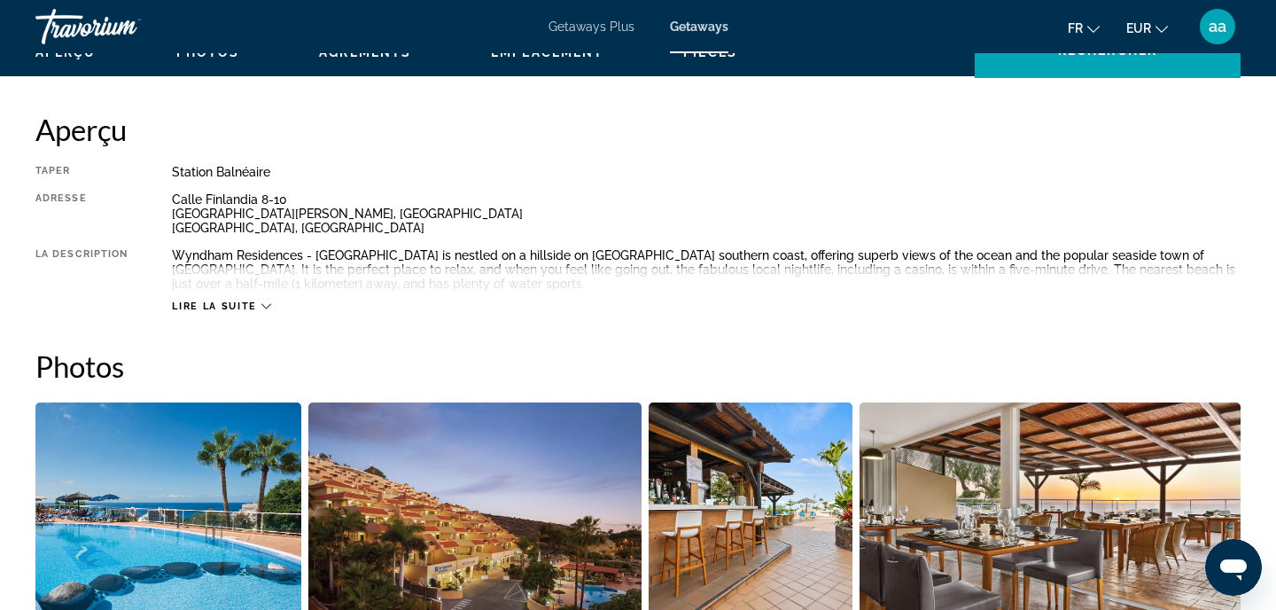
click at [257, 300] on div "Lire la suite" at bounding box center [221, 306] width 98 height 12
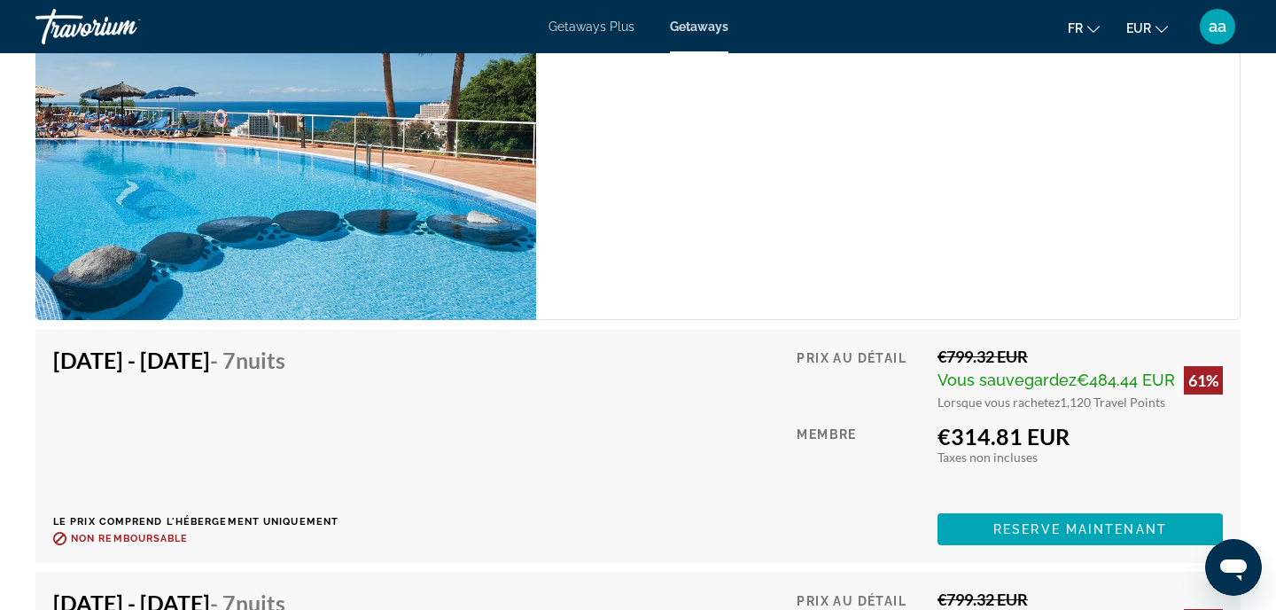
scroll to position [3201, 0]
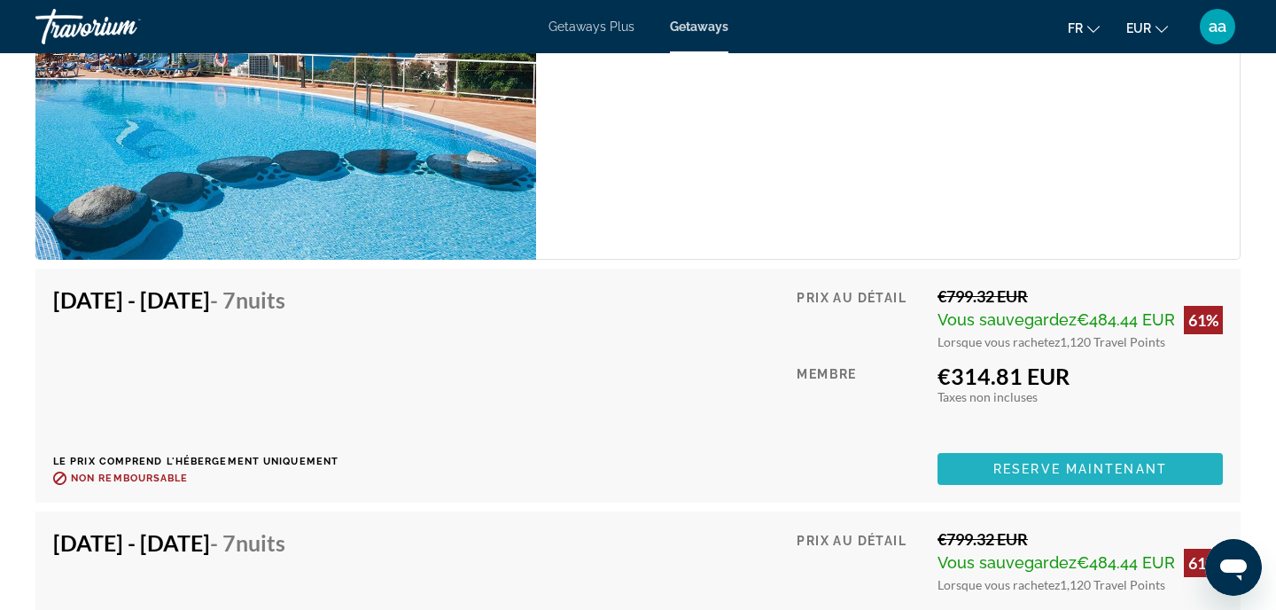
click at [1069, 462] on span "Reserve maintenant" at bounding box center [1080, 469] width 174 height 14
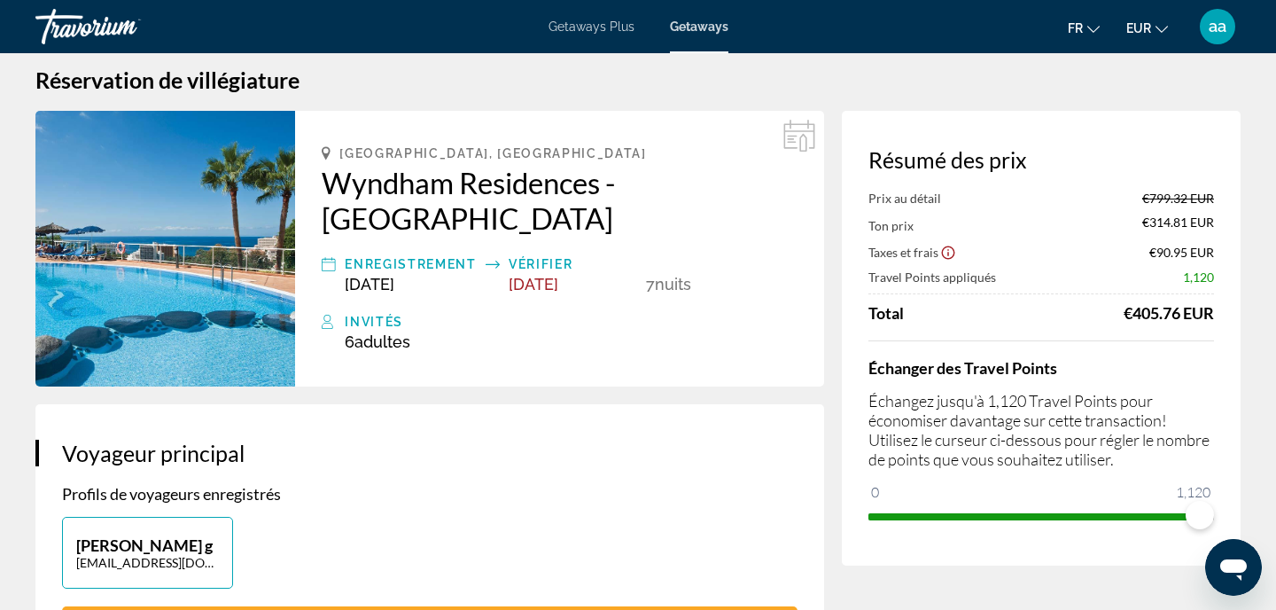
scroll to position [55, 0]
